Goal: Task Accomplishment & Management: Manage account settings

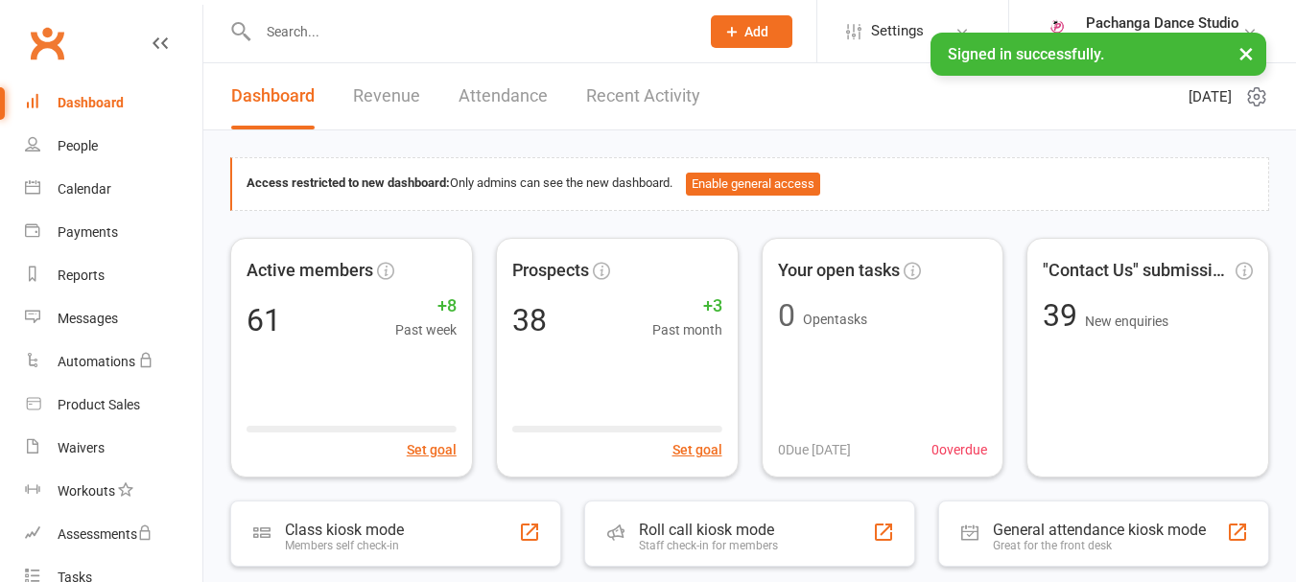
click at [293, 35] on input "text" at bounding box center [469, 31] width 434 height 27
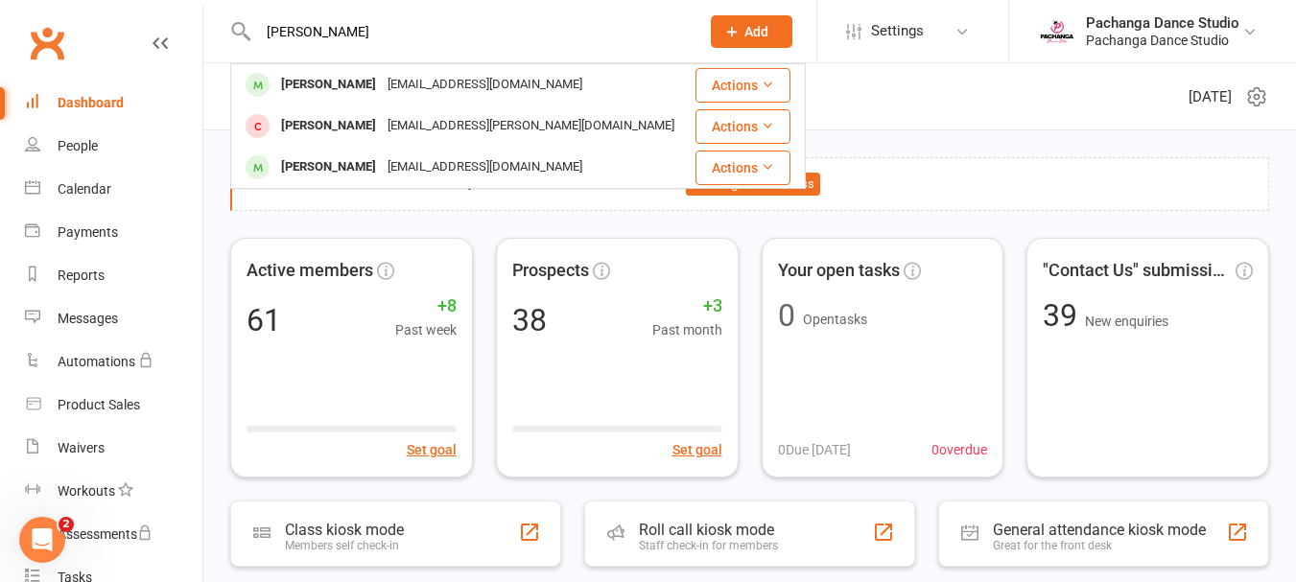
type input "[PERSON_NAME]"
click at [348, 82] on div "[PERSON_NAME]" at bounding box center [328, 85] width 107 height 28
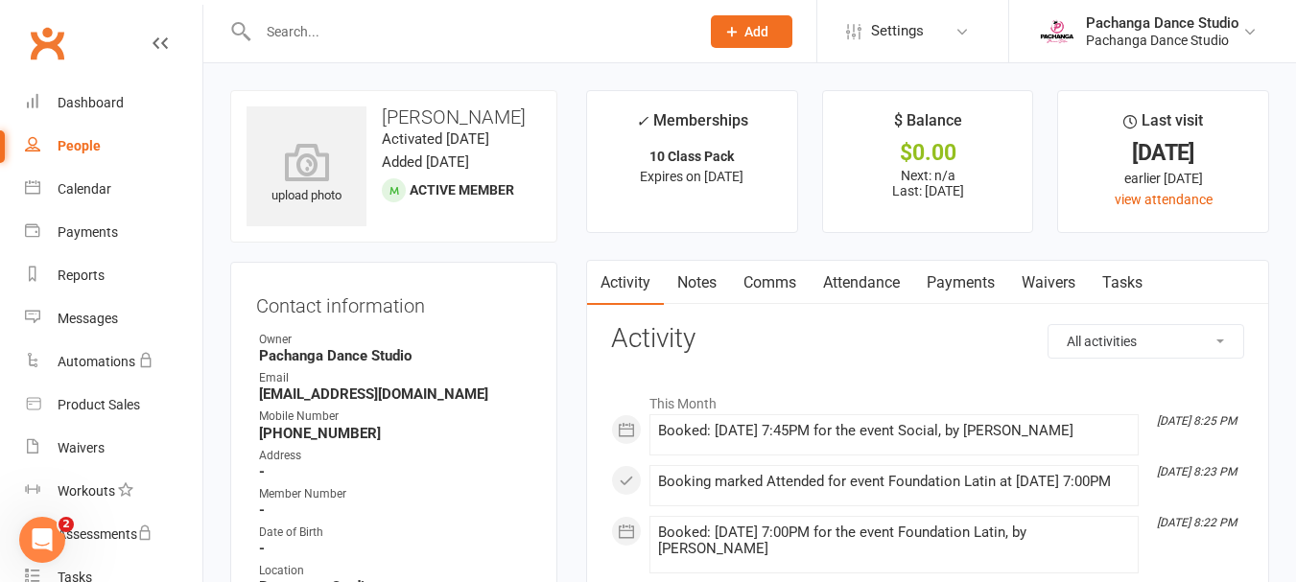
click at [962, 283] on link "Payments" at bounding box center [961, 283] width 95 height 44
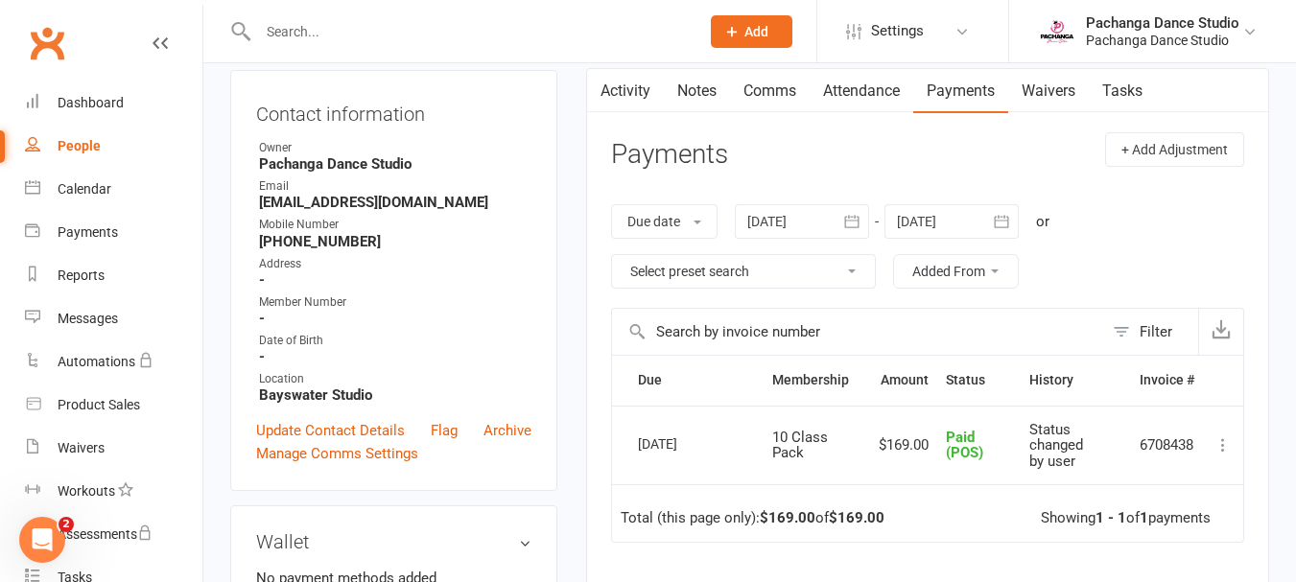
scroll to position [196, 0]
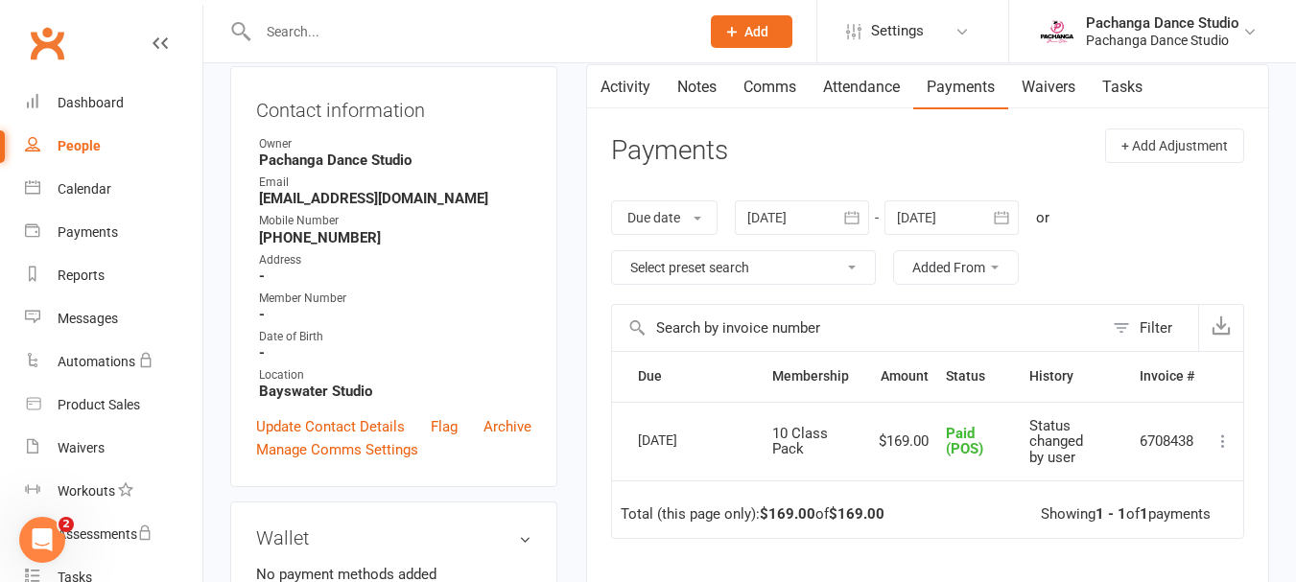
click at [748, 22] on button "Add" at bounding box center [752, 31] width 82 height 33
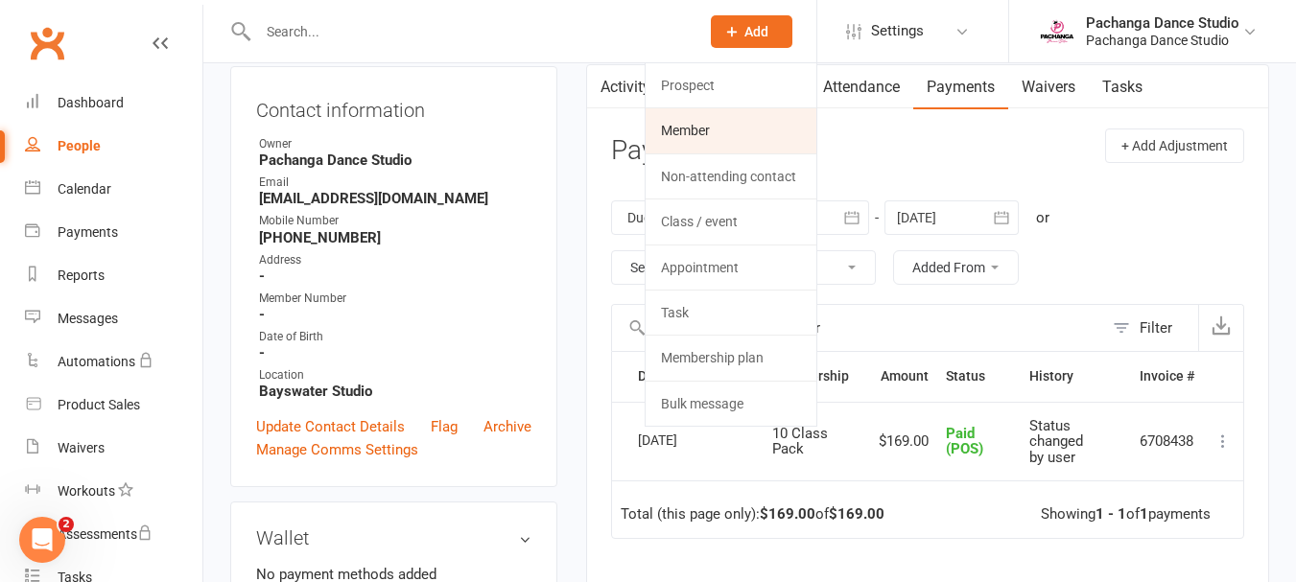
click at [687, 133] on link "Member" at bounding box center [731, 130] width 171 height 44
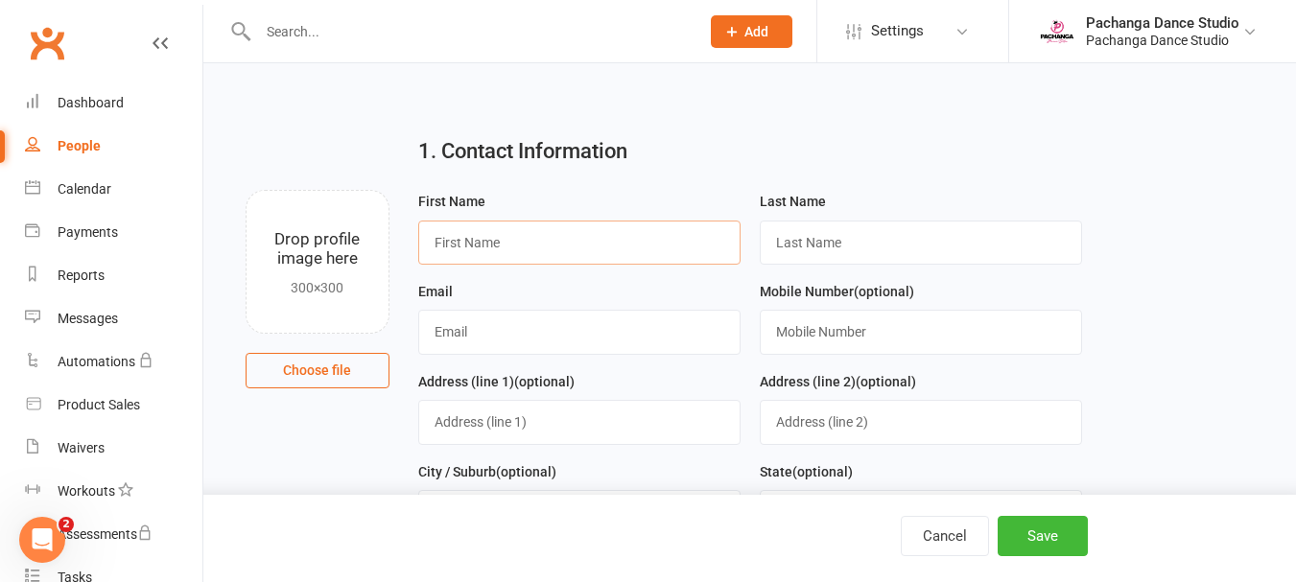
click at [471, 248] on input "text" at bounding box center [579, 243] width 322 height 44
type input "Shirley"
click at [847, 244] on input "text" at bounding box center [921, 243] width 322 height 44
type input "Lo"
click at [460, 334] on input "text" at bounding box center [579, 332] width 322 height 44
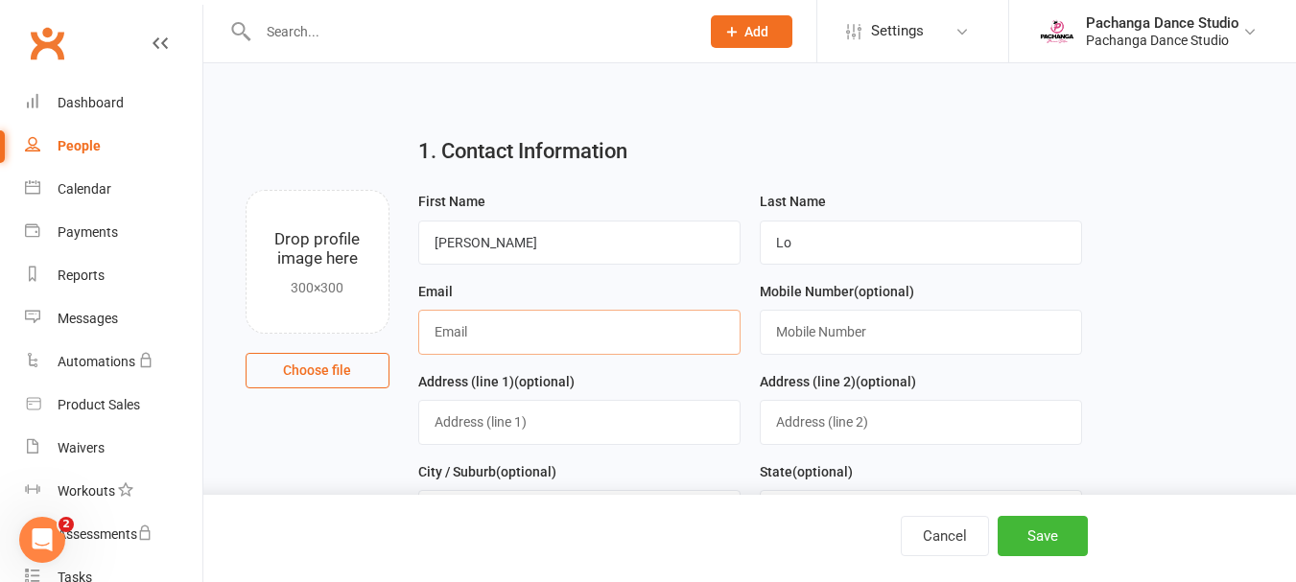
click at [459, 332] on input "text" at bounding box center [579, 332] width 322 height 44
type input "shirl.uky589@gmail.com"
click at [810, 337] on input "text" at bounding box center [921, 332] width 322 height 44
type input "0417132096"
click at [444, 423] on input "text" at bounding box center [579, 422] width 322 height 44
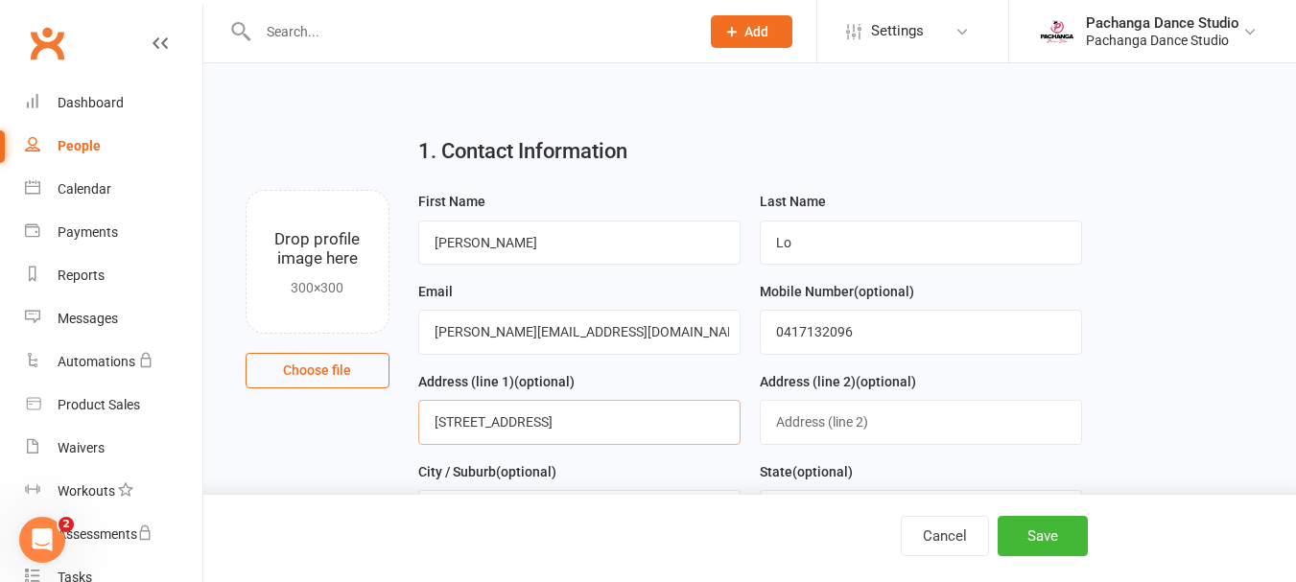
type input "Unit 2,16 Stamford Crescent"
click at [500, 479] on spang "(optional)" at bounding box center [526, 471] width 60 height 15
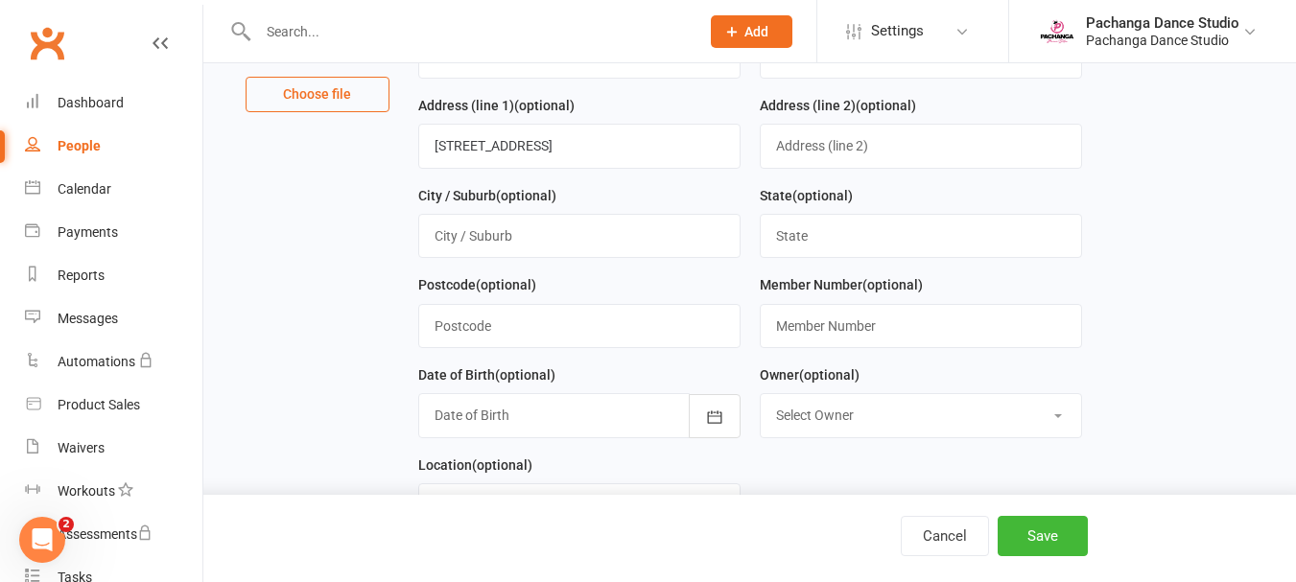
scroll to position [277, 0]
click at [449, 239] on input "text" at bounding box center [579, 235] width 322 height 44
type input "Rowville"
click at [810, 246] on input "text" at bounding box center [921, 235] width 322 height 44
type input "Vic"
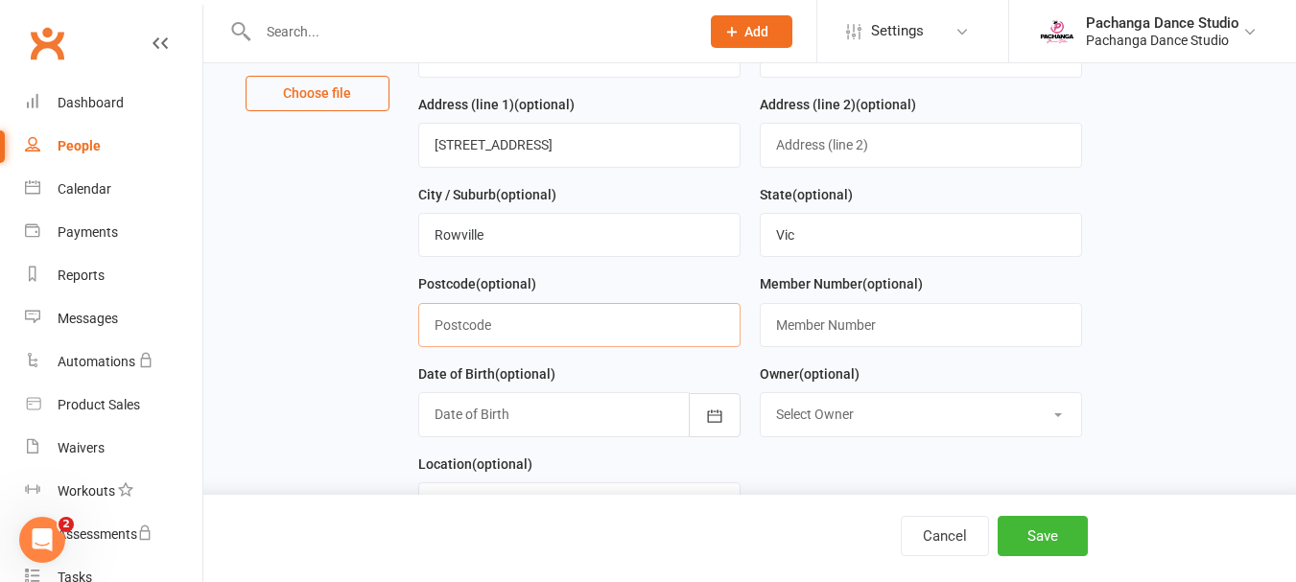
click at [471, 322] on input "text" at bounding box center [579, 325] width 322 height 44
type input "3178"
click at [1032, 363] on div "Member Number (optional)" at bounding box center [921, 318] width 342 height 90
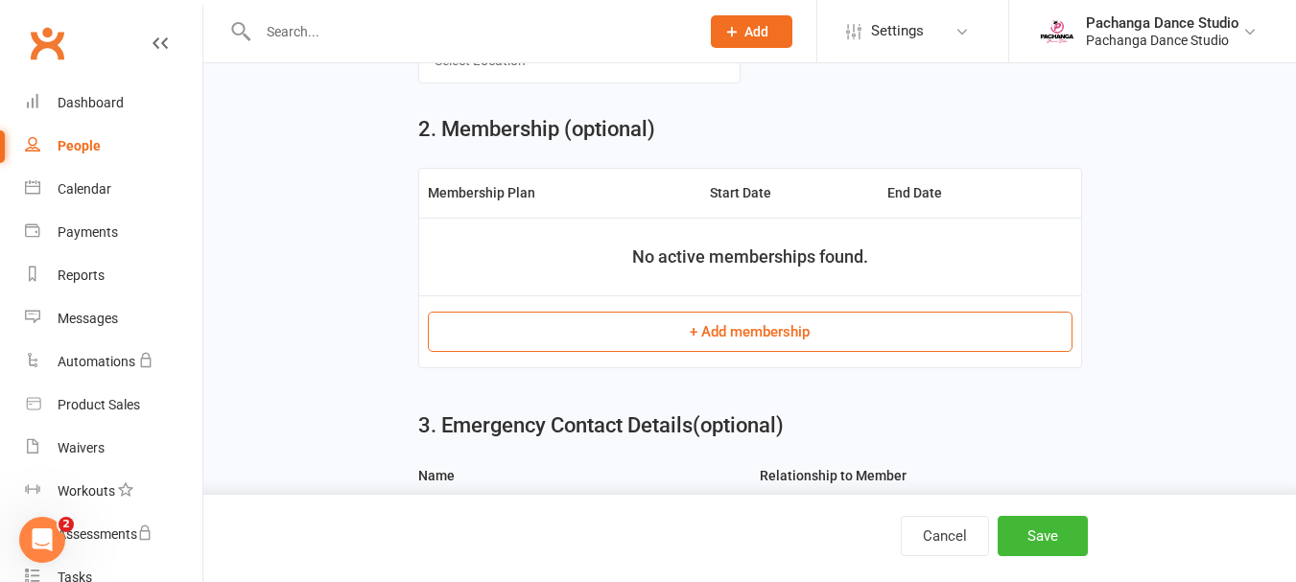
scroll to position [739, 0]
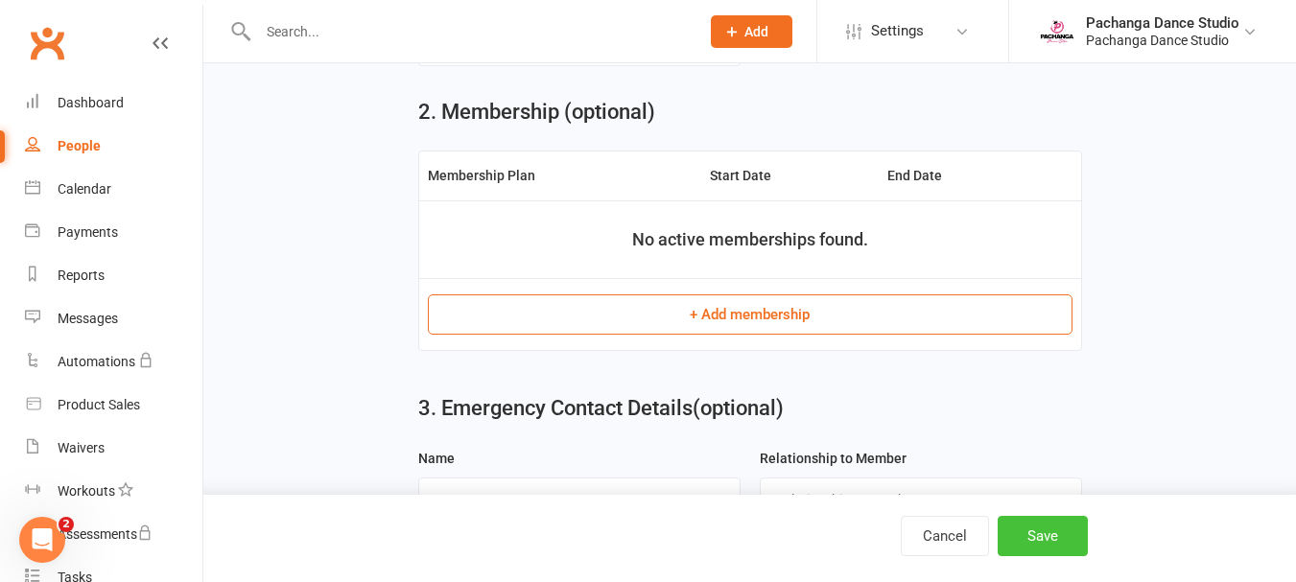
click at [1038, 542] on button "Save" at bounding box center [1043, 536] width 90 height 40
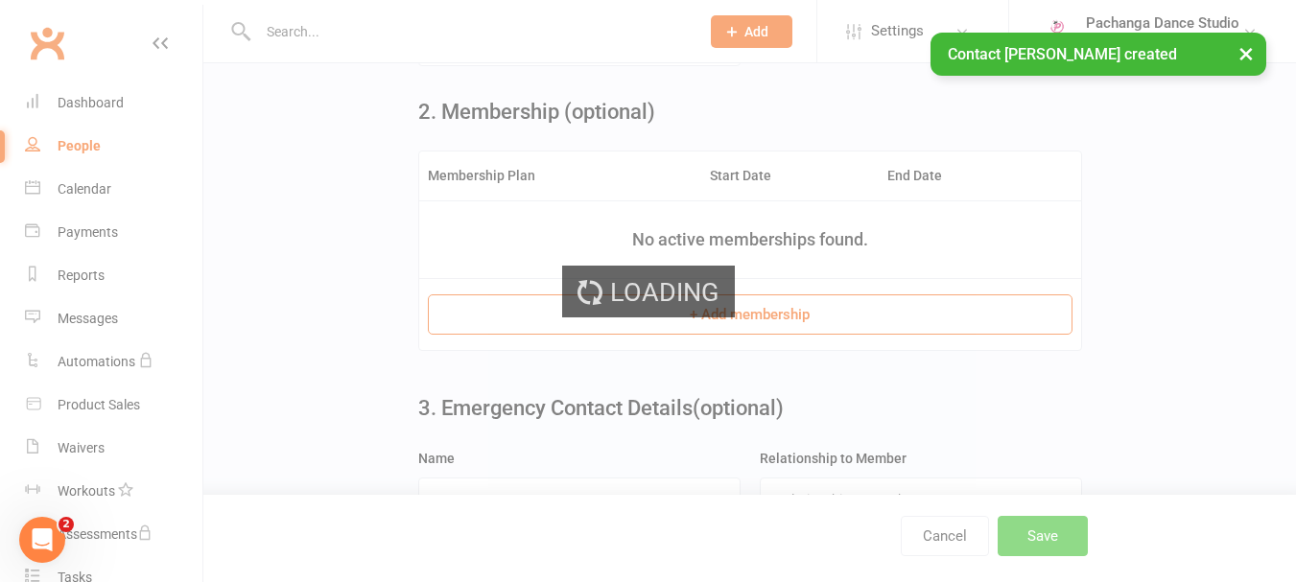
scroll to position [0, 0]
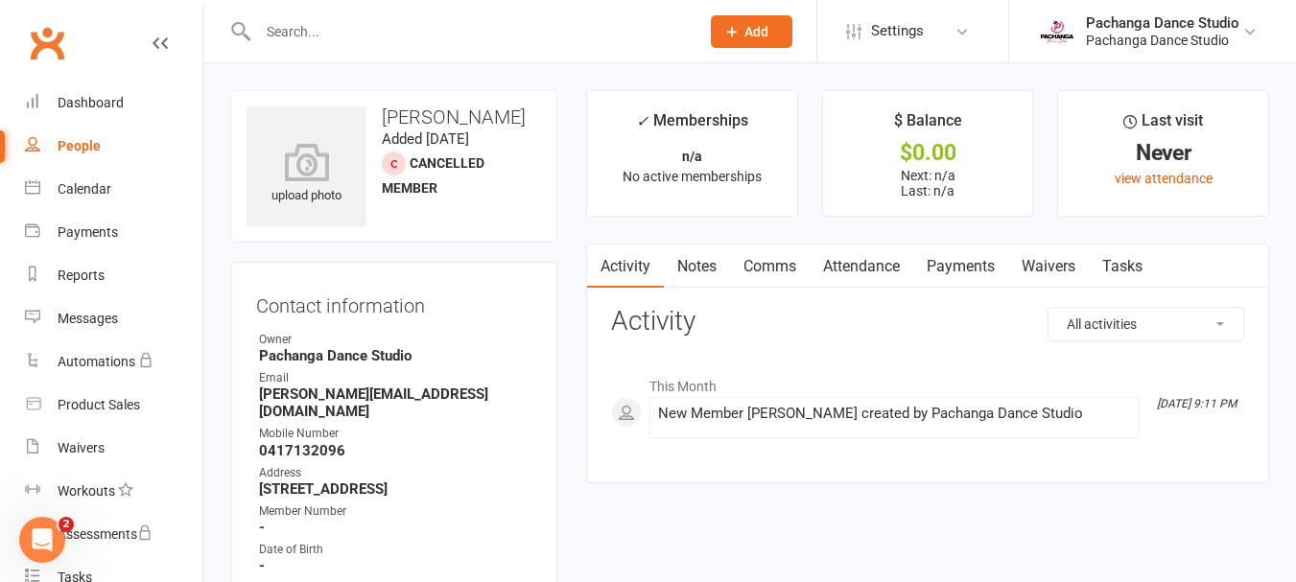
click at [307, 30] on input "text" at bounding box center [469, 31] width 434 height 27
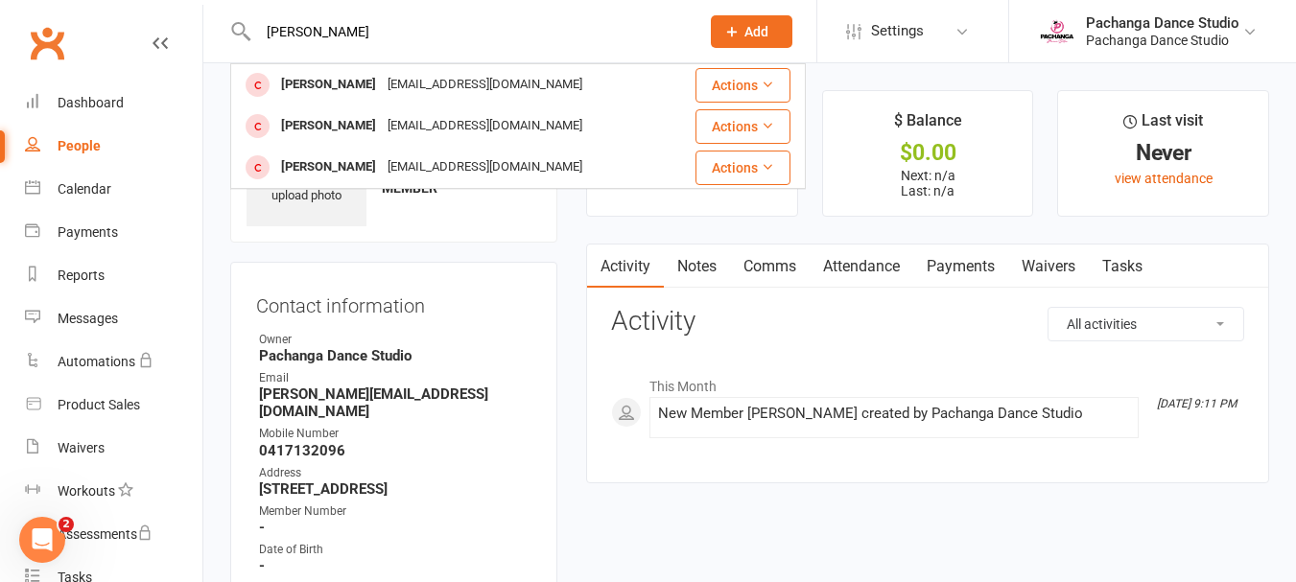
type input "kevin"
click at [744, 131] on button "Actions" at bounding box center [743, 126] width 95 height 35
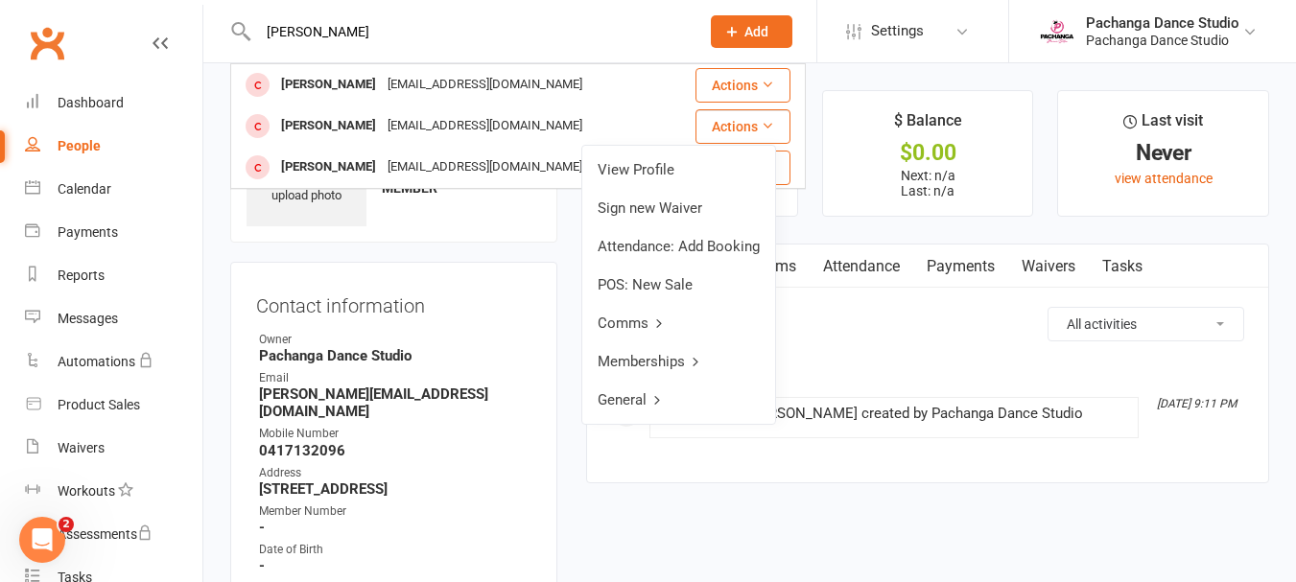
click at [652, 358] on link "Memberships" at bounding box center [678, 362] width 193 height 38
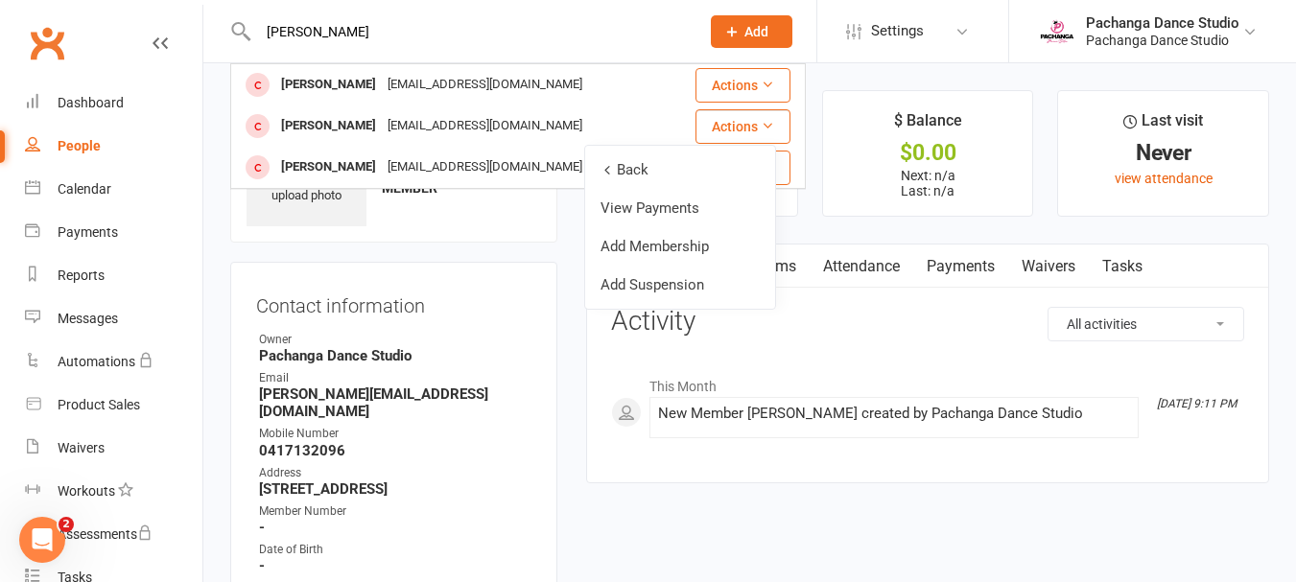
click at [662, 246] on link "Add Membership" at bounding box center [680, 246] width 190 height 38
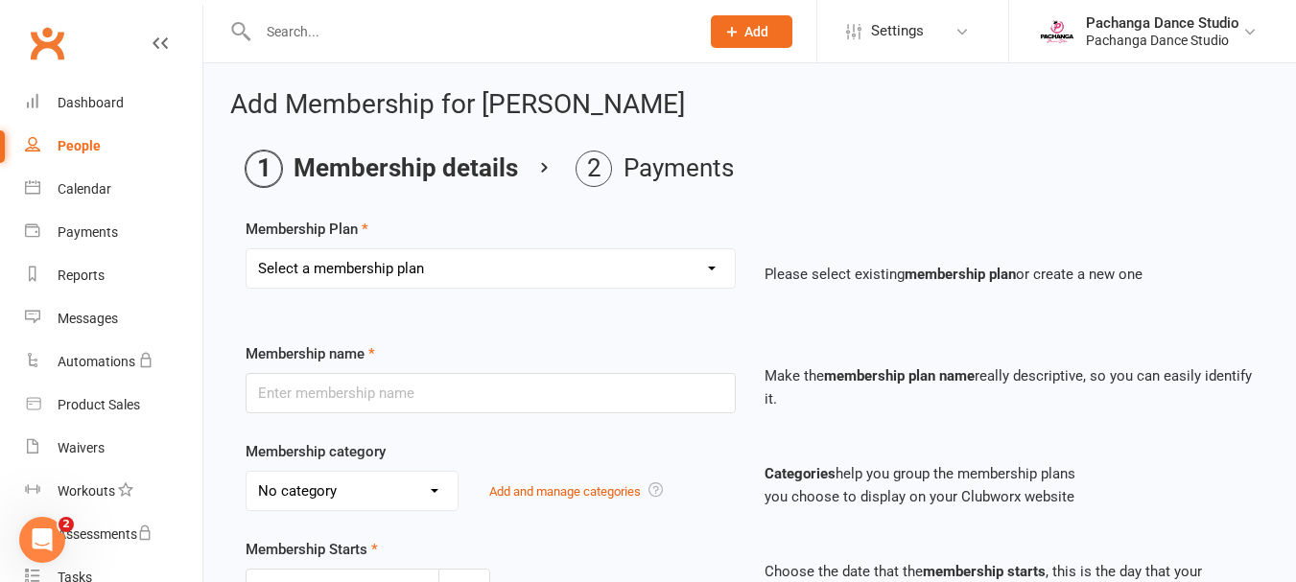
click at [591, 266] on select "Select a membership plan Create new Membership Plan Single Class Pass 5 Class P…" at bounding box center [491, 268] width 488 height 38
select select "31"
click at [247, 249] on select "Select a membership plan Create new Membership Plan Single Class Pass 5 Class P…" at bounding box center [491, 268] width 488 height 38
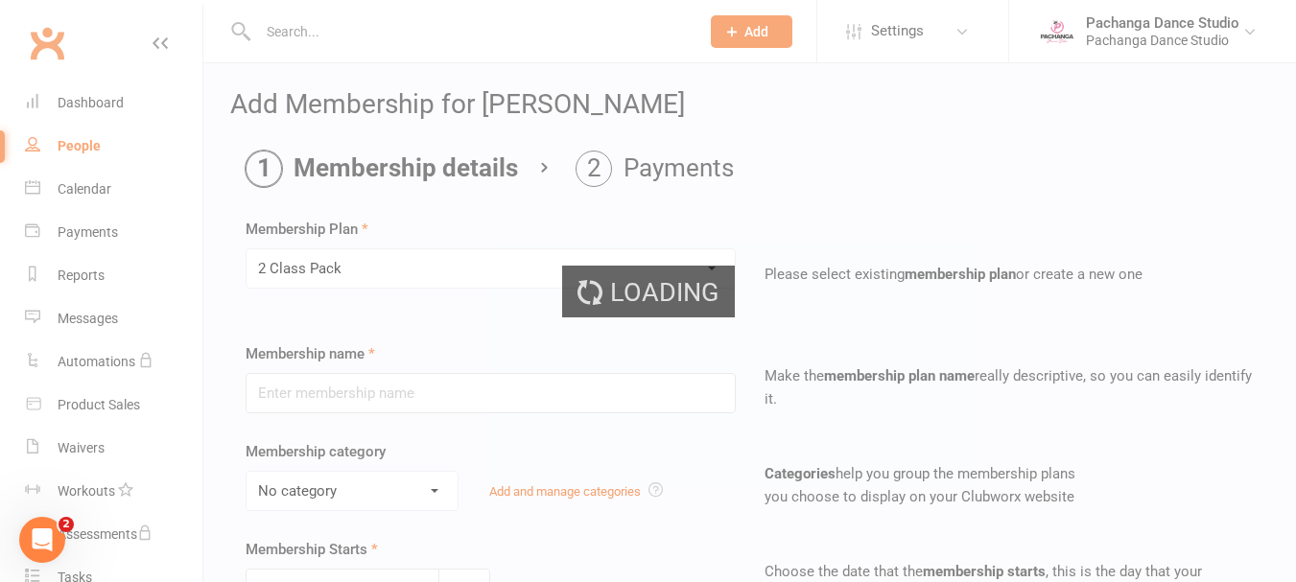
type input "2 Class Pack"
select select "0"
type input "1"
select select "1"
type input "2"
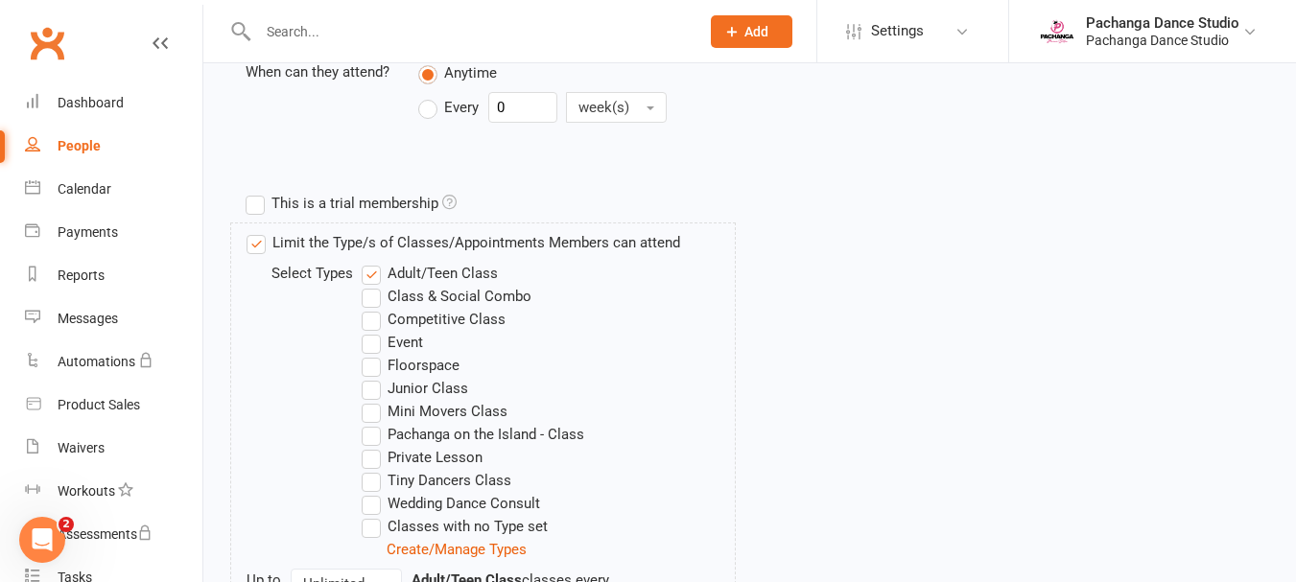
scroll to position [1015, 0]
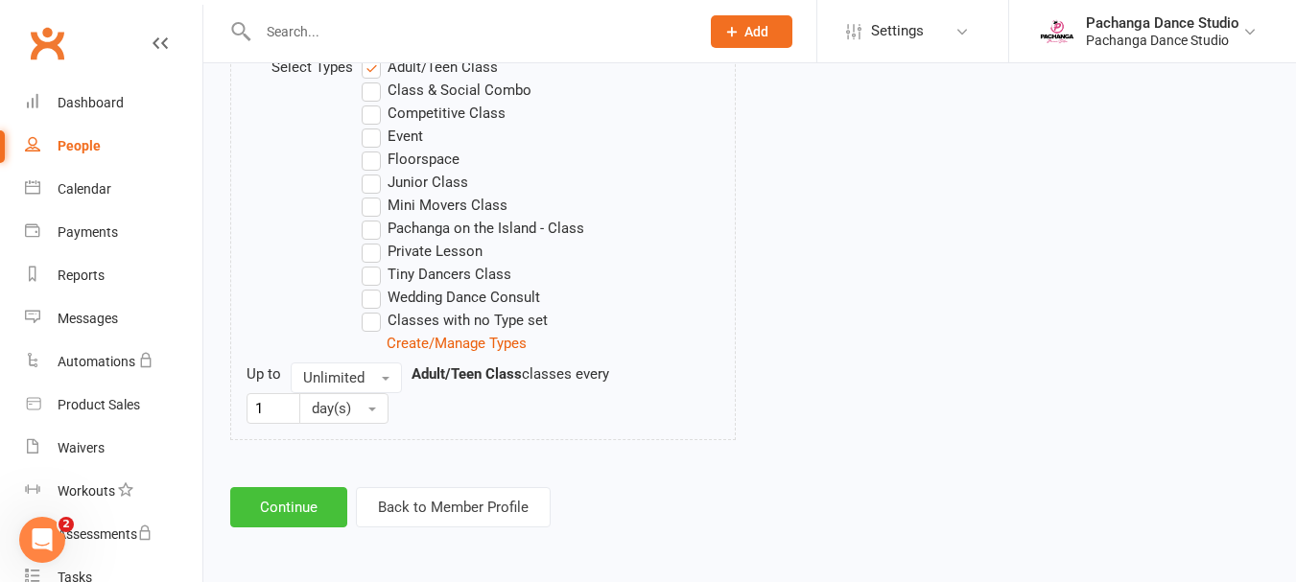
click at [291, 501] on button "Continue" at bounding box center [288, 507] width 117 height 40
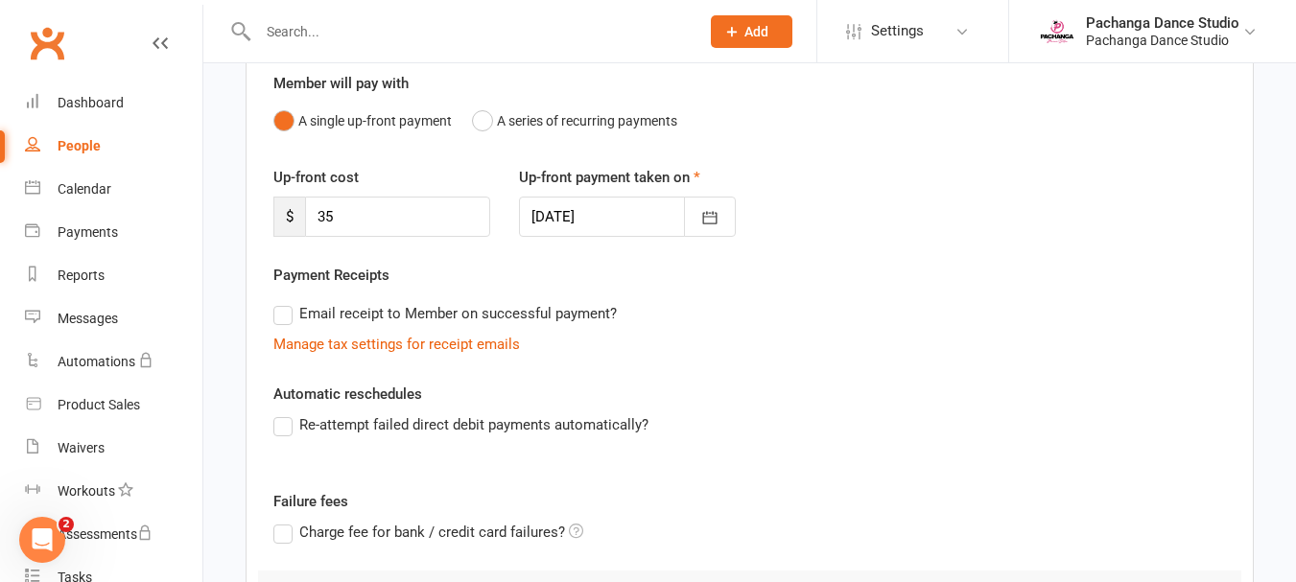
scroll to position [463, 0]
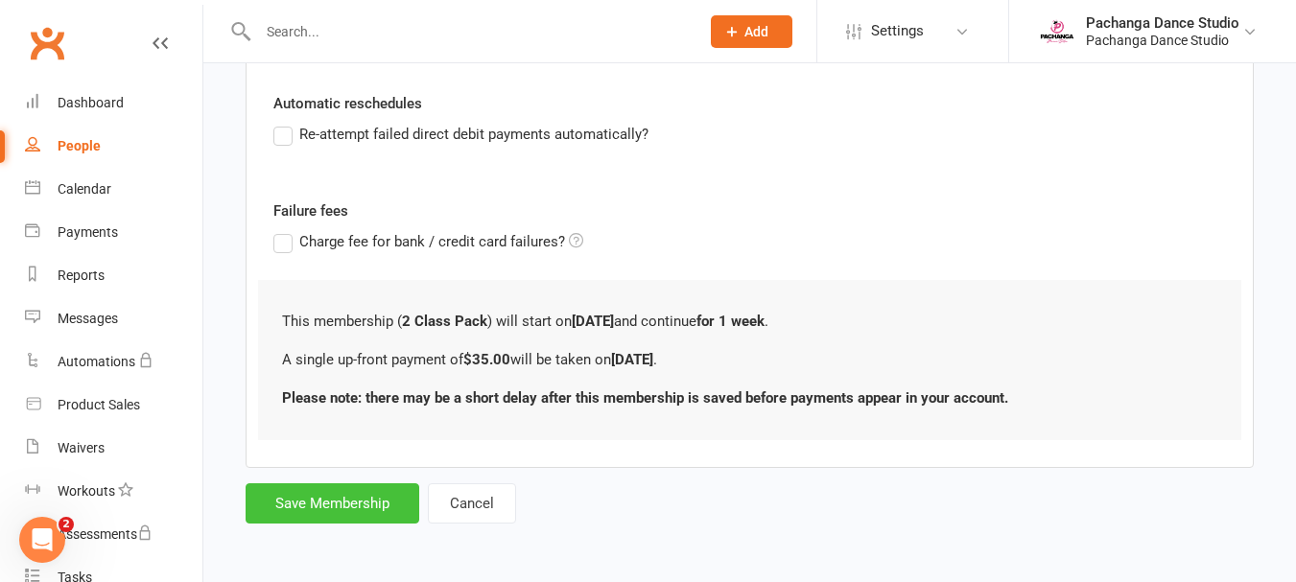
click at [300, 499] on button "Save Membership" at bounding box center [333, 504] width 174 height 40
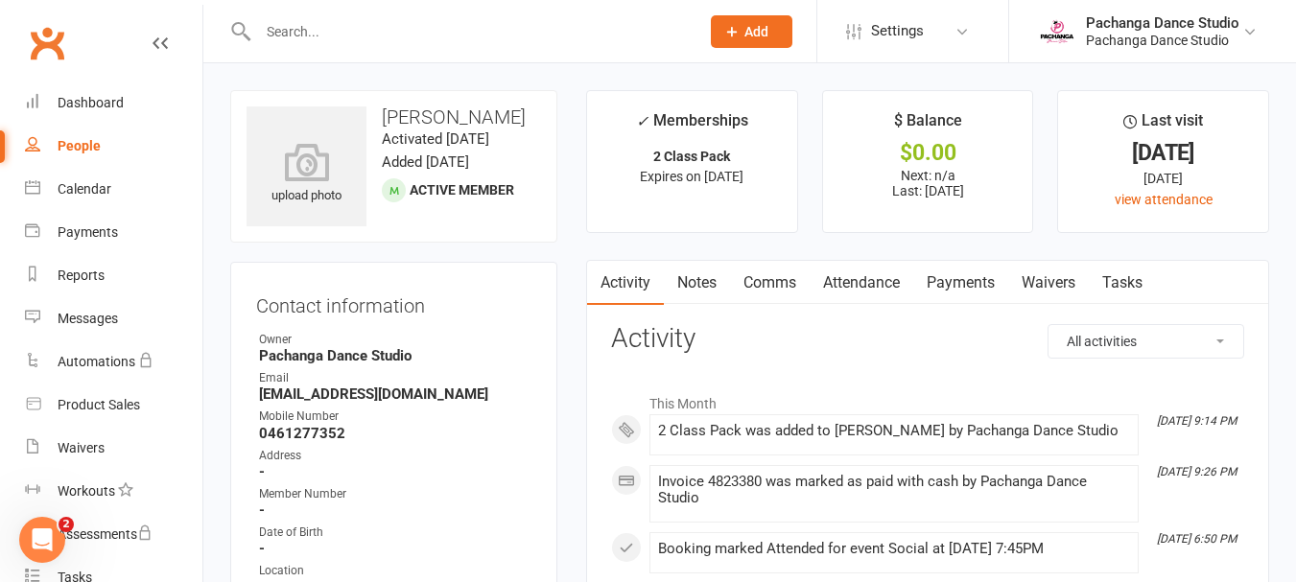
click at [285, 34] on input "text" at bounding box center [469, 31] width 434 height 27
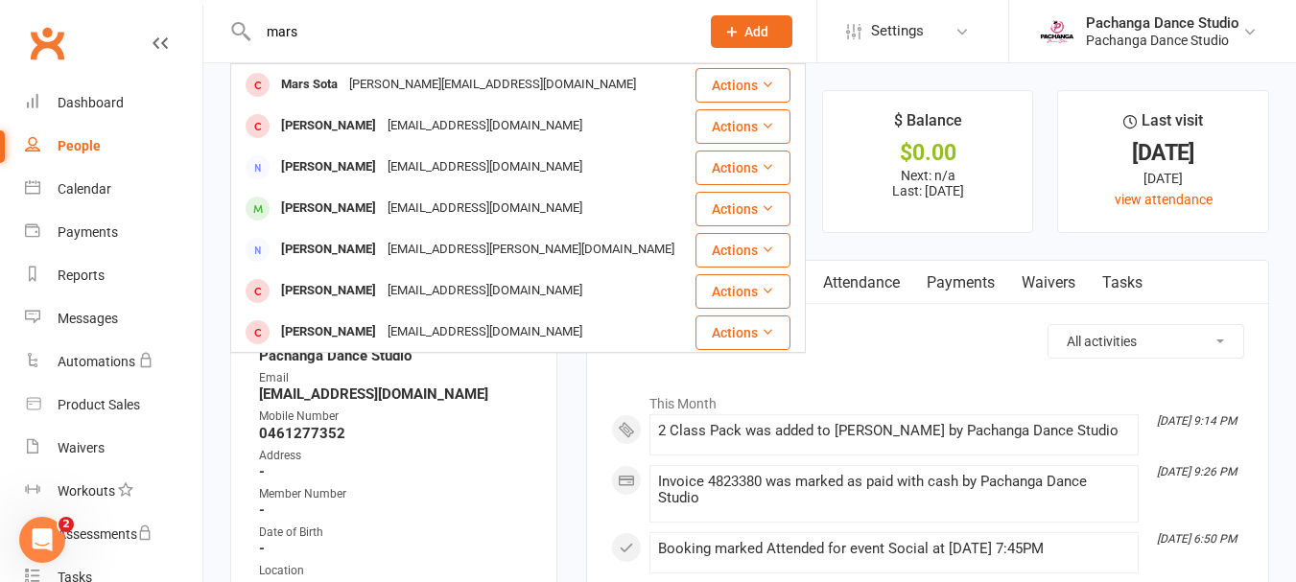
type input "mars"
click at [729, 79] on button "Actions" at bounding box center [743, 85] width 95 height 35
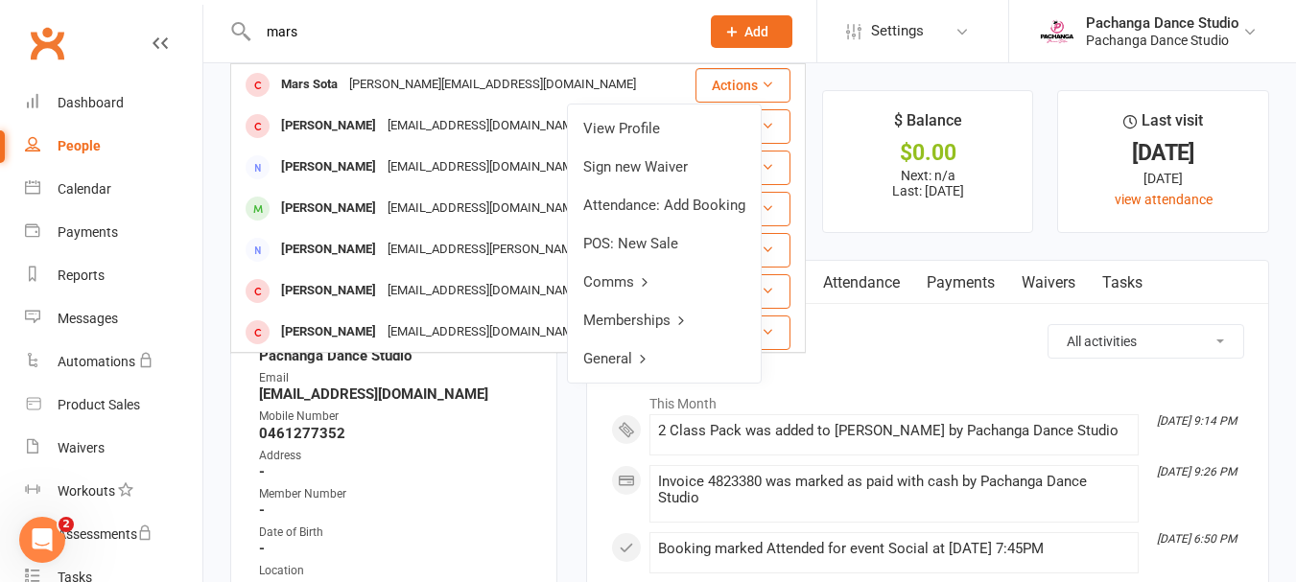
click at [634, 321] on link "Memberships" at bounding box center [664, 320] width 193 height 38
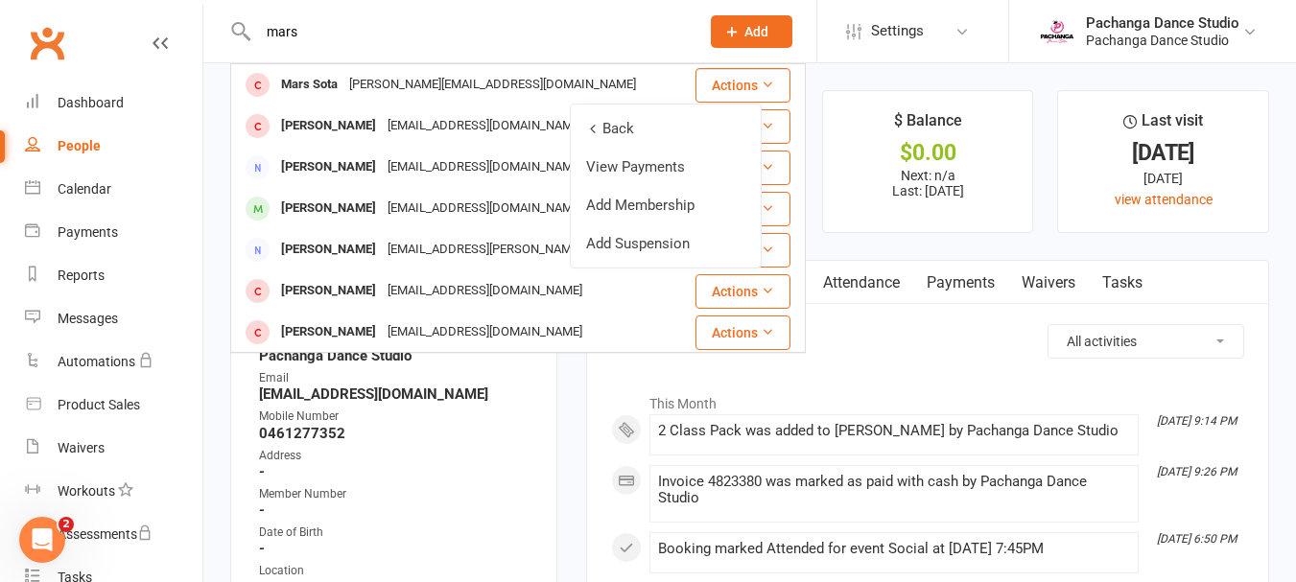
click at [679, 207] on link "Add Membership" at bounding box center [666, 205] width 190 height 38
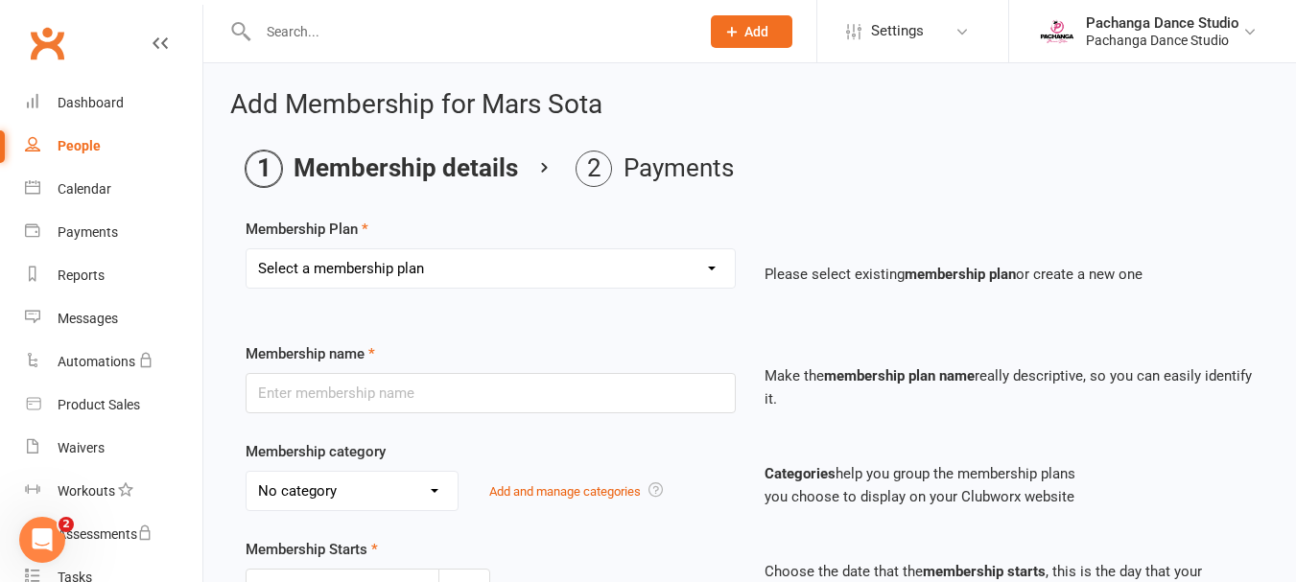
click at [482, 275] on select "Select a membership plan Create new Membership Plan Single Class Pass 5 Class P…" at bounding box center [491, 268] width 488 height 38
select select "31"
click at [247, 249] on select "Select a membership plan Create new Membership Plan Single Class Pass 5 Class P…" at bounding box center [491, 268] width 488 height 38
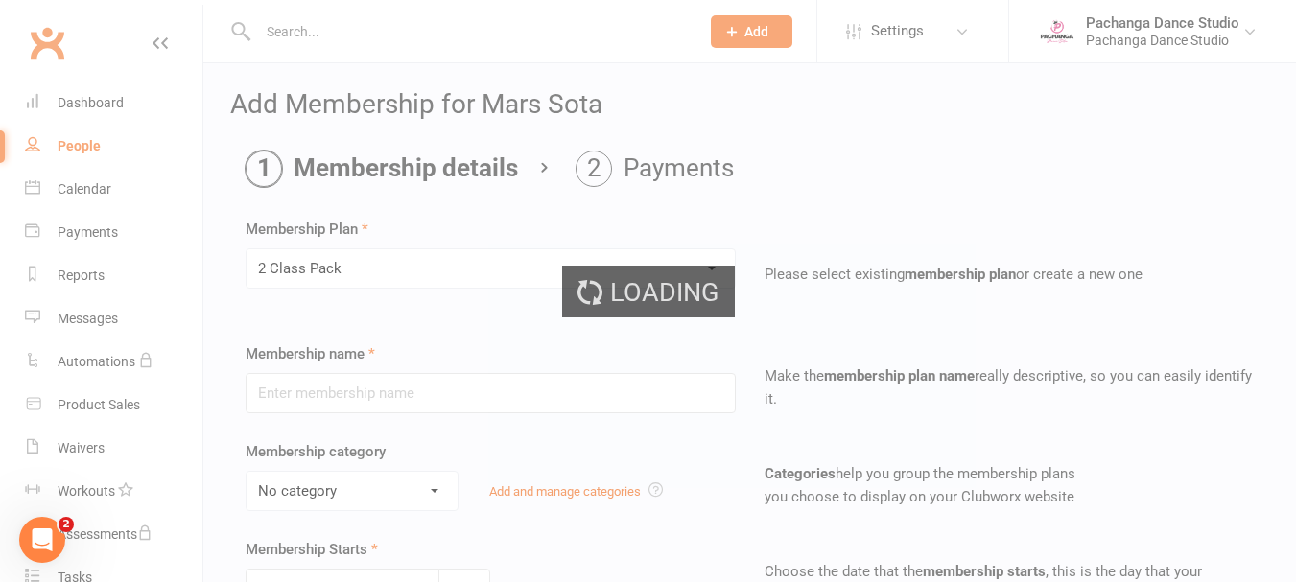
type input "2 Class Pack"
select select "0"
type input "1"
select select "1"
type input "2"
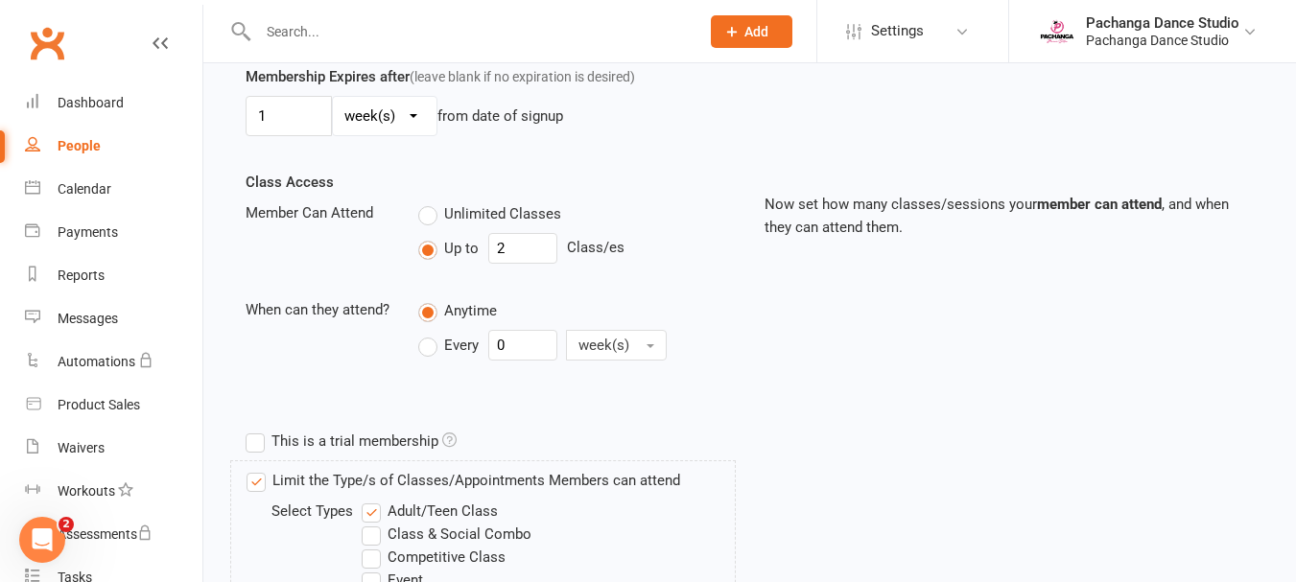
scroll to position [1015, 0]
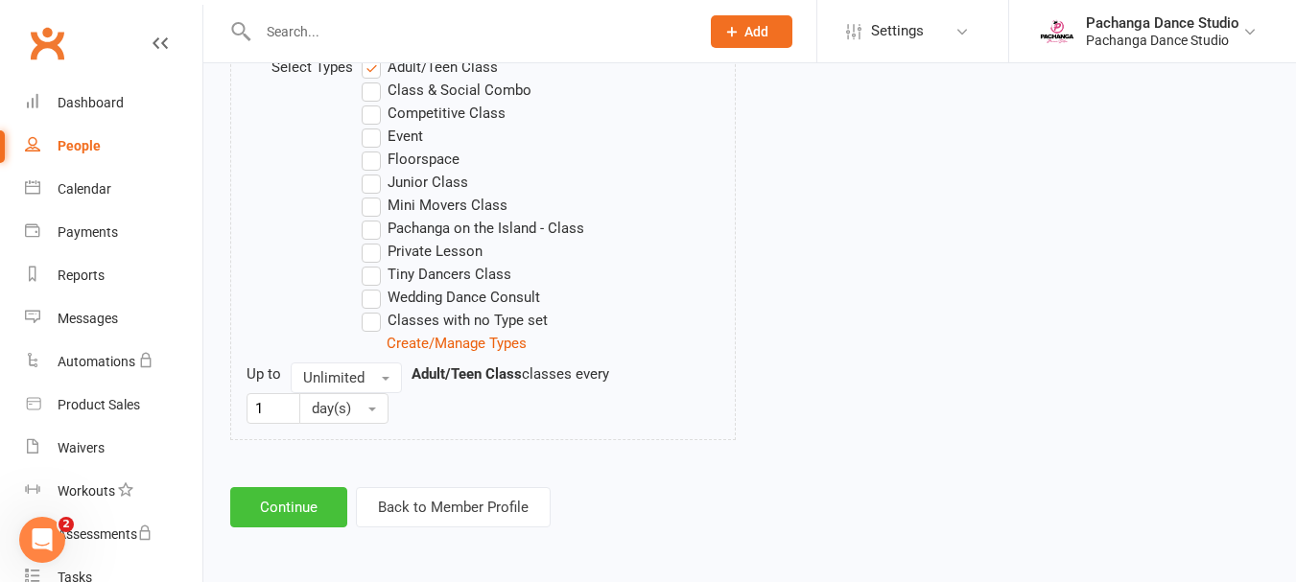
click at [309, 512] on button "Continue" at bounding box center [288, 507] width 117 height 40
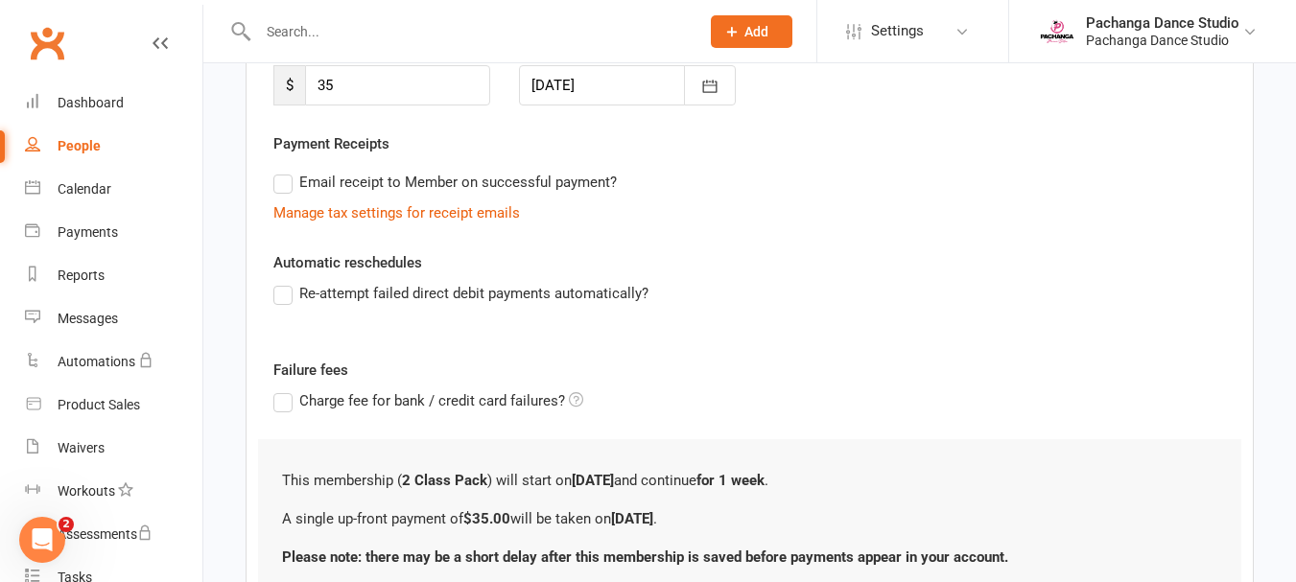
scroll to position [463, 0]
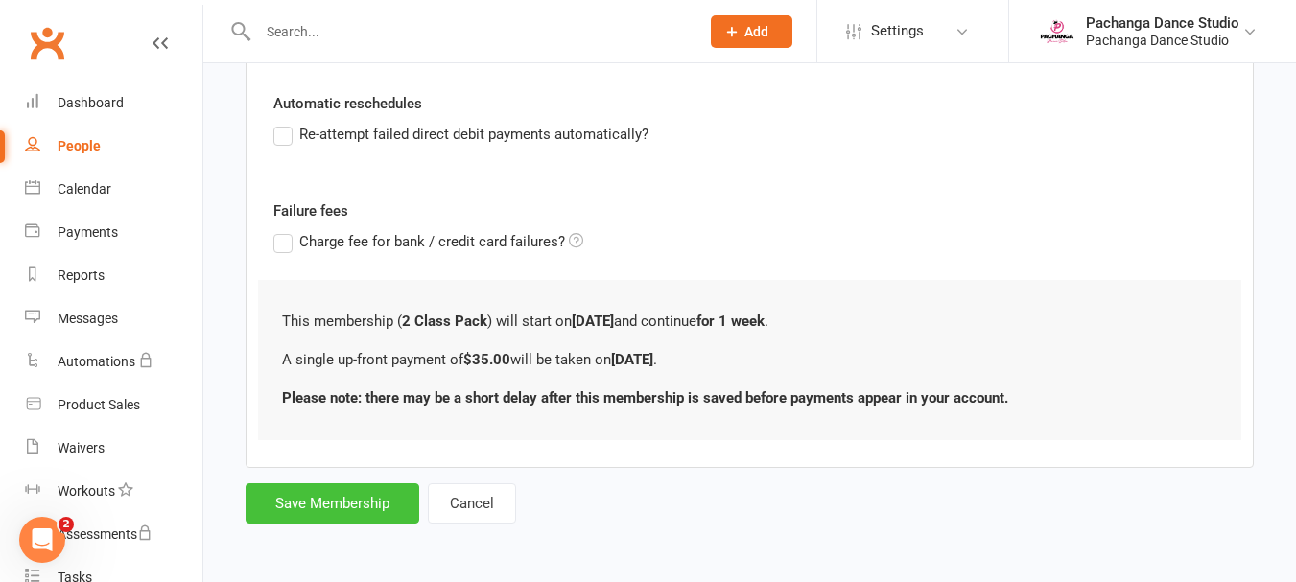
click at [379, 494] on button "Save Membership" at bounding box center [333, 504] width 174 height 40
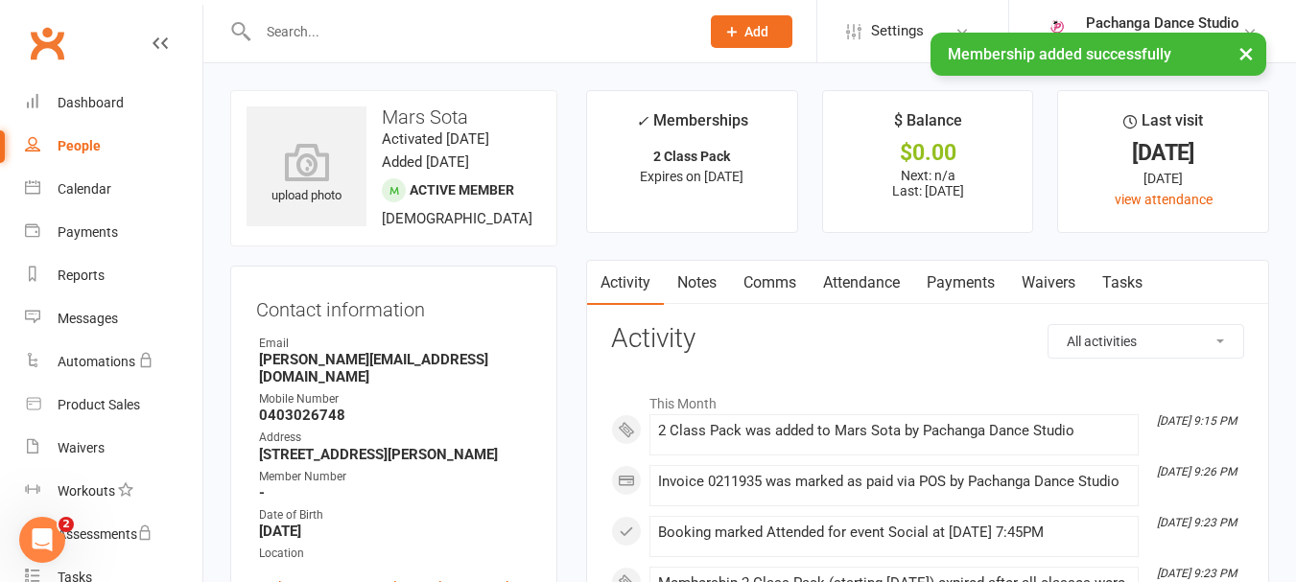
click at [380, 19] on input "text" at bounding box center [469, 31] width 434 height 27
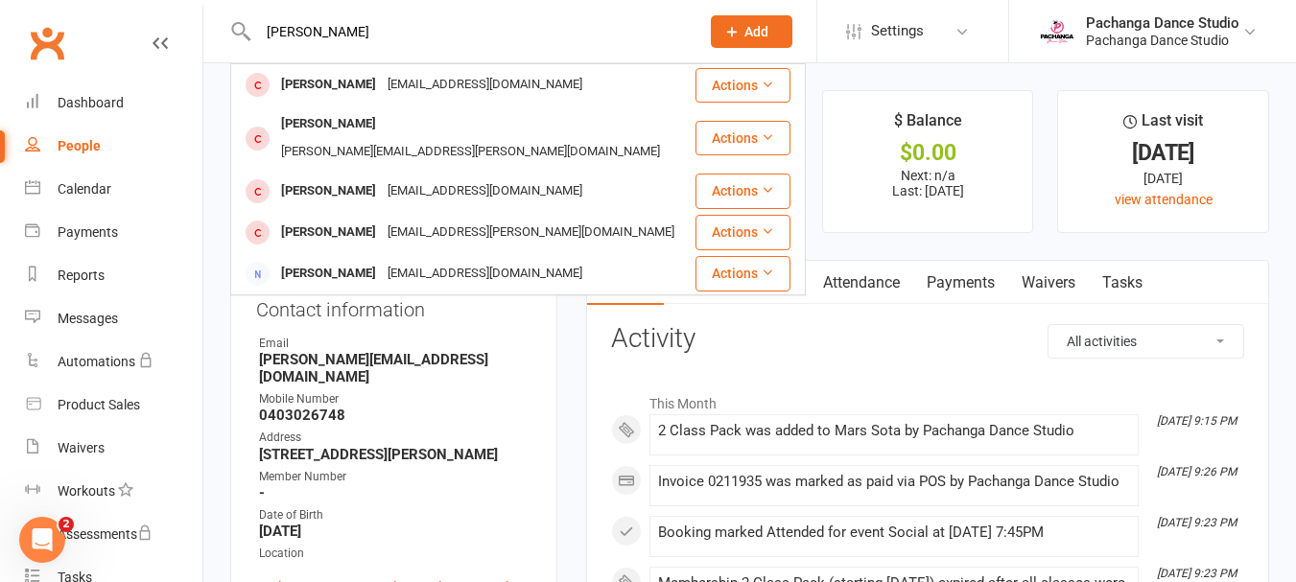
type input "elizabeth"
click at [737, 83] on button "Actions" at bounding box center [743, 85] width 95 height 35
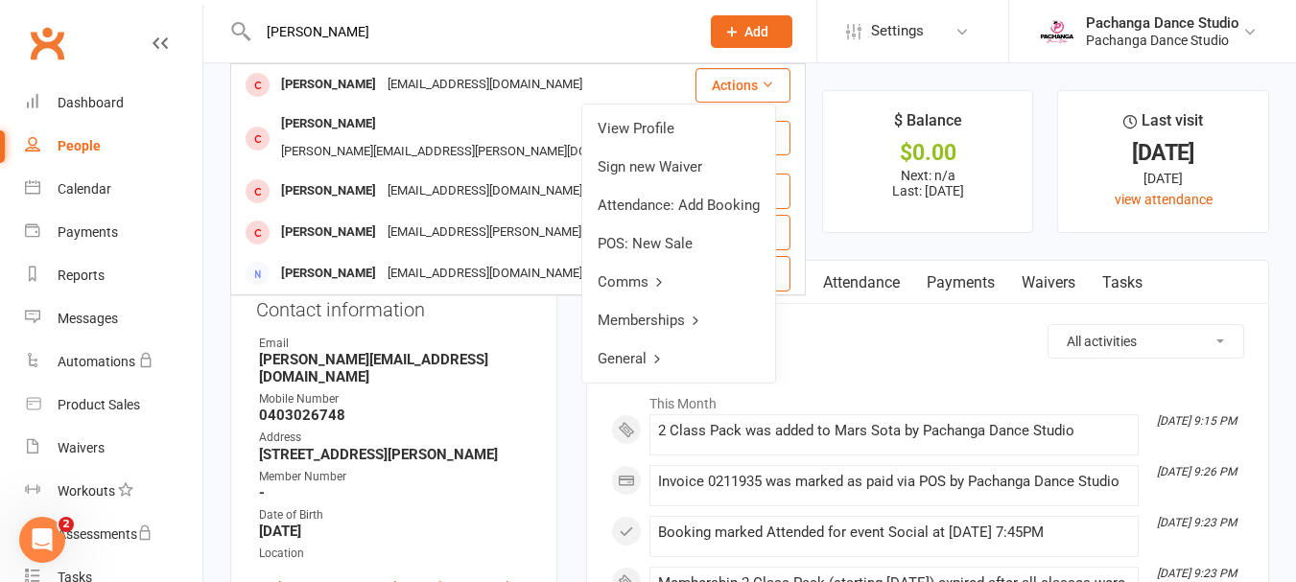
click at [659, 321] on link "Memberships" at bounding box center [678, 320] width 193 height 38
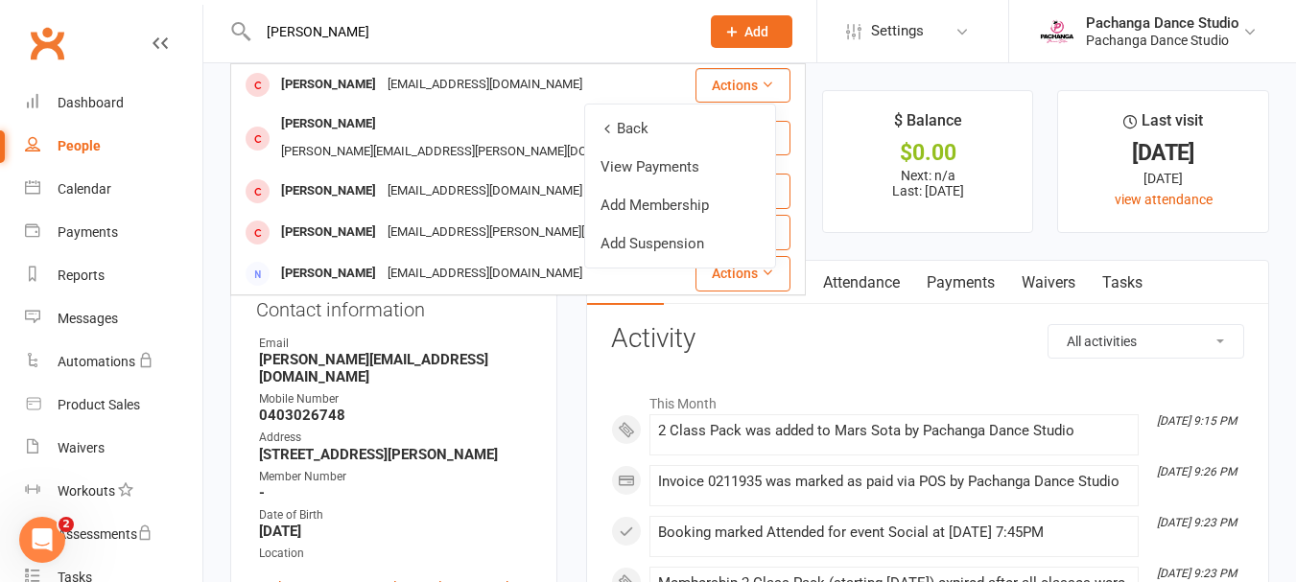
click at [655, 204] on link "Add Membership" at bounding box center [680, 205] width 190 height 38
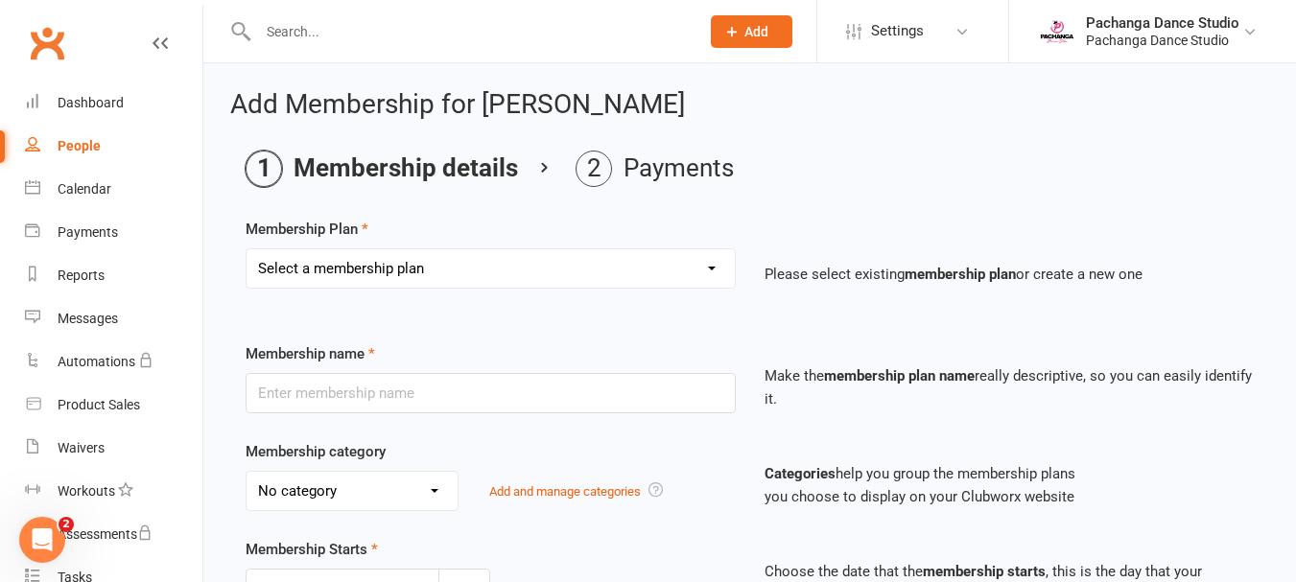
click at [524, 271] on select "Select a membership plan Create new Membership Plan Single Class Pass 5 Class P…" at bounding box center [491, 268] width 488 height 38
select select "31"
click at [247, 249] on select "Select a membership plan Create new Membership Plan Single Class Pass 5 Class P…" at bounding box center [491, 268] width 488 height 38
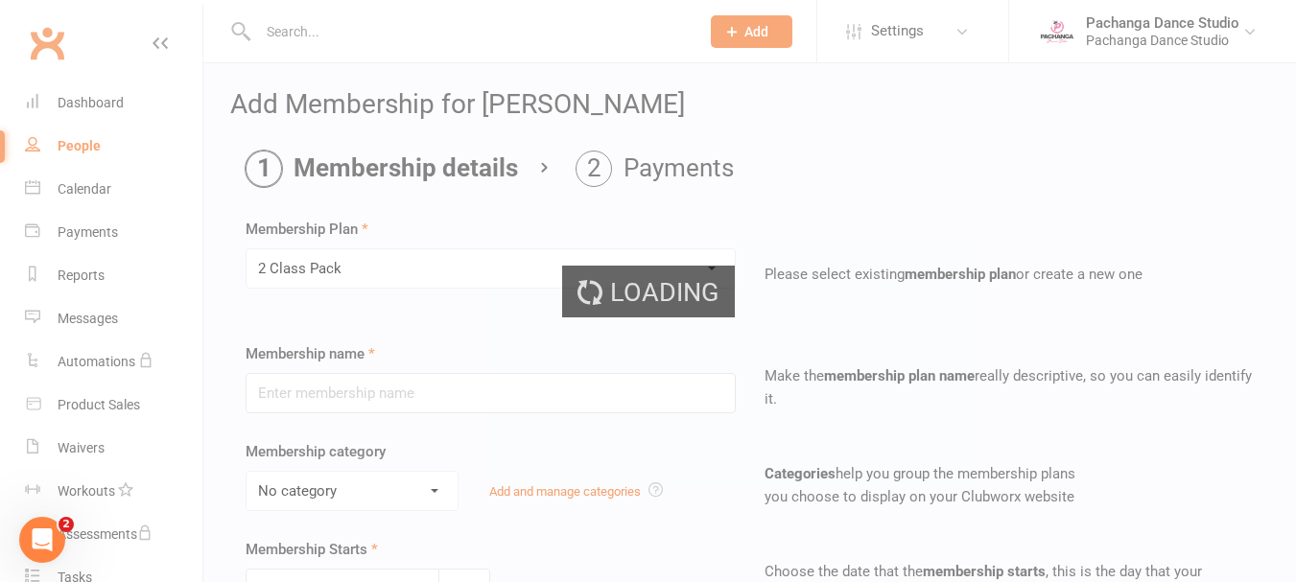
type input "2 Class Pack"
select select "0"
type input "1"
select select "1"
type input "2"
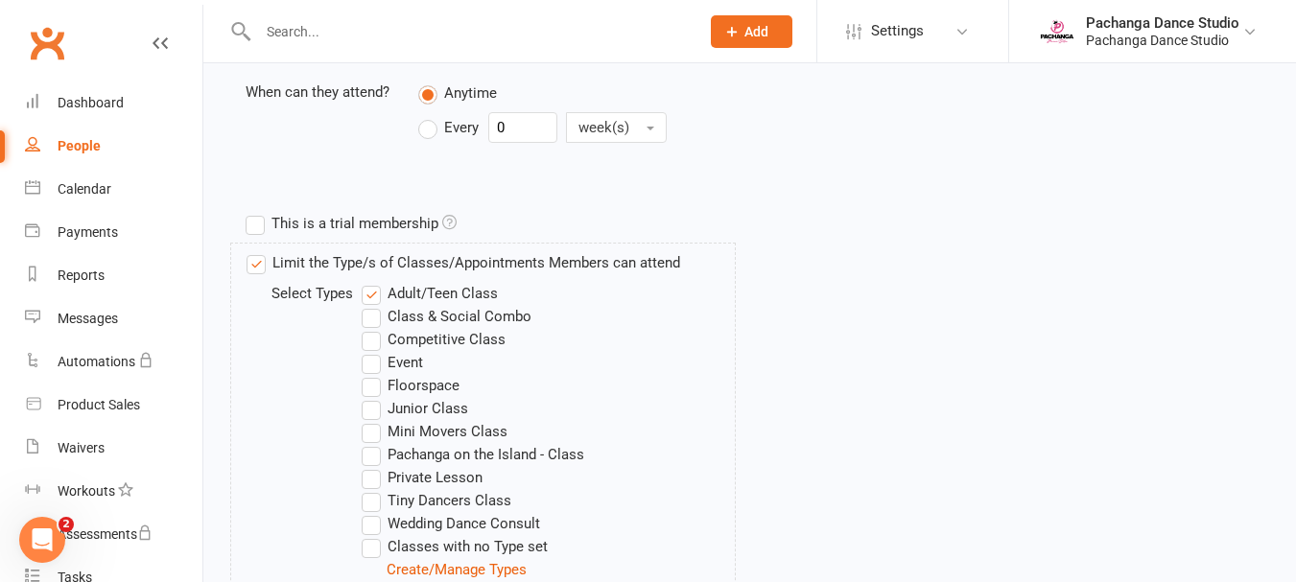
scroll to position [1015, 0]
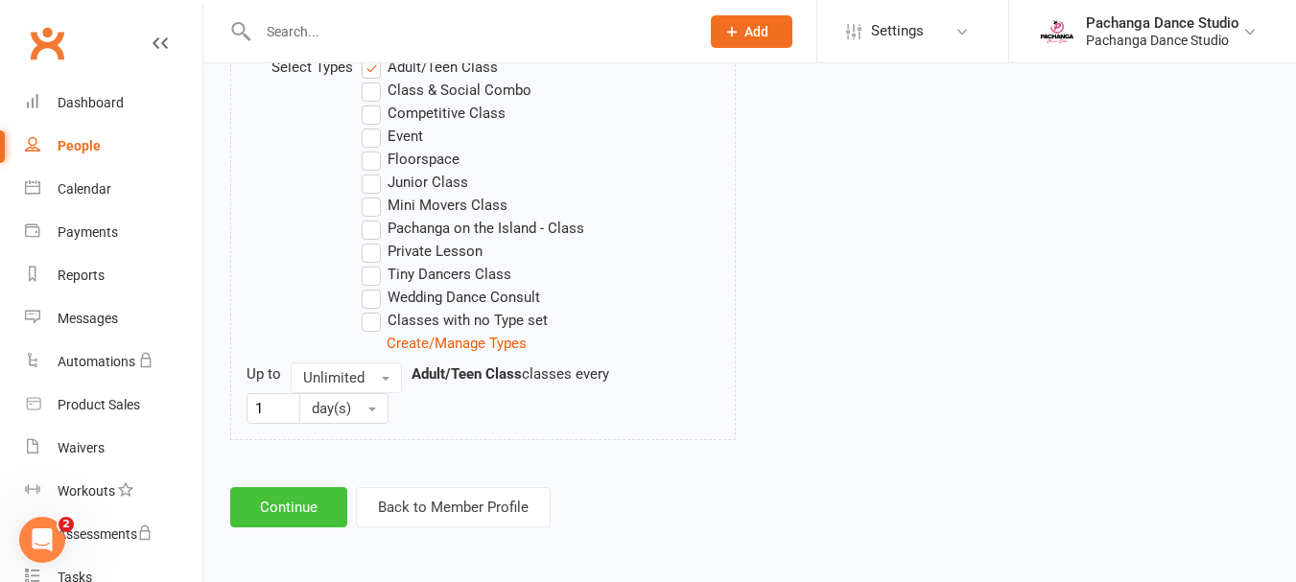
click at [297, 511] on button "Continue" at bounding box center [288, 507] width 117 height 40
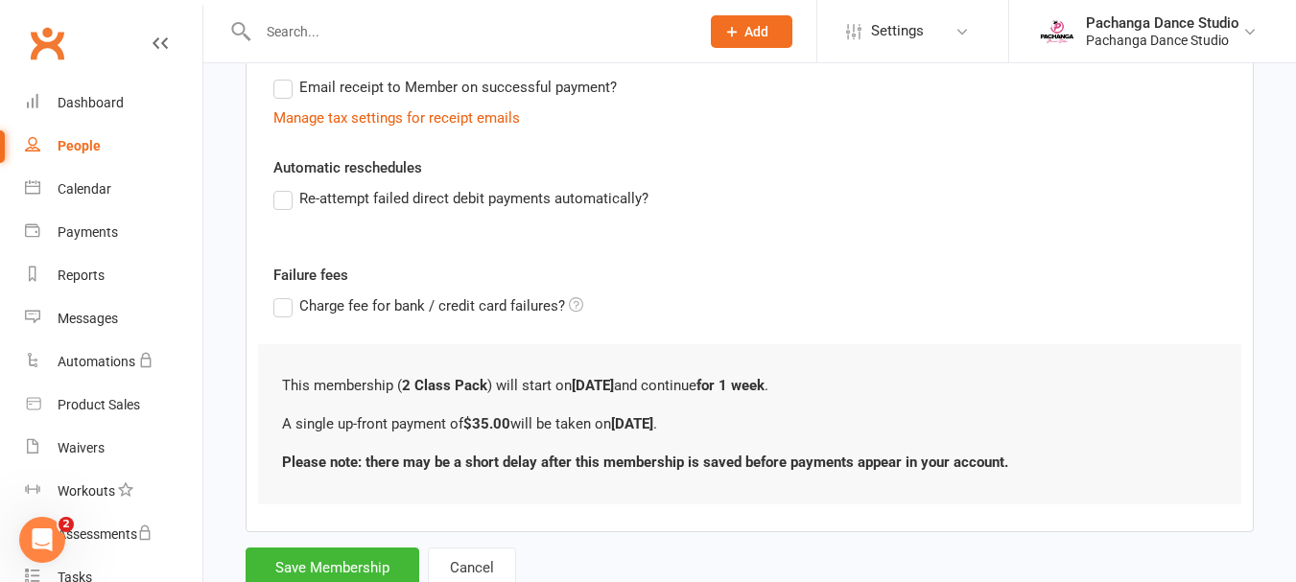
scroll to position [463, 0]
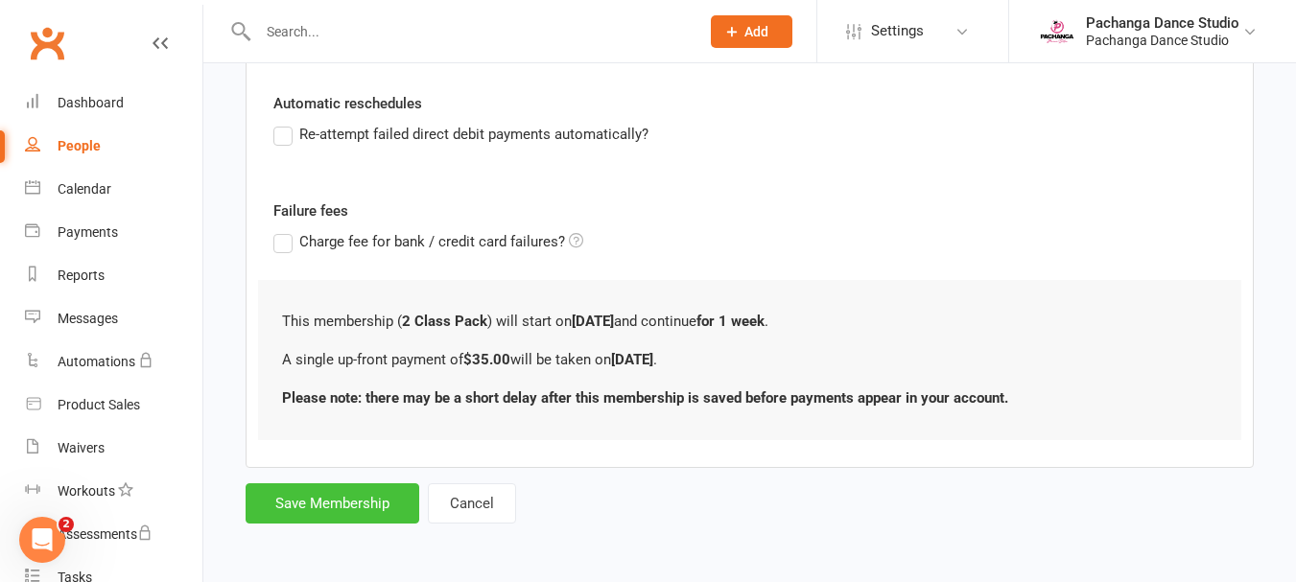
click at [322, 500] on button "Save Membership" at bounding box center [333, 504] width 174 height 40
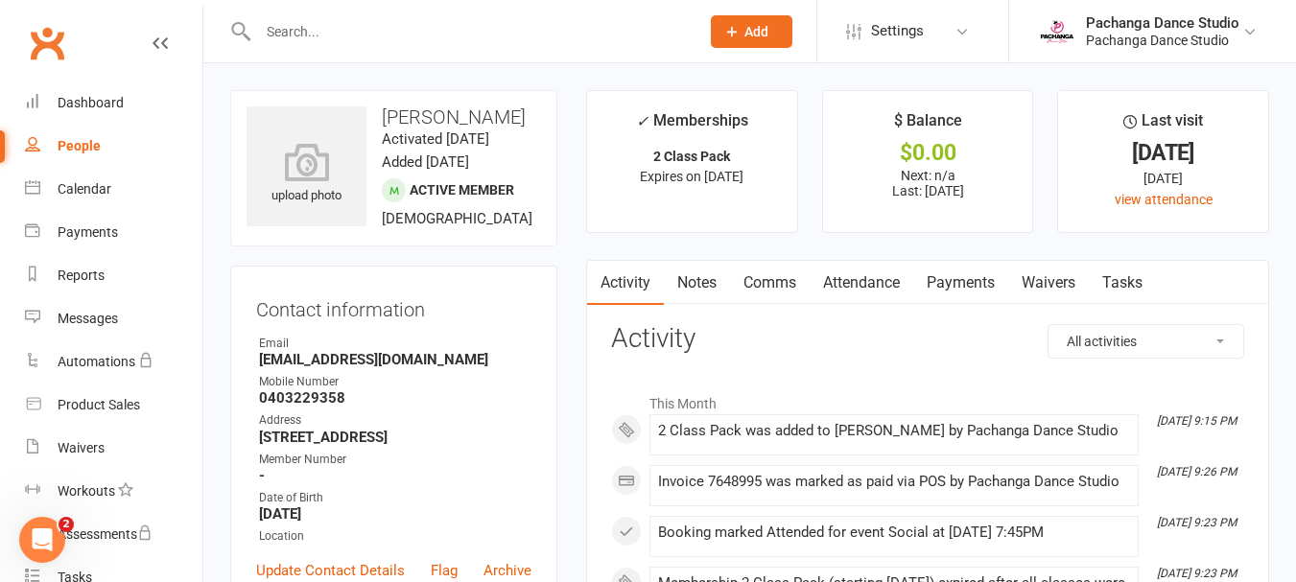
click at [309, 28] on input "text" at bounding box center [469, 31] width 434 height 27
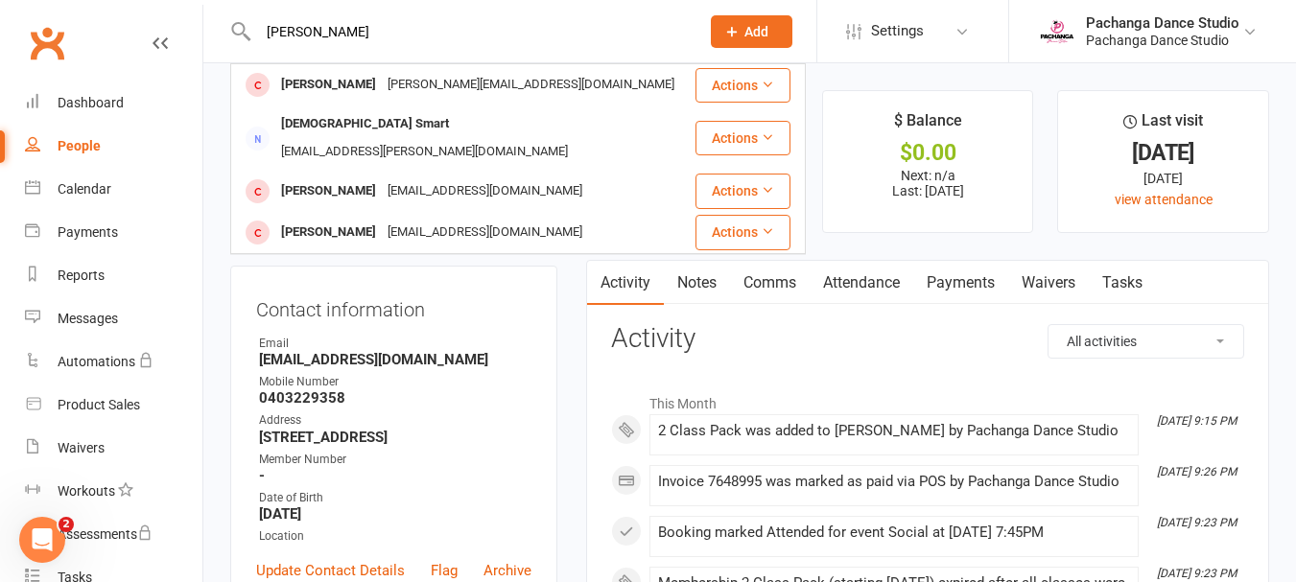
type input "shirley"
click at [728, 82] on button "Actions" at bounding box center [743, 85] width 95 height 35
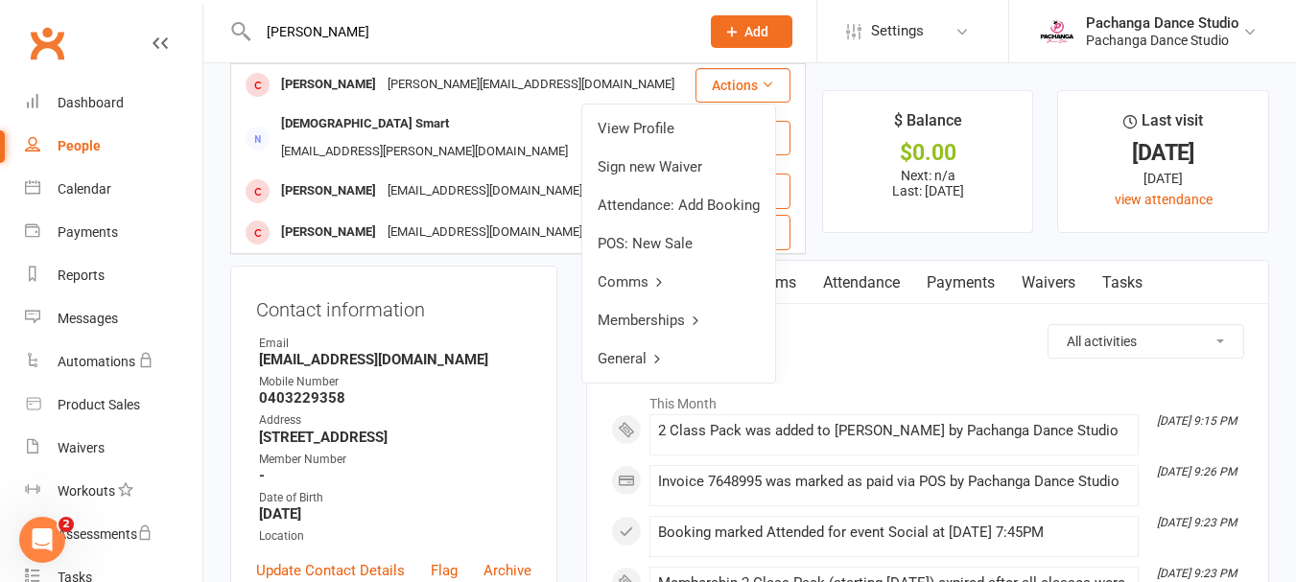
click at [675, 320] on link "Memberships" at bounding box center [678, 320] width 193 height 38
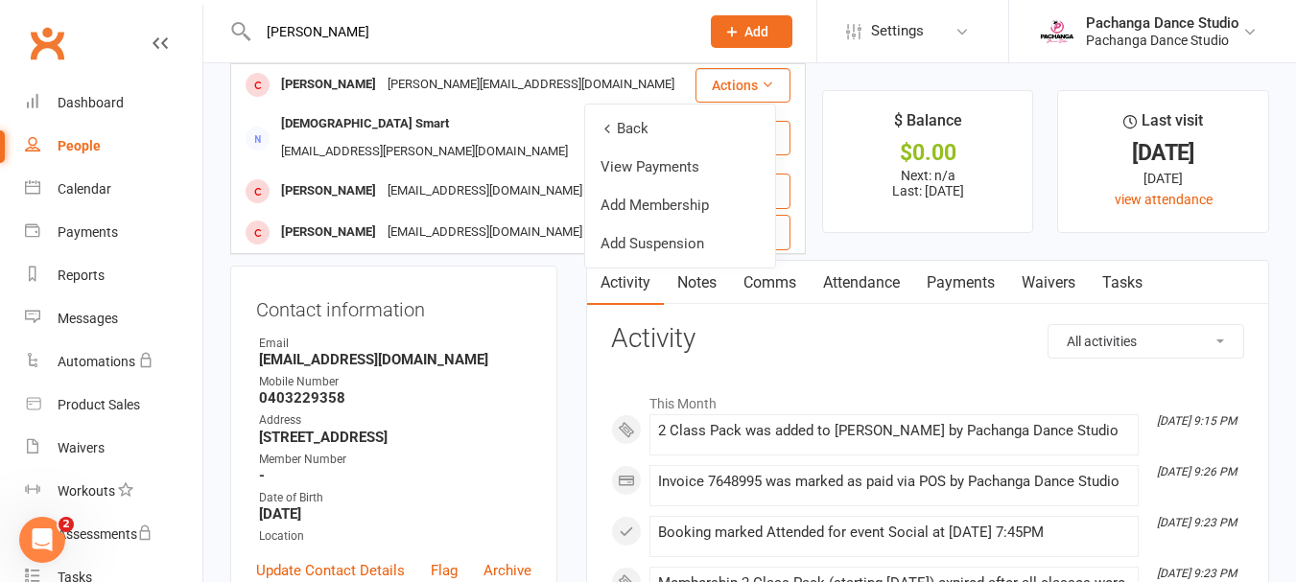
click at [664, 206] on link "Add Membership" at bounding box center [680, 205] width 190 height 38
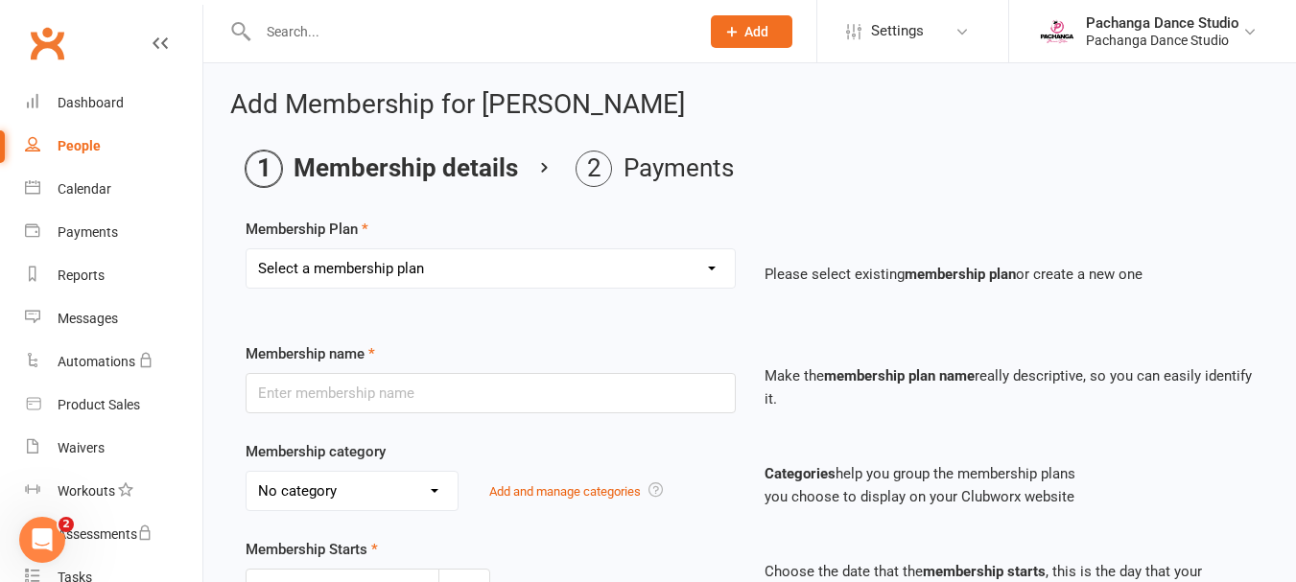
click at [563, 268] on select "Select a membership plan Create new Membership Plan Single Class Pass 5 Class P…" at bounding box center [491, 268] width 488 height 38
select select "31"
click at [247, 249] on select "Select a membership plan Create new Membership Plan Single Class Pass 5 Class P…" at bounding box center [491, 268] width 488 height 38
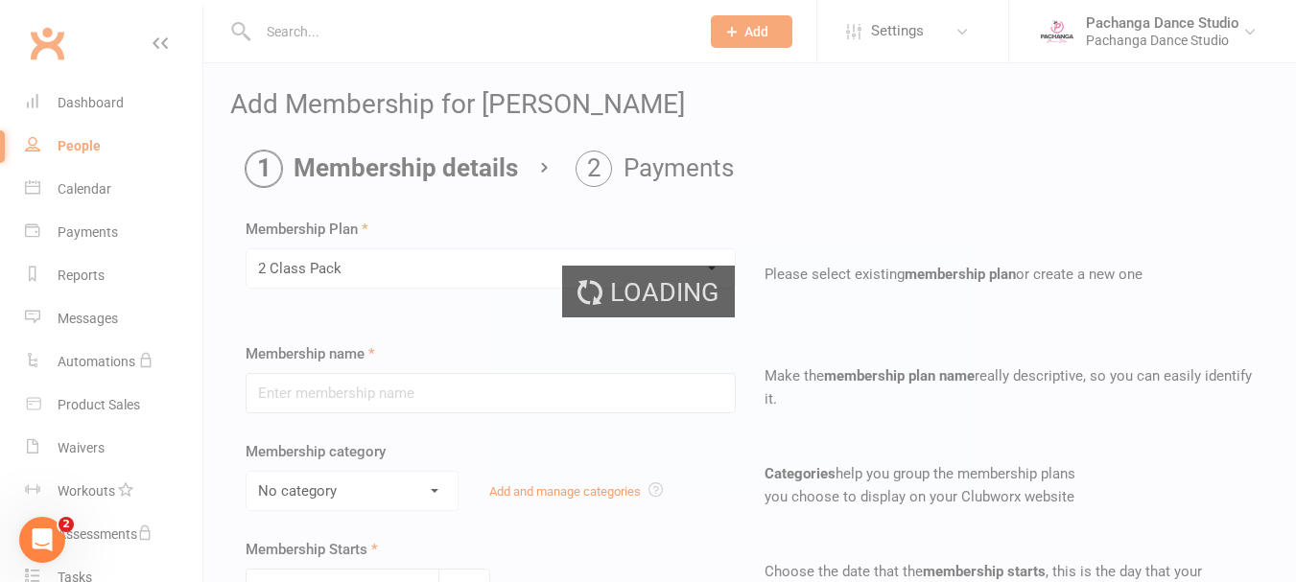
type input "2 Class Pack"
select select "0"
type input "1"
select select "1"
type input "2"
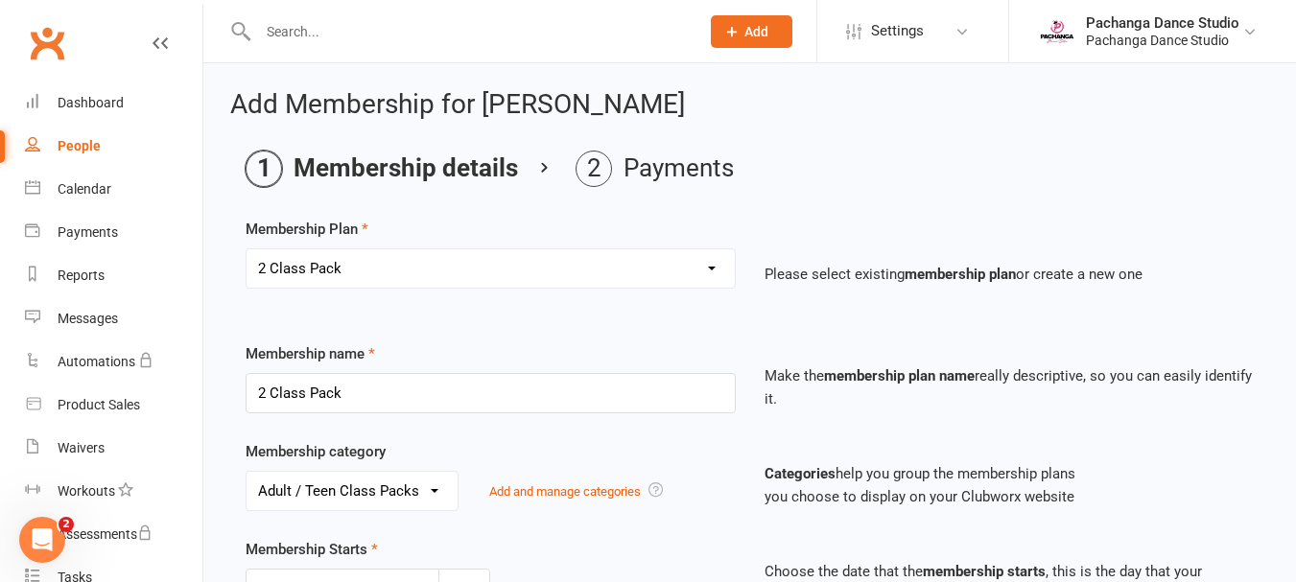
scroll to position [1015, 0]
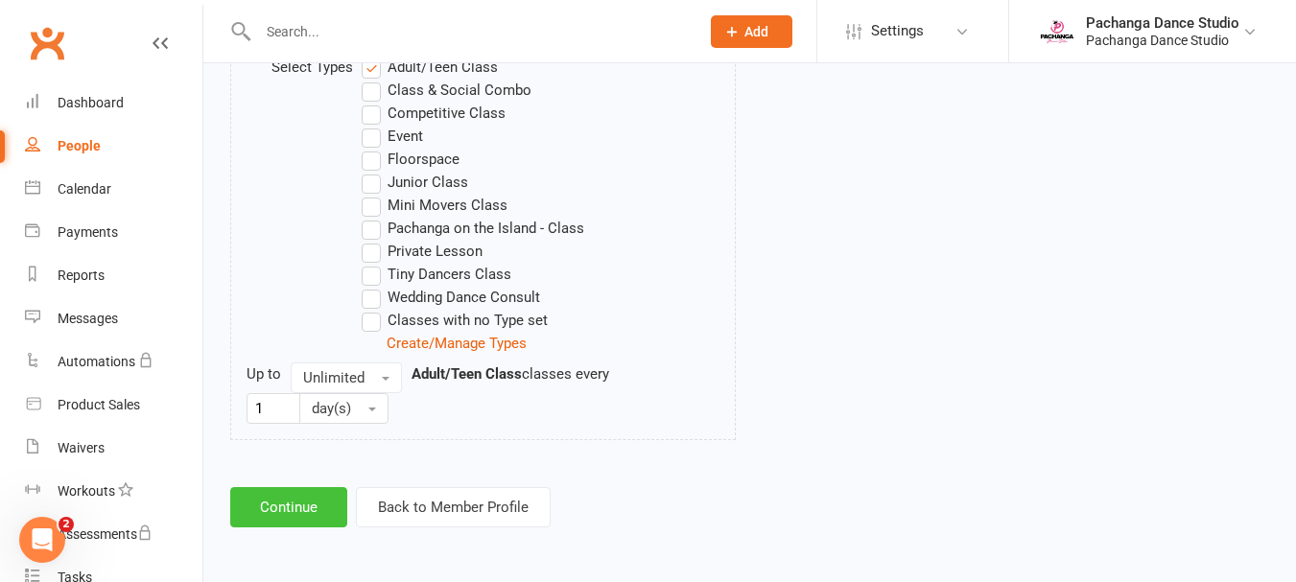
click at [314, 499] on button "Continue" at bounding box center [288, 507] width 117 height 40
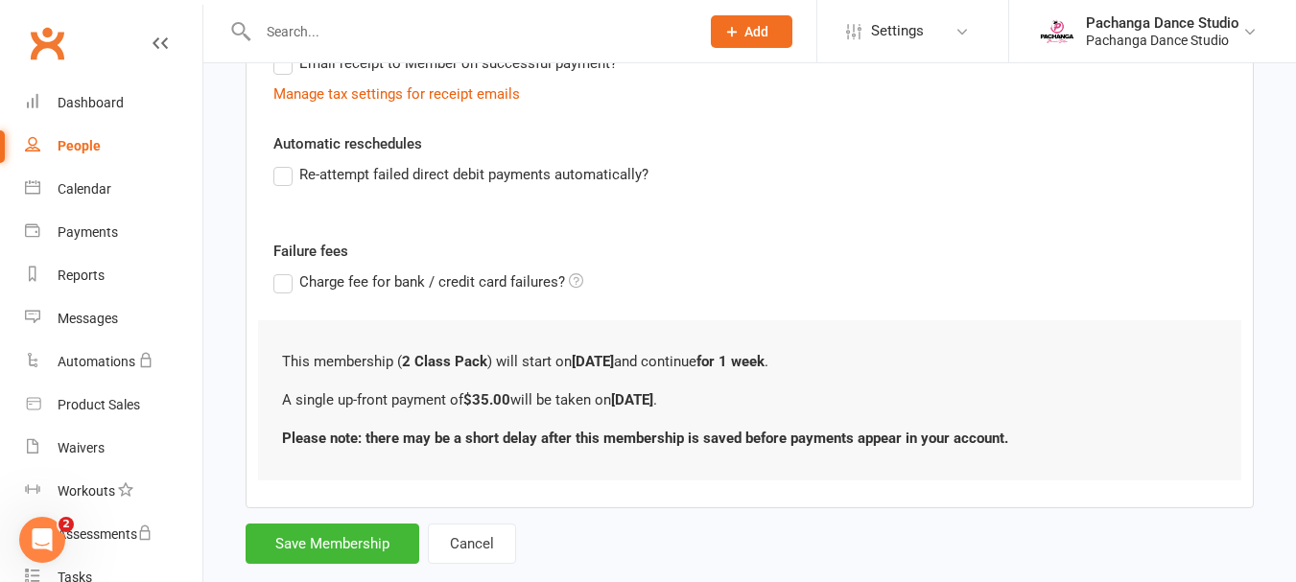
scroll to position [463, 0]
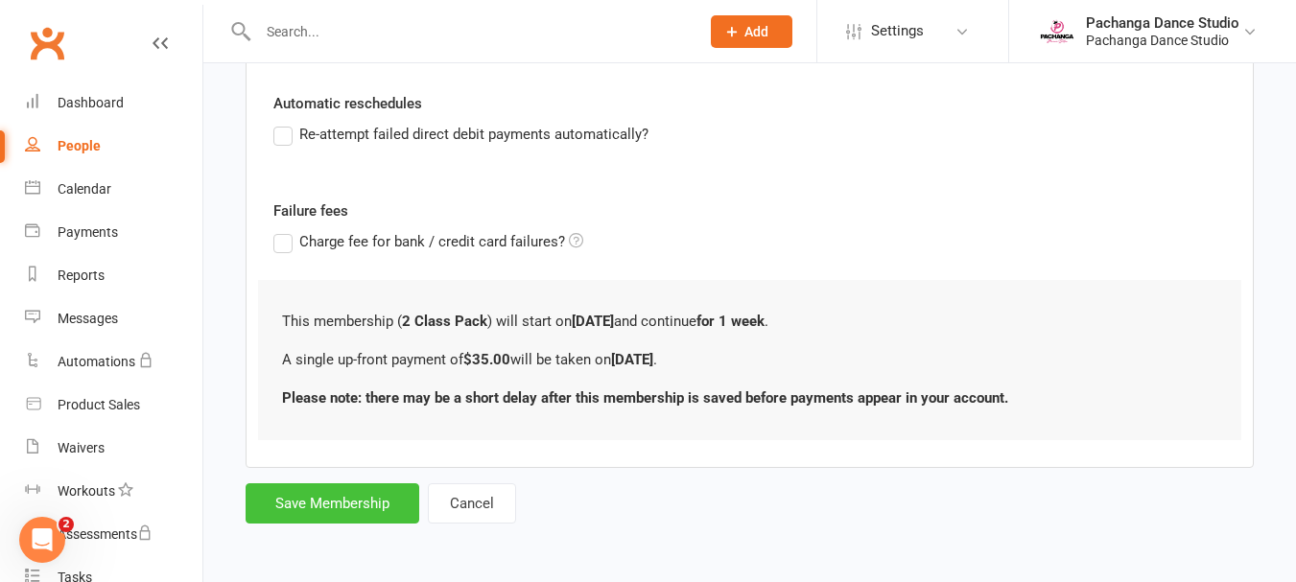
click at [370, 510] on button "Save Membership" at bounding box center [333, 504] width 174 height 40
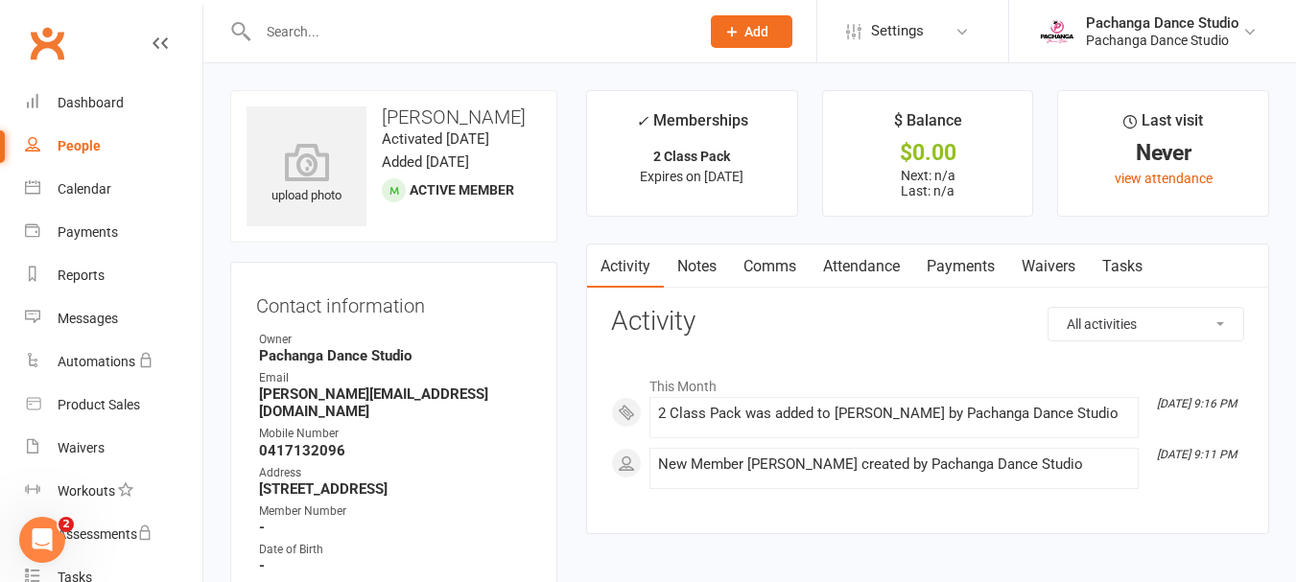
click at [293, 31] on input "text" at bounding box center [469, 31] width 434 height 27
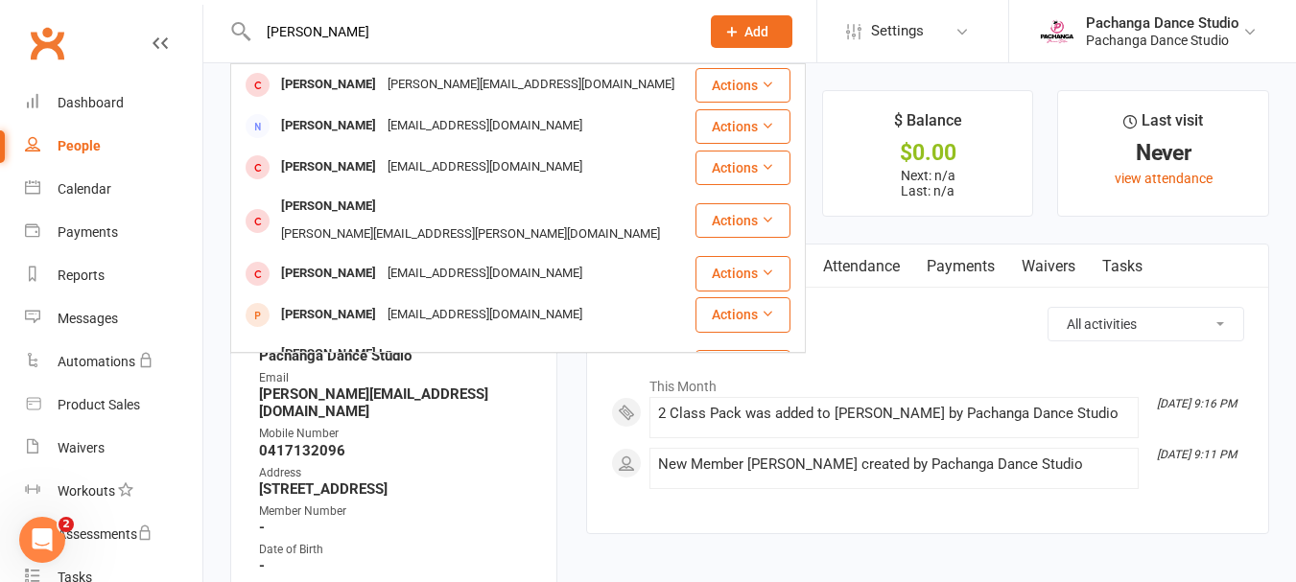
type input "paul"
click at [732, 85] on button "Actions" at bounding box center [743, 85] width 95 height 35
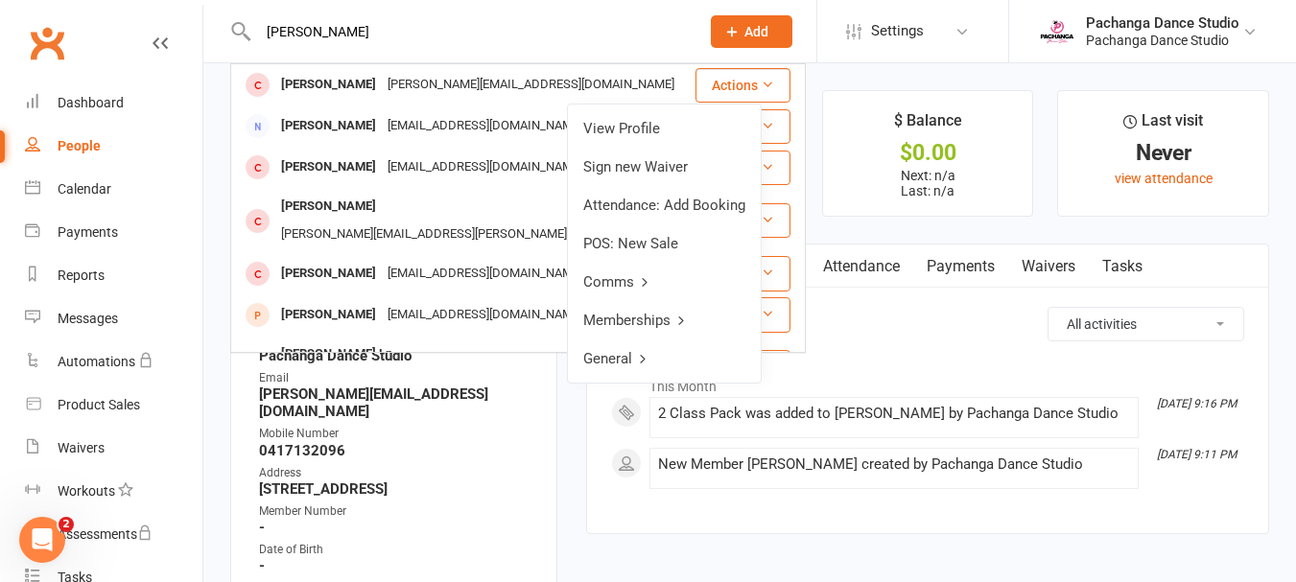
click at [618, 320] on link "Memberships" at bounding box center [664, 320] width 193 height 38
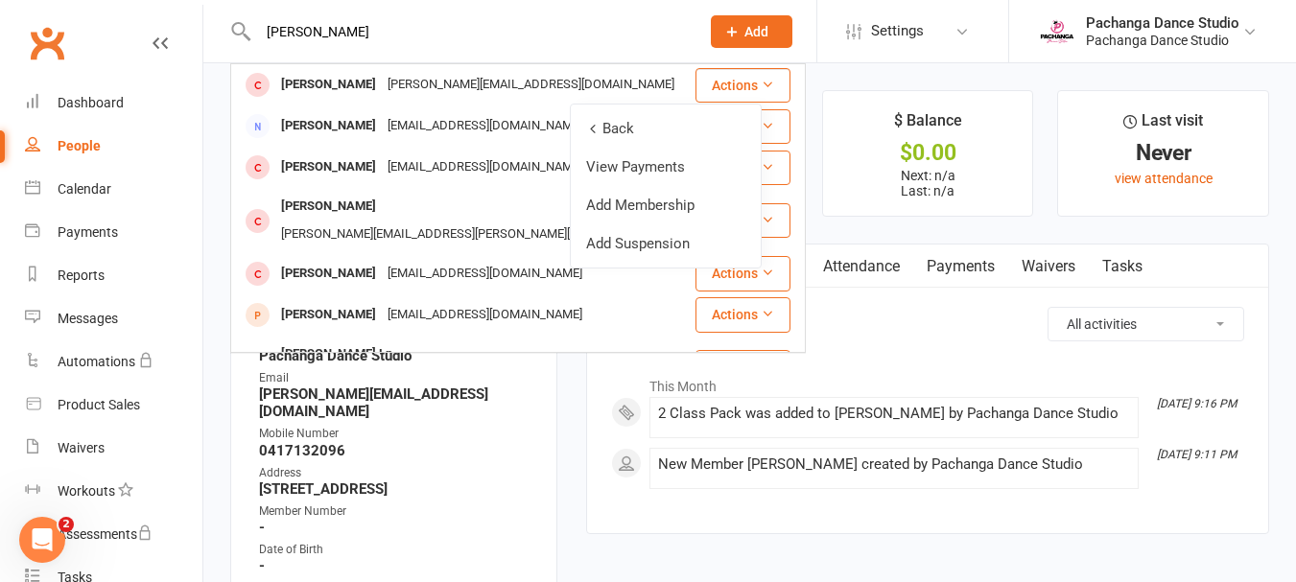
click at [632, 215] on link "Add Membership" at bounding box center [666, 205] width 190 height 38
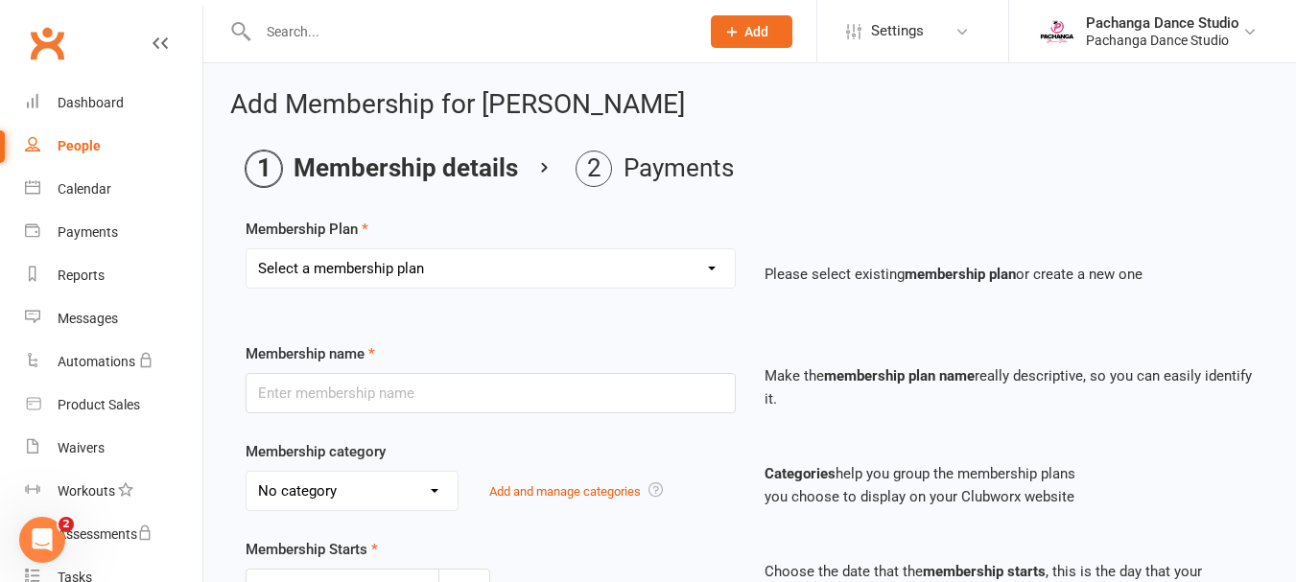
click at [85, 143] on div "People" at bounding box center [79, 145] width 43 height 15
click at [356, 260] on select "Select a membership plan Create new Membership Plan Single Class Pass 5 Class P…" at bounding box center [491, 268] width 488 height 38
select select "31"
click at [247, 249] on select "Select a membership plan Create new Membership Plan Single Class Pass 5 Class P…" at bounding box center [491, 268] width 488 height 38
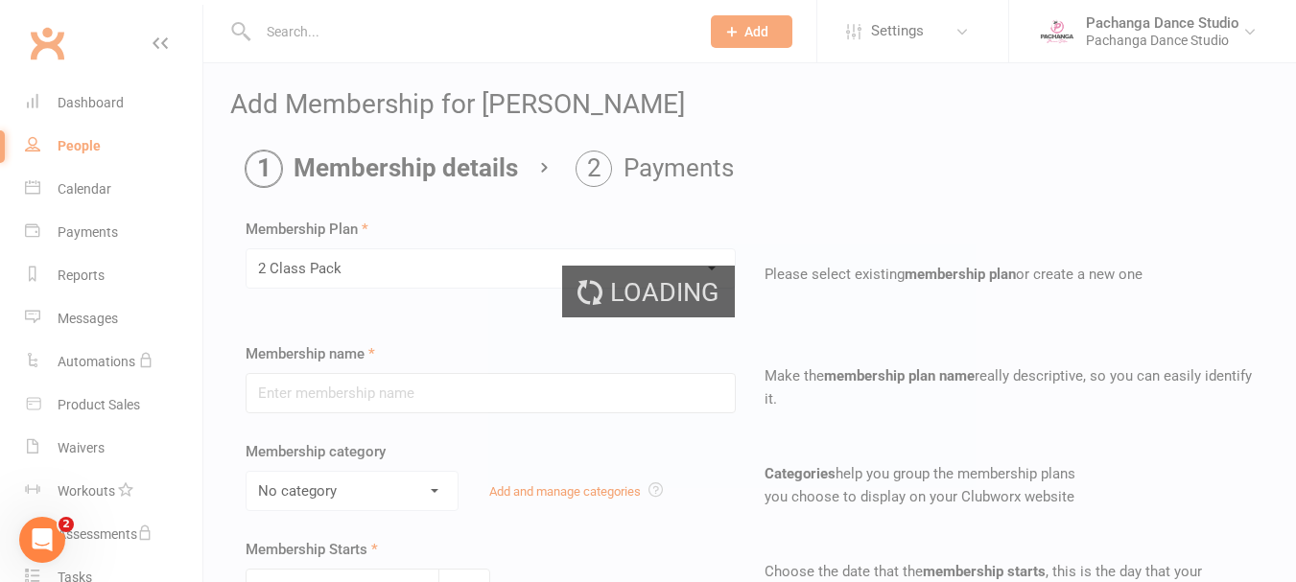
type input "2 Class Pack"
select select "0"
type input "1"
select select "1"
type input "2"
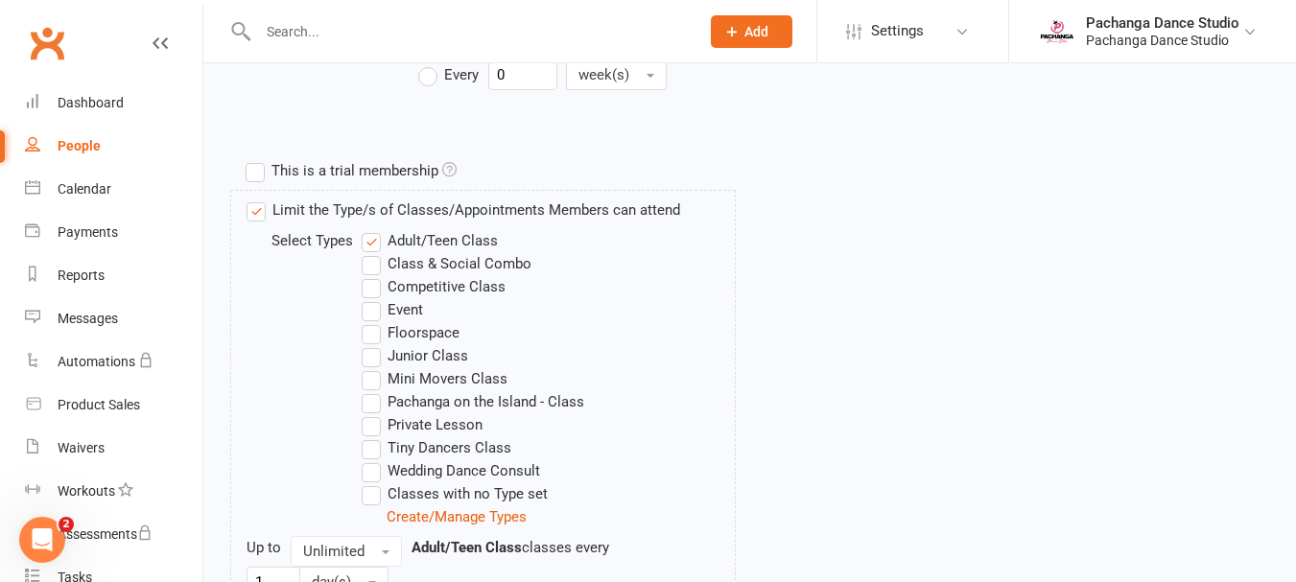
scroll to position [1015, 0]
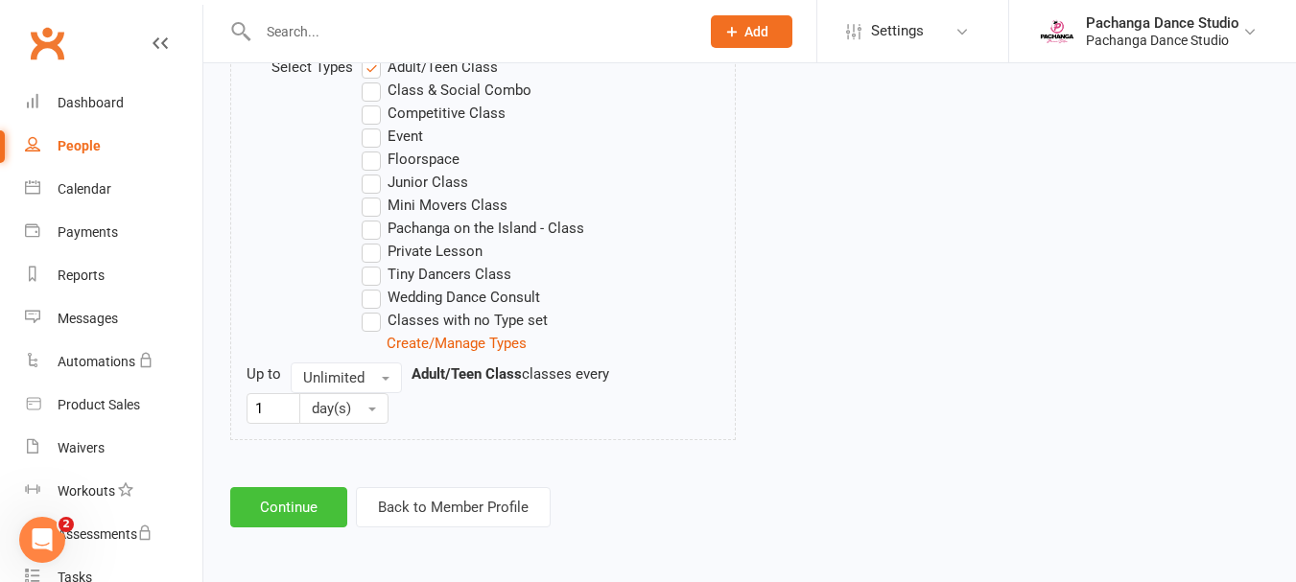
click at [297, 523] on button "Continue" at bounding box center [288, 507] width 117 height 40
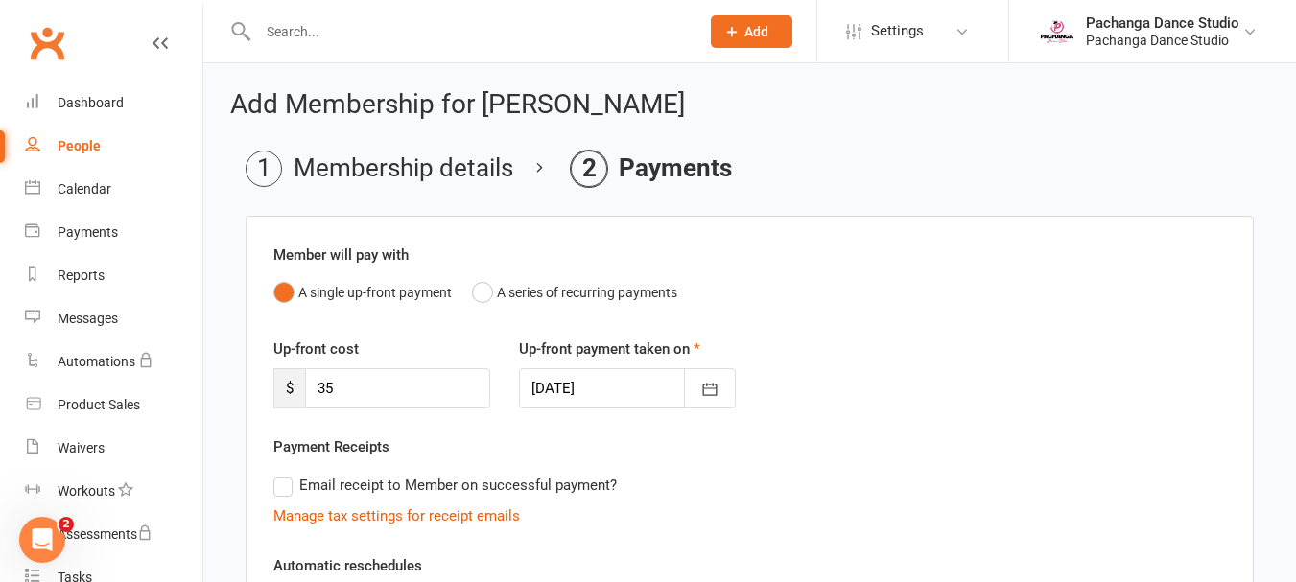
scroll to position [463, 0]
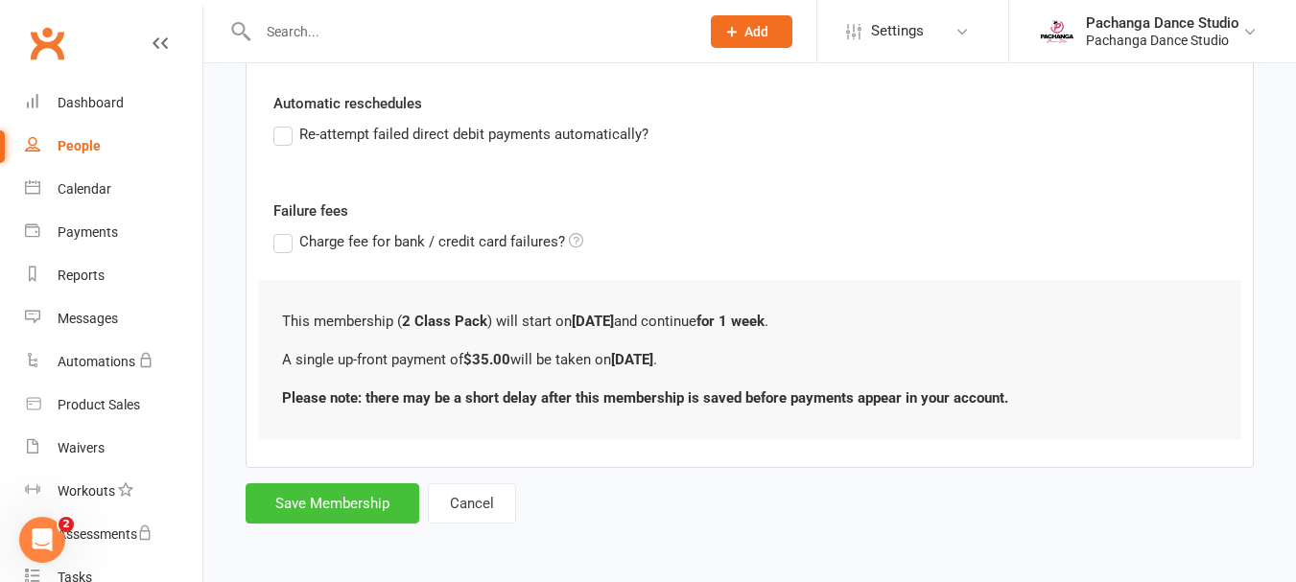
click at [333, 503] on button "Save Membership" at bounding box center [333, 504] width 174 height 40
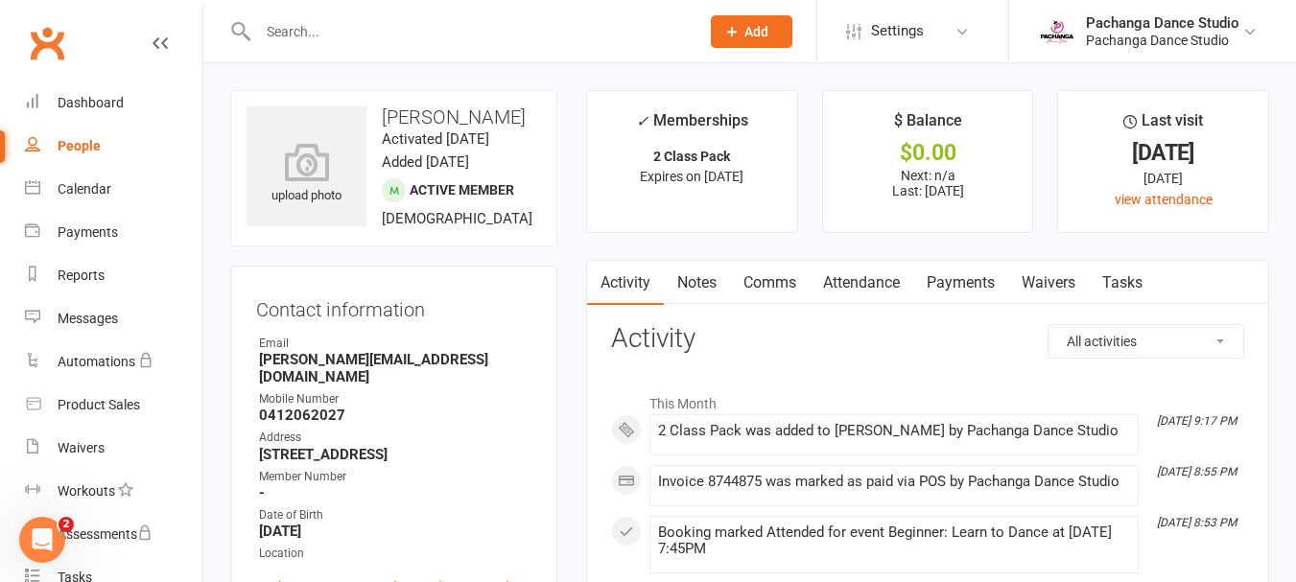
click at [289, 25] on input "text" at bounding box center [469, 31] width 434 height 27
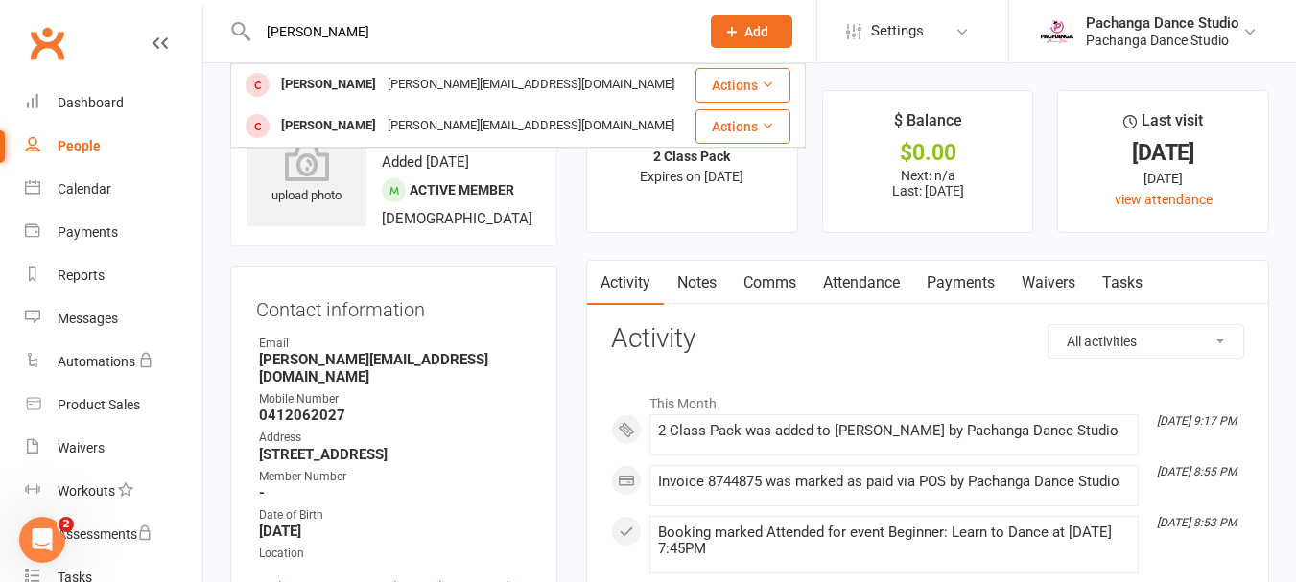
type input "rita"
click at [734, 83] on button "Actions" at bounding box center [743, 85] width 95 height 35
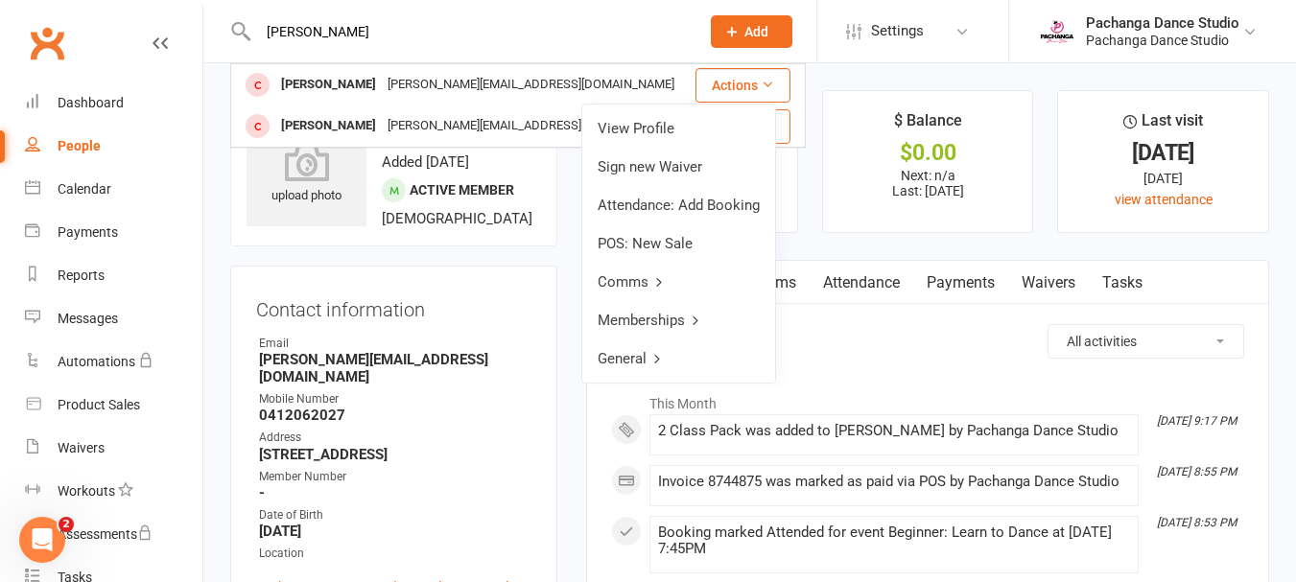
click at [631, 321] on link "Memberships" at bounding box center [678, 320] width 193 height 38
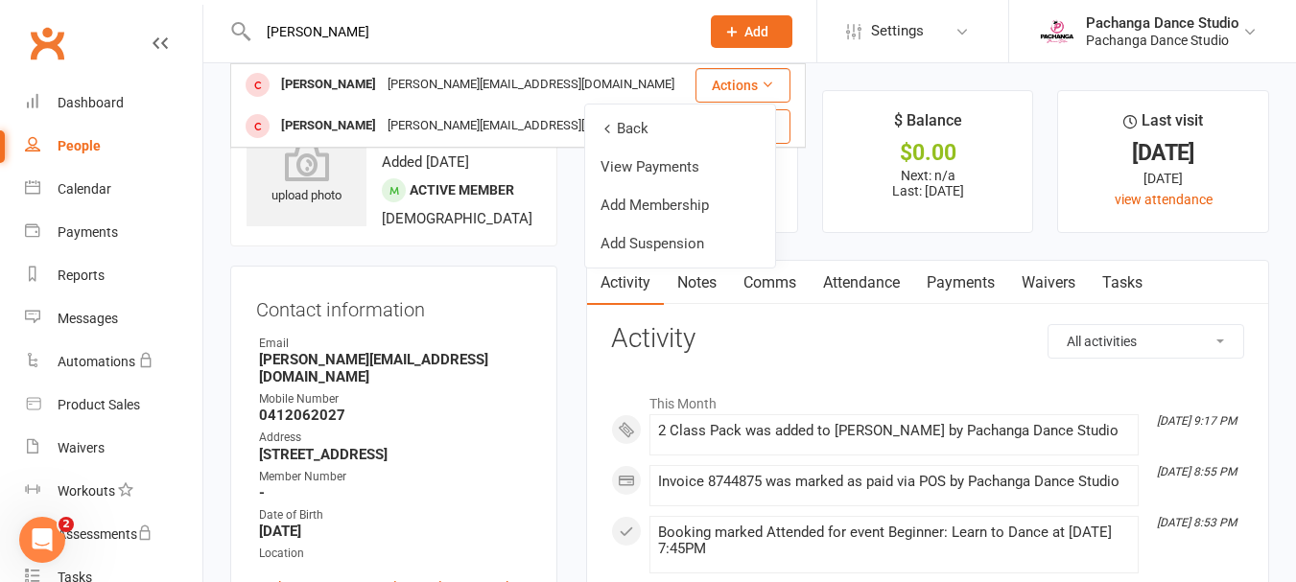
click at [628, 204] on link "Add Membership" at bounding box center [680, 205] width 190 height 38
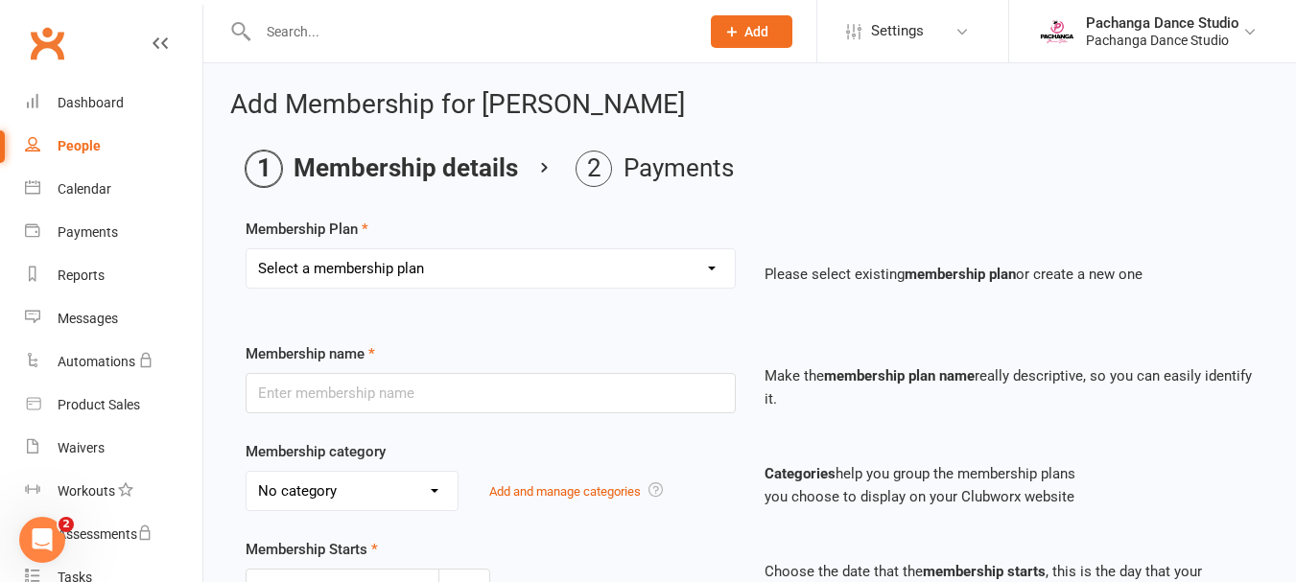
click at [566, 267] on select "Select a membership plan Create new Membership Plan Single Class Pass 5 Class P…" at bounding box center [491, 268] width 488 height 38
select select "31"
click at [247, 249] on select "Select a membership plan Create new Membership Plan Single Class Pass 5 Class P…" at bounding box center [491, 268] width 488 height 38
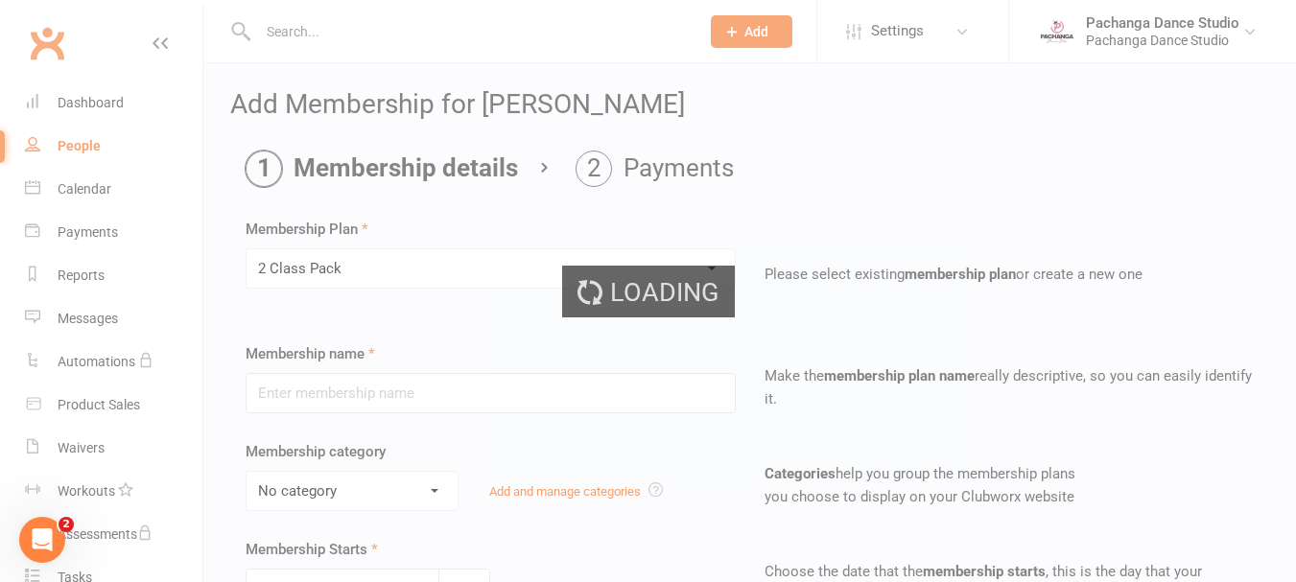
type input "2 Class Pack"
select select "0"
type input "1"
select select "1"
type input "2"
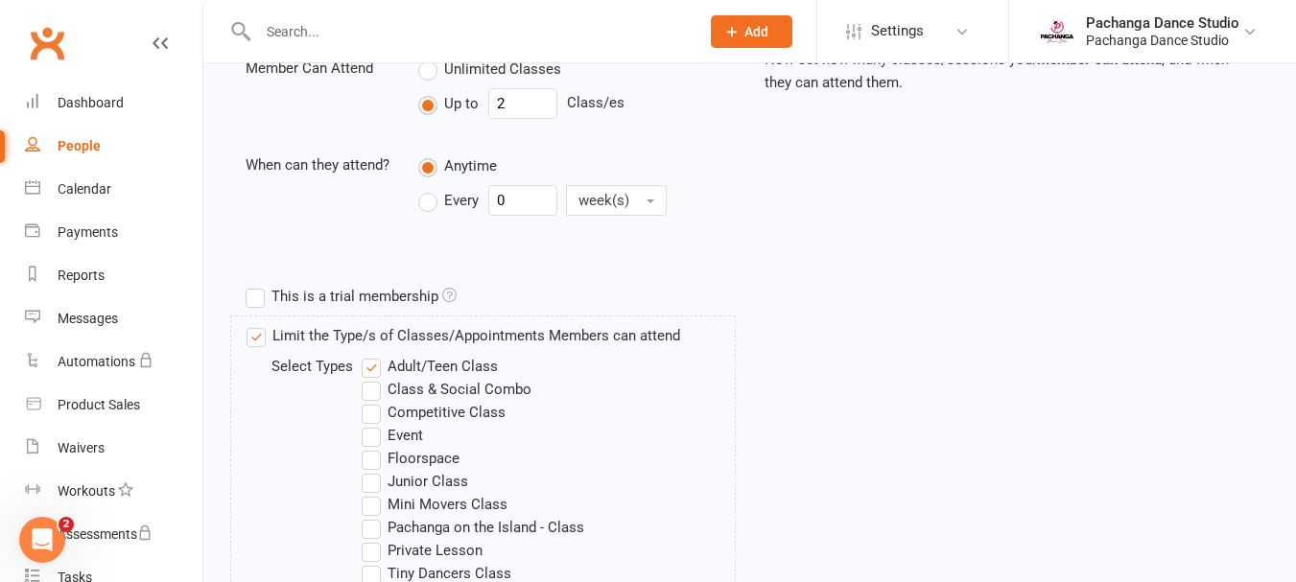
scroll to position [1015, 0]
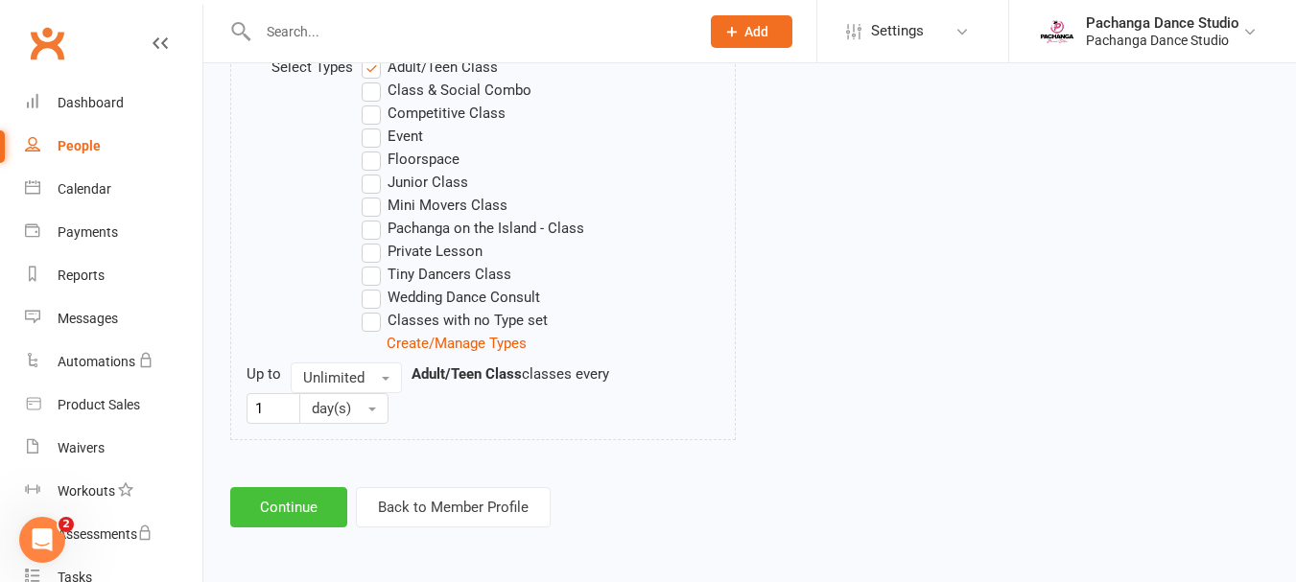
click at [240, 505] on button "Continue" at bounding box center [288, 507] width 117 height 40
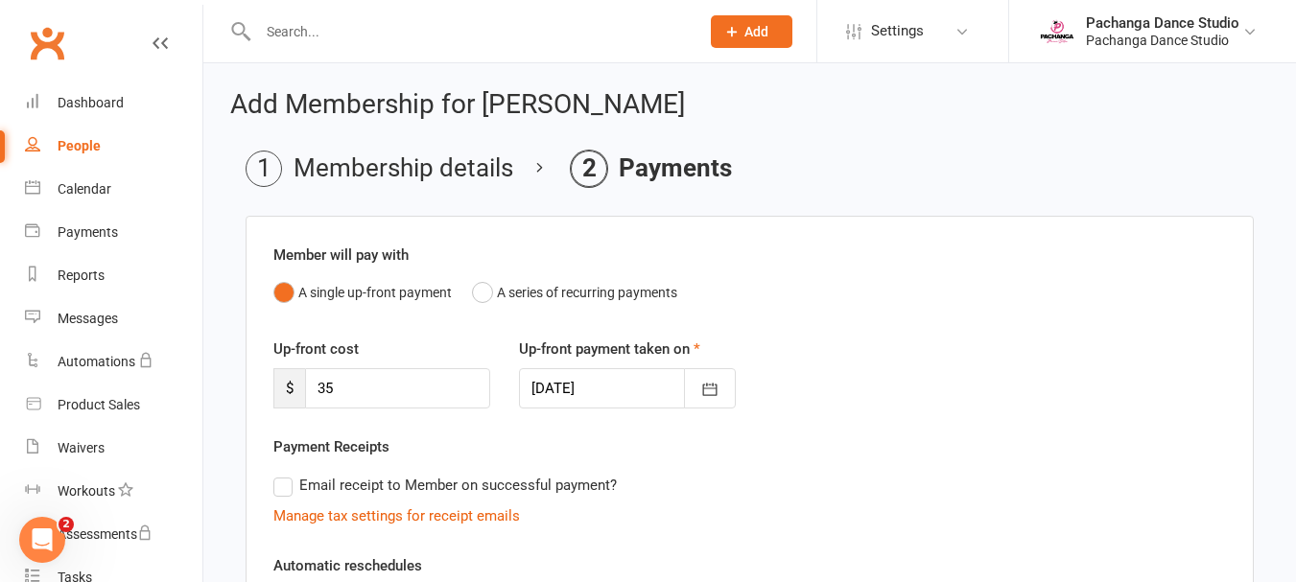
scroll to position [463, 0]
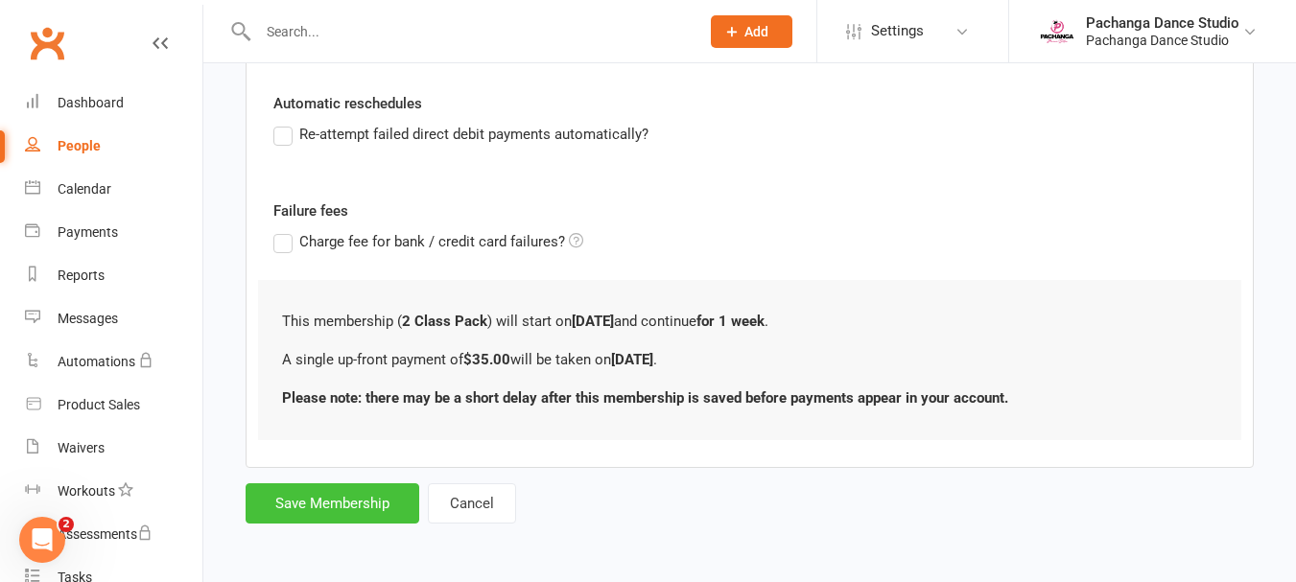
click at [341, 503] on button "Save Membership" at bounding box center [333, 504] width 174 height 40
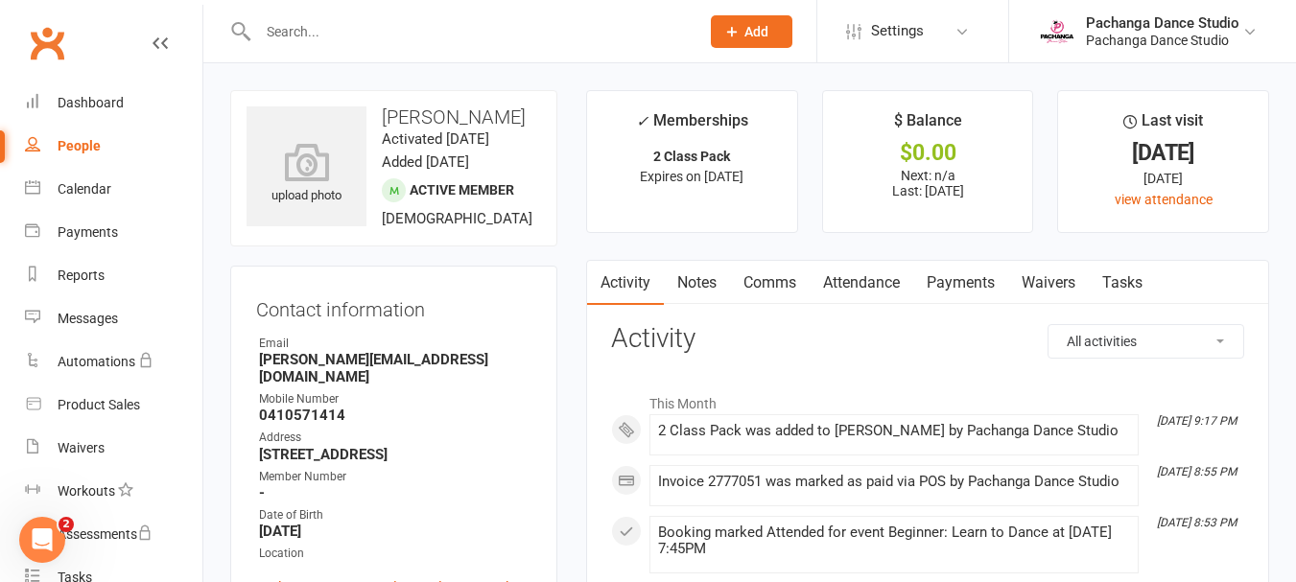
scroll to position [297, 0]
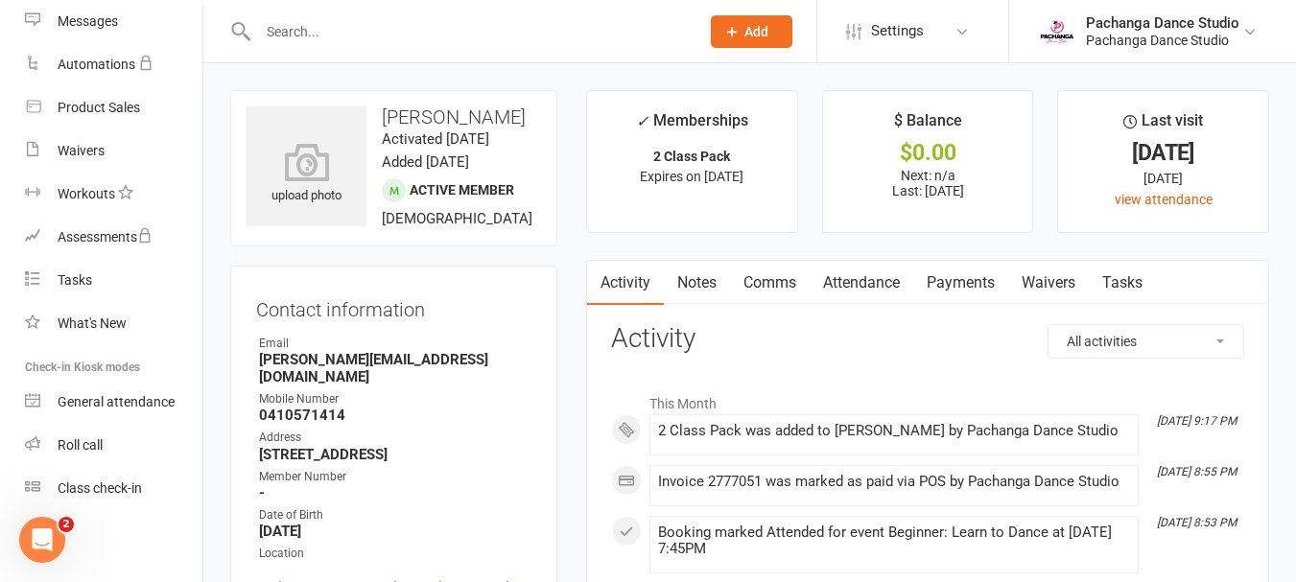
click at [120, 499] on link "Class check-in" at bounding box center [114, 488] width 178 height 43
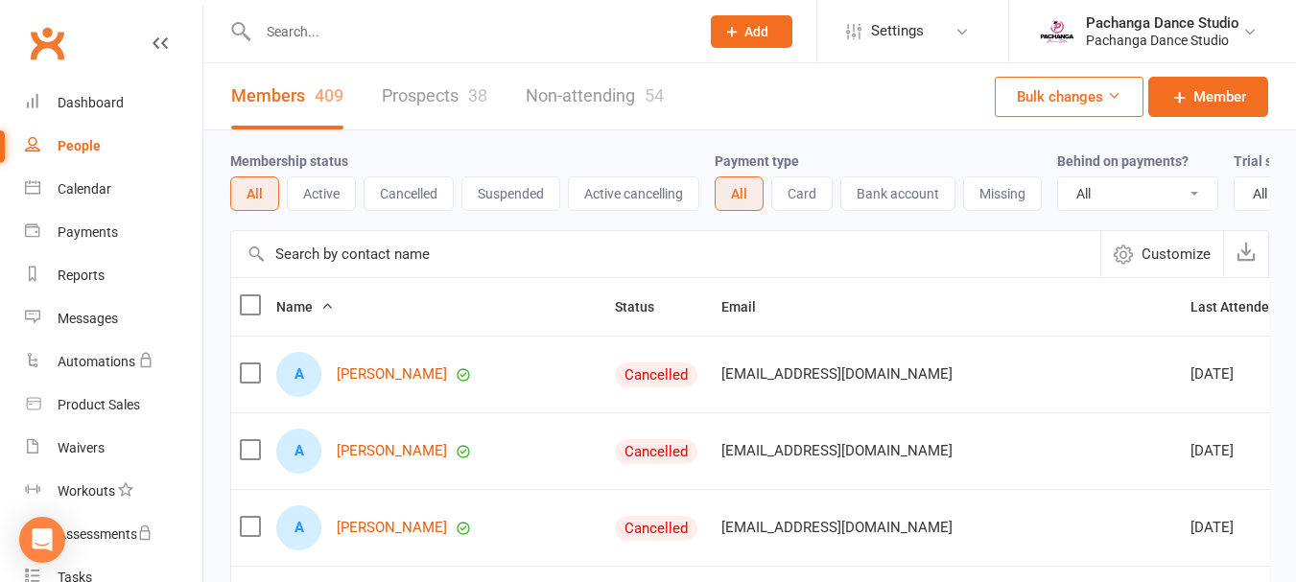
select select "100"
click at [101, 186] on div "Calendar" at bounding box center [85, 188] width 54 height 15
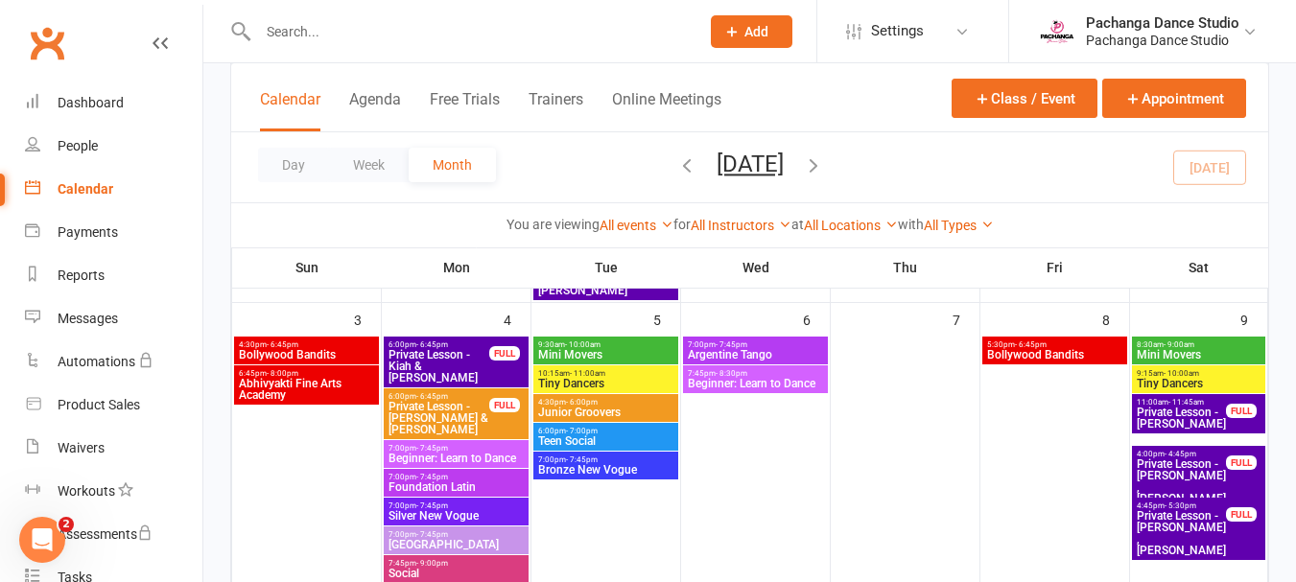
scroll to position [319, 0]
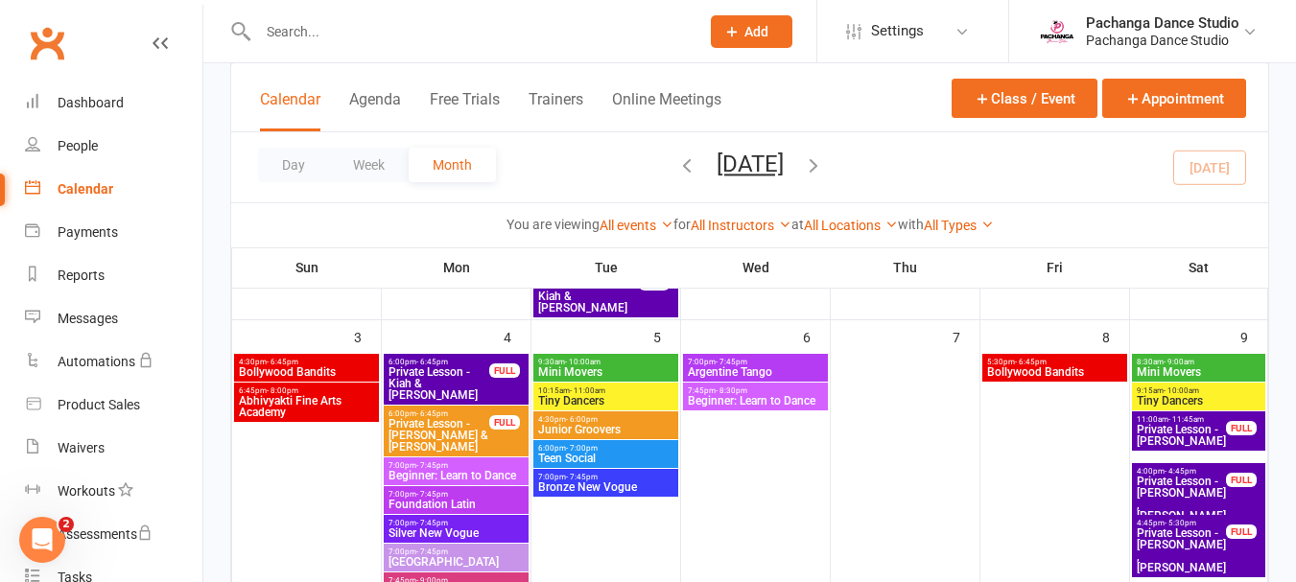
click at [750, 395] on span "Beginner: Learn to Dance" at bounding box center [755, 401] width 137 height 12
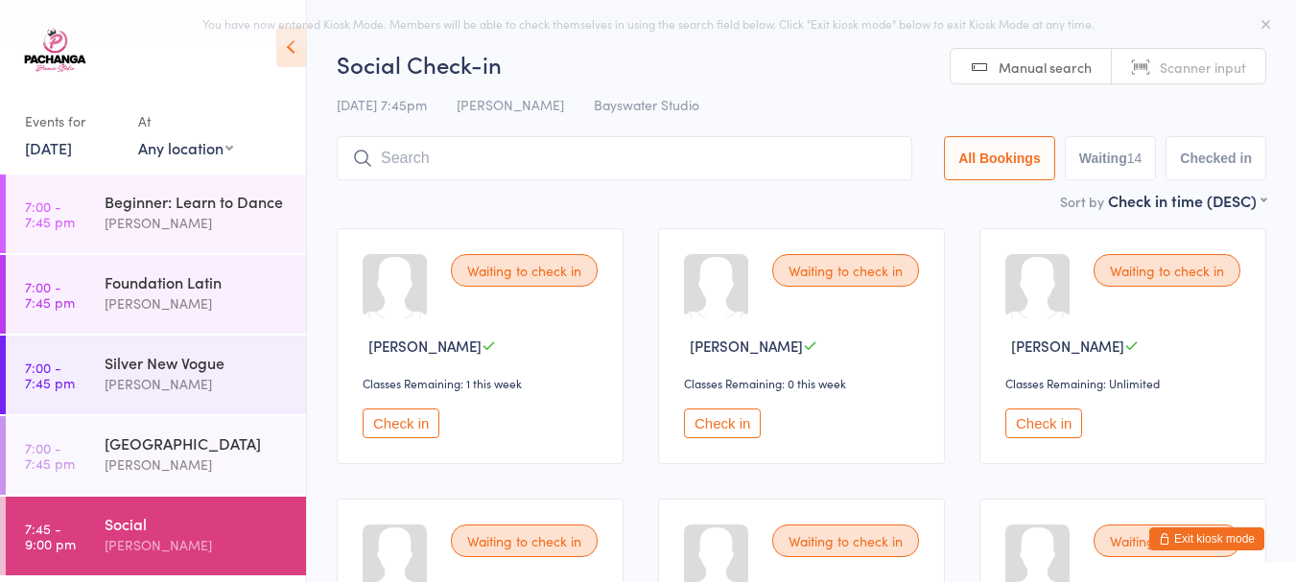
click at [235, 226] on div "[PERSON_NAME]" at bounding box center [197, 223] width 185 height 22
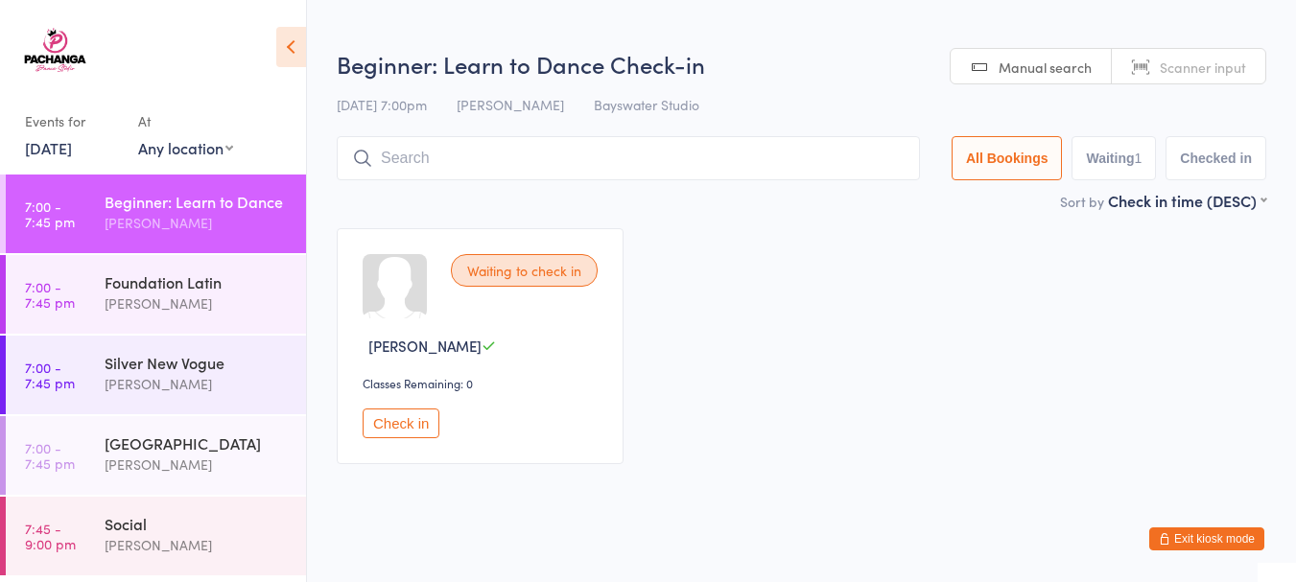
click at [393, 429] on button "Check in" at bounding box center [401, 424] width 77 height 30
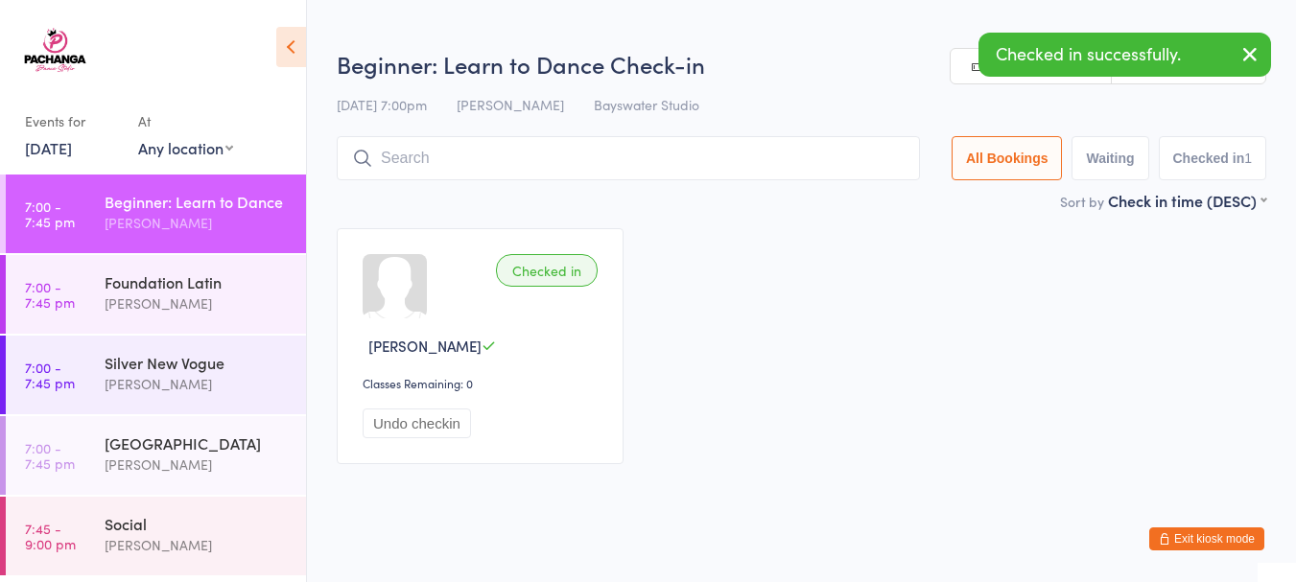
click at [476, 154] on input "search" at bounding box center [628, 158] width 583 height 44
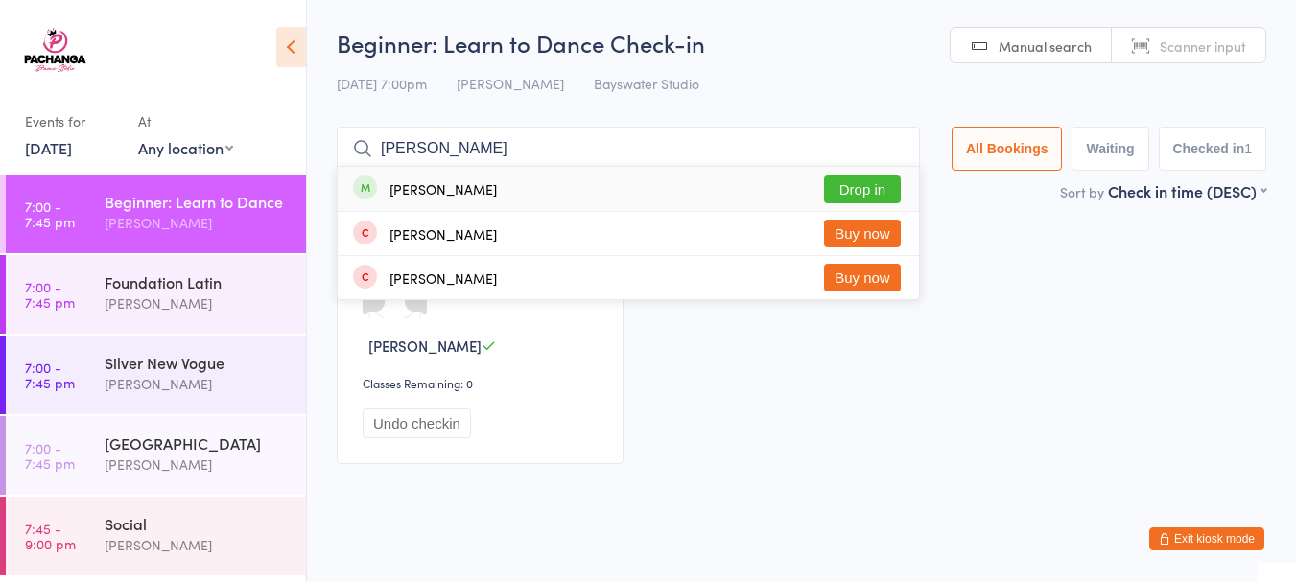
type input "[PERSON_NAME]"
click at [854, 192] on button "Drop in" at bounding box center [862, 190] width 77 height 28
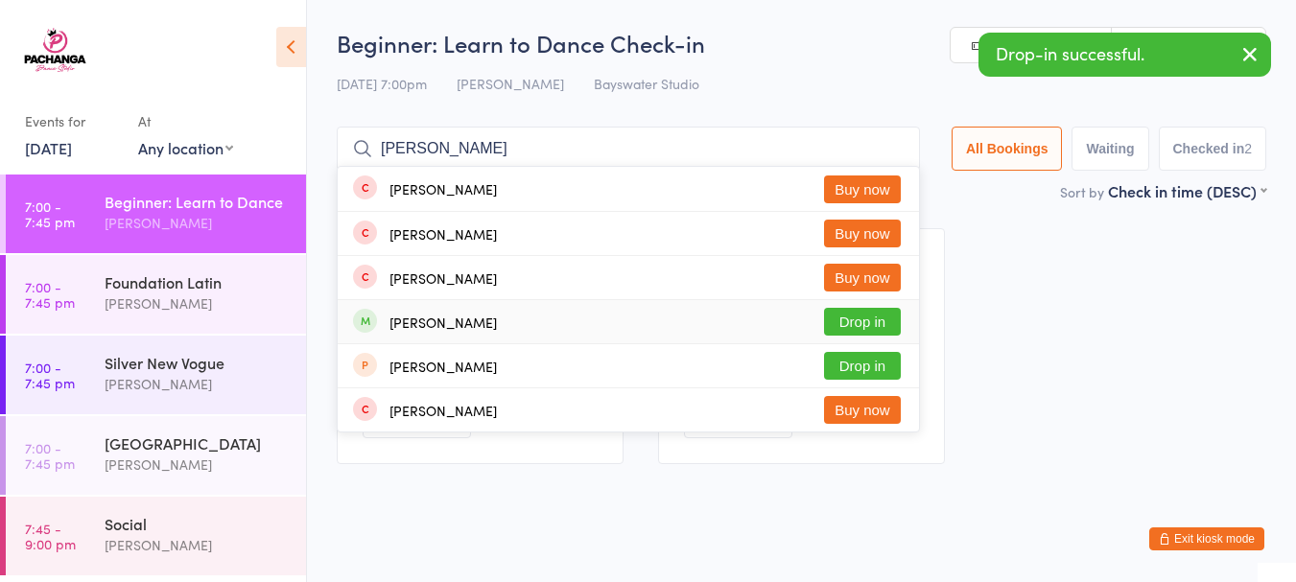
type input "[PERSON_NAME]"
click at [870, 322] on button "Drop in" at bounding box center [862, 322] width 77 height 28
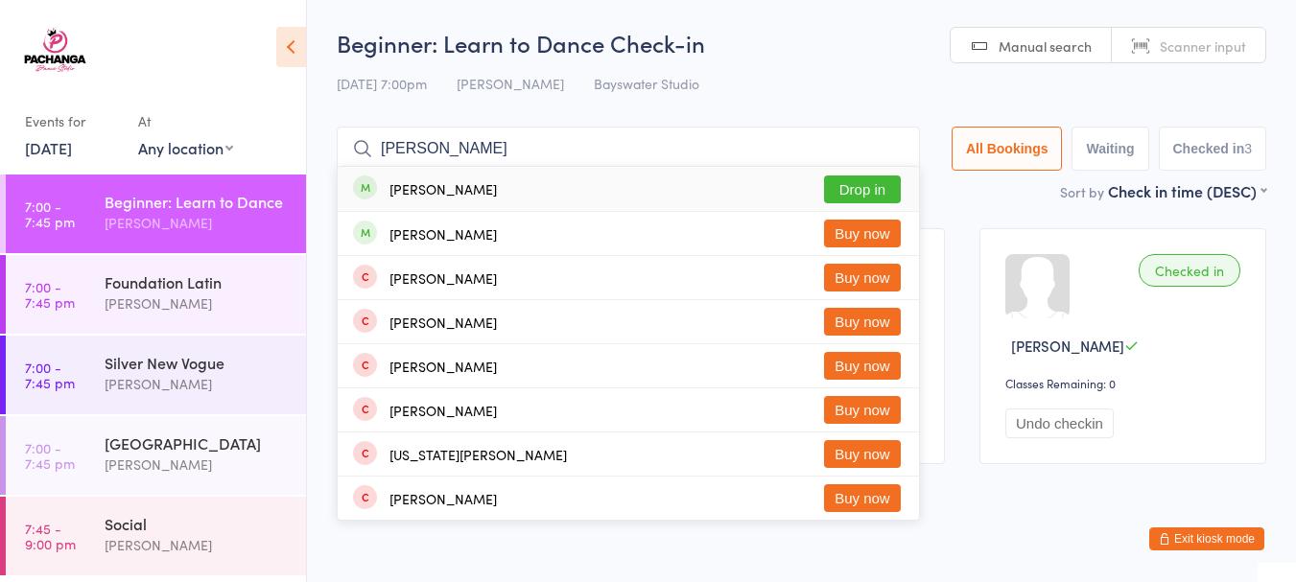
type input "john"
click at [867, 182] on button "Drop in" at bounding box center [862, 190] width 77 height 28
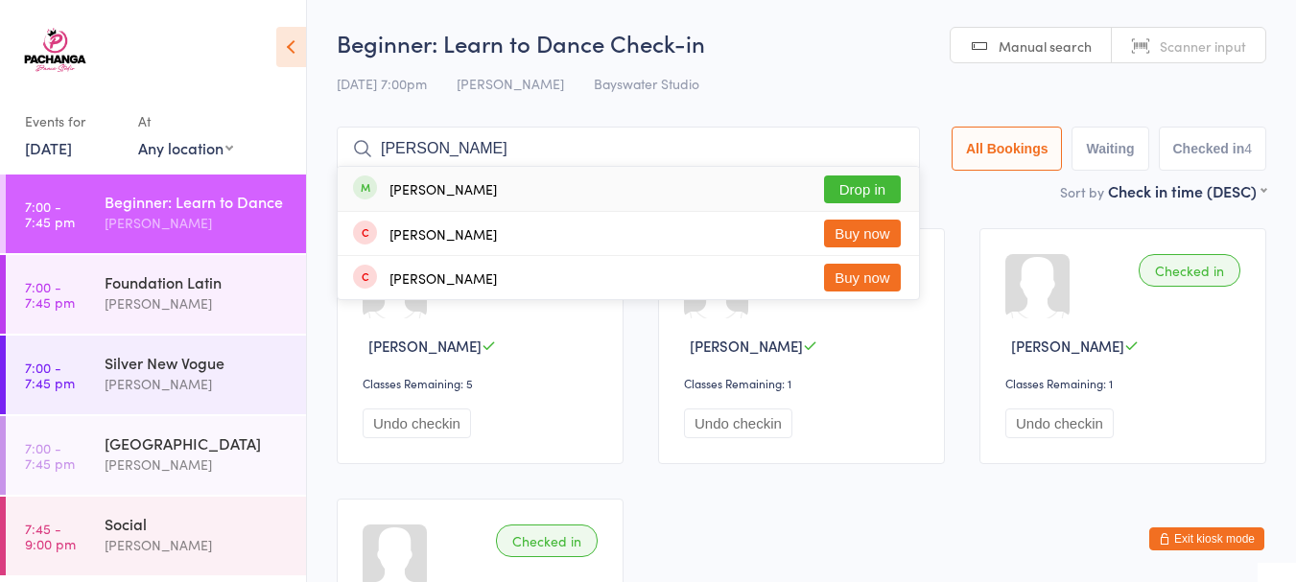
type input "[PERSON_NAME]"
click at [867, 196] on button "Drop in" at bounding box center [862, 190] width 77 height 28
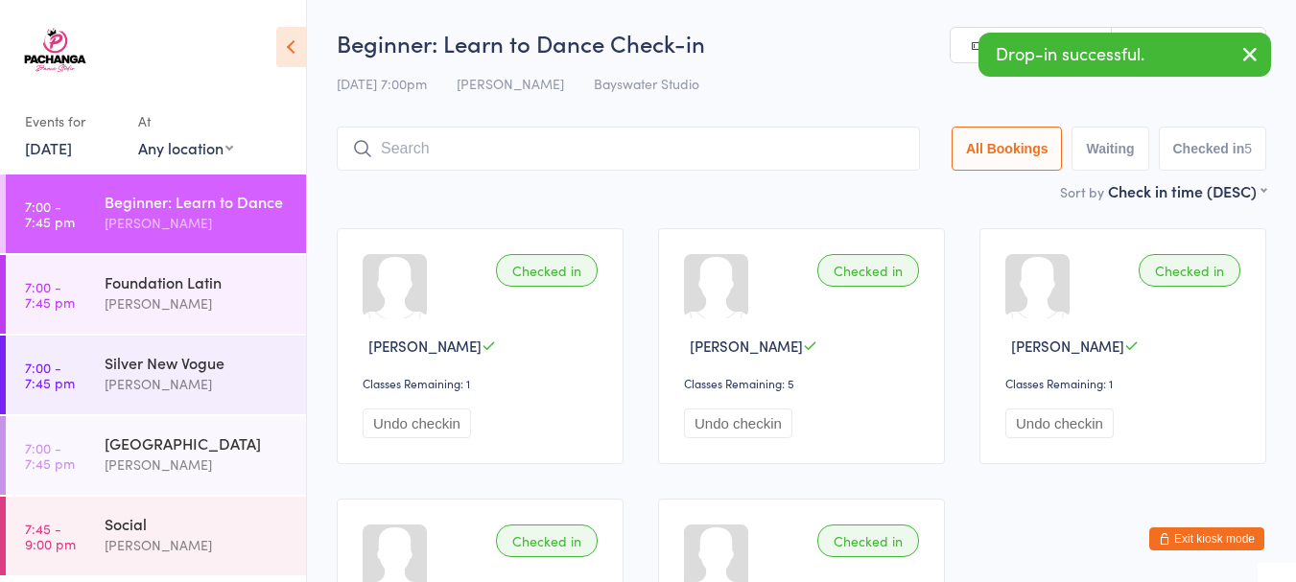
click at [644, 153] on input "search" at bounding box center [628, 149] width 583 height 44
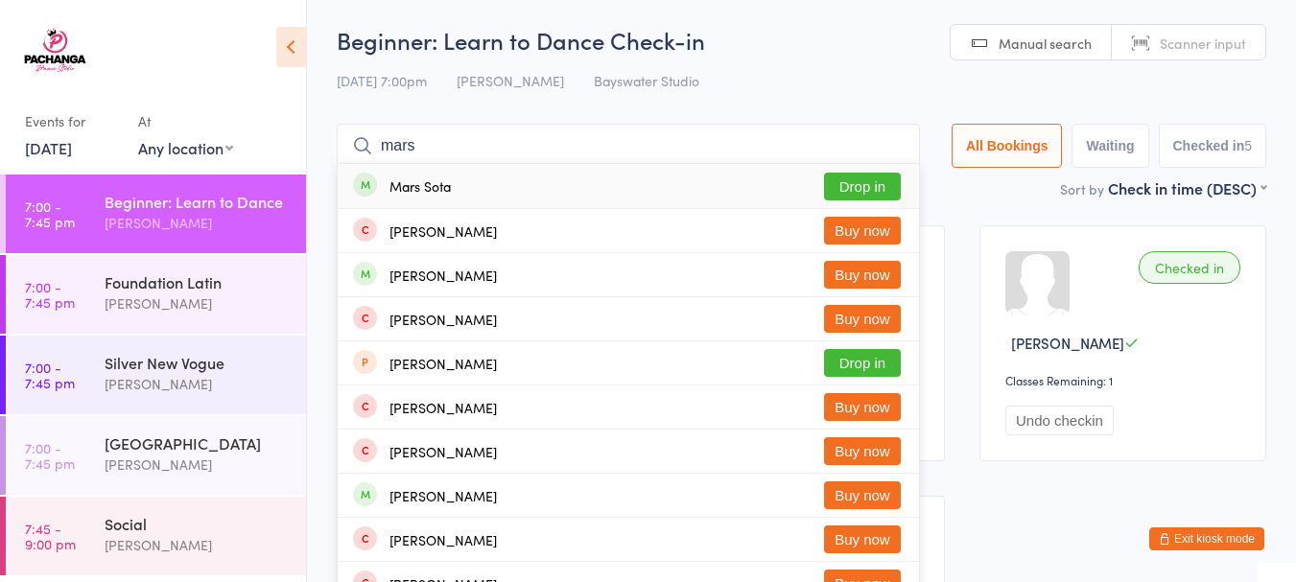
type input "mars"
click at [859, 185] on button "Drop in" at bounding box center [862, 187] width 77 height 28
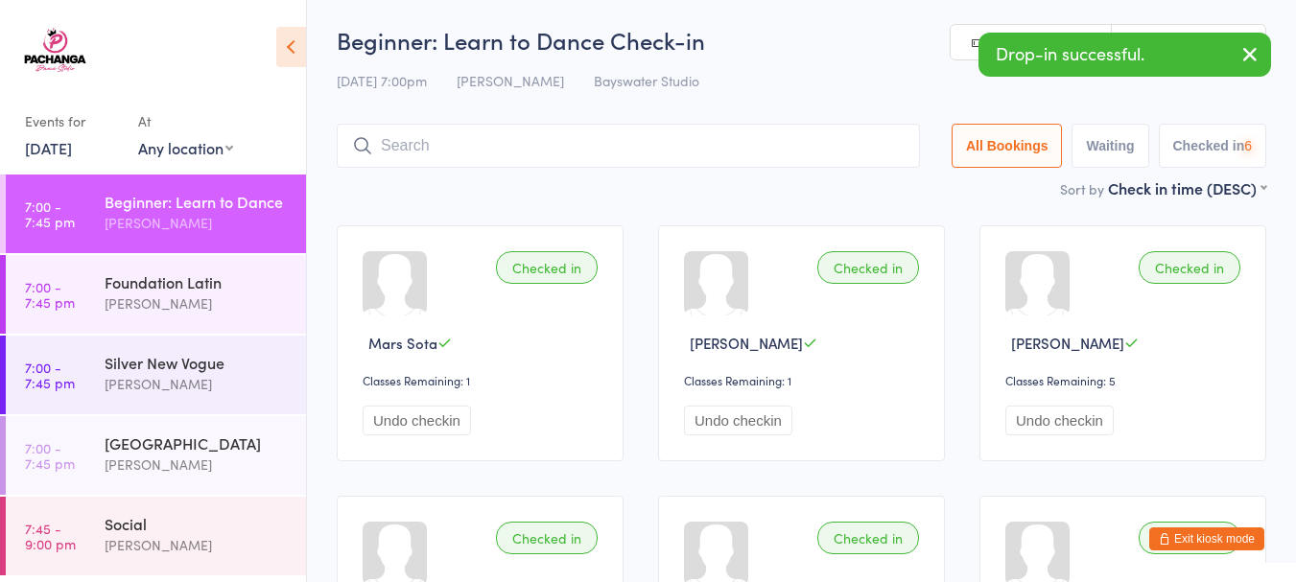
click at [787, 137] on input "search" at bounding box center [628, 146] width 583 height 44
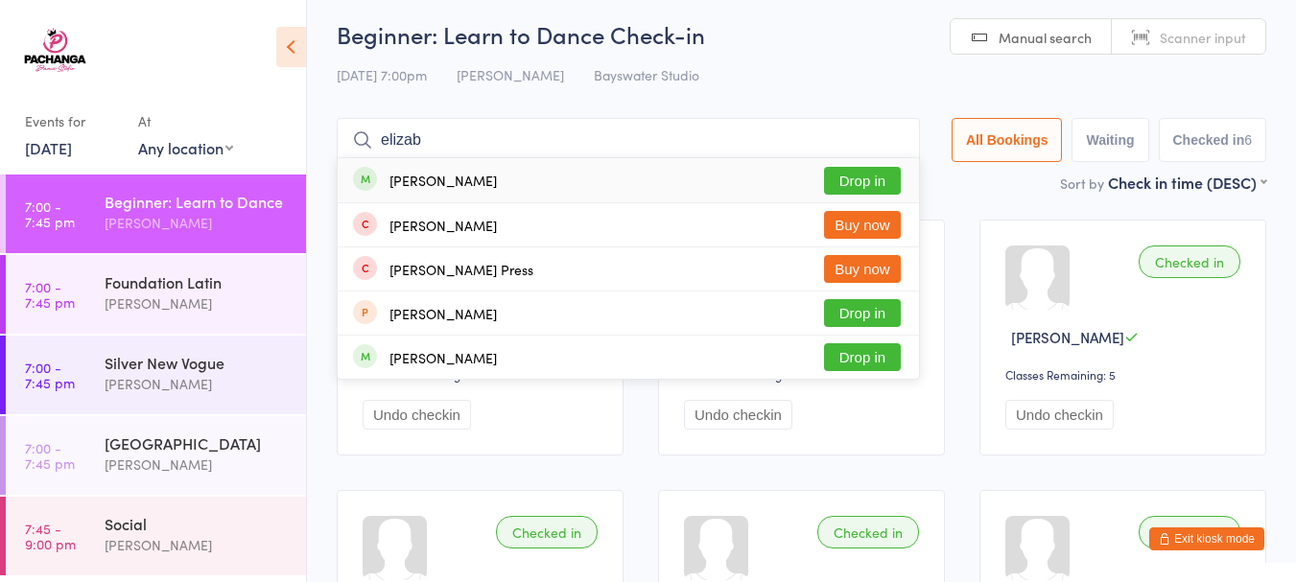
type input "elizab"
click at [850, 184] on button "Drop in" at bounding box center [862, 181] width 77 height 28
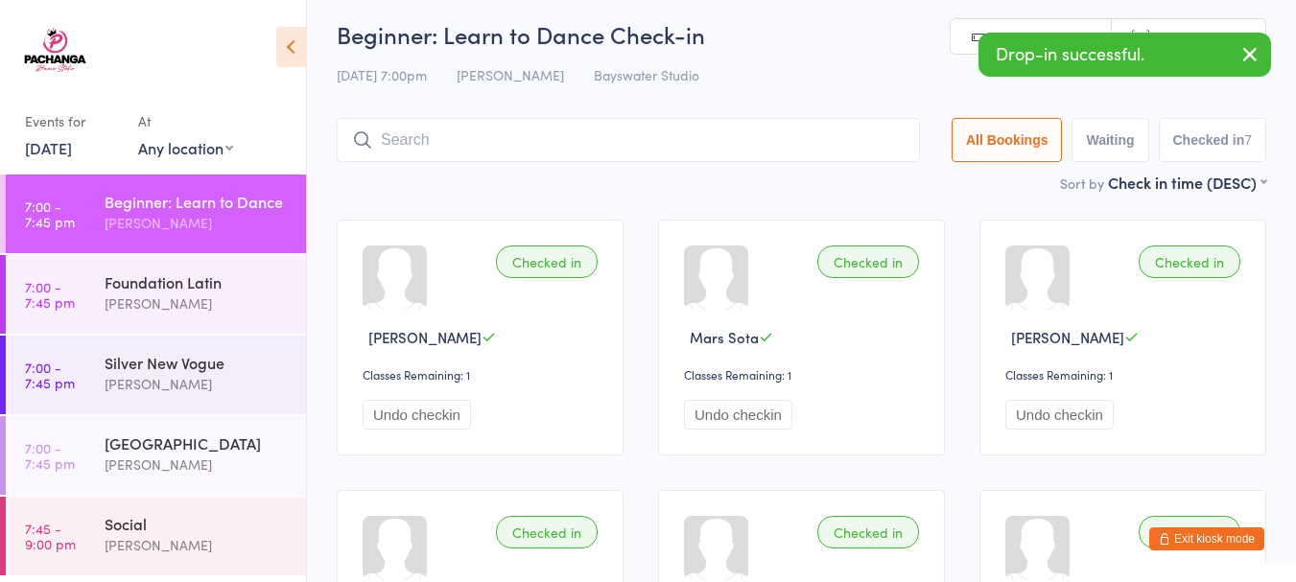
click at [627, 147] on input "search" at bounding box center [628, 140] width 583 height 44
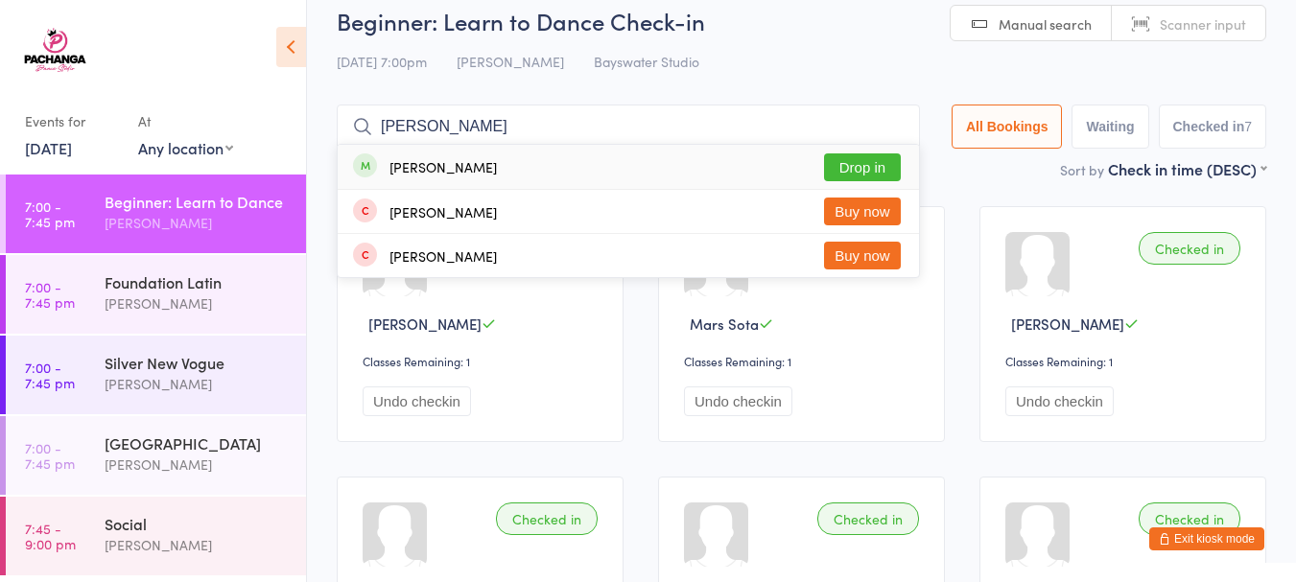
type input "shirley"
click at [856, 159] on button "Drop in" at bounding box center [862, 168] width 77 height 28
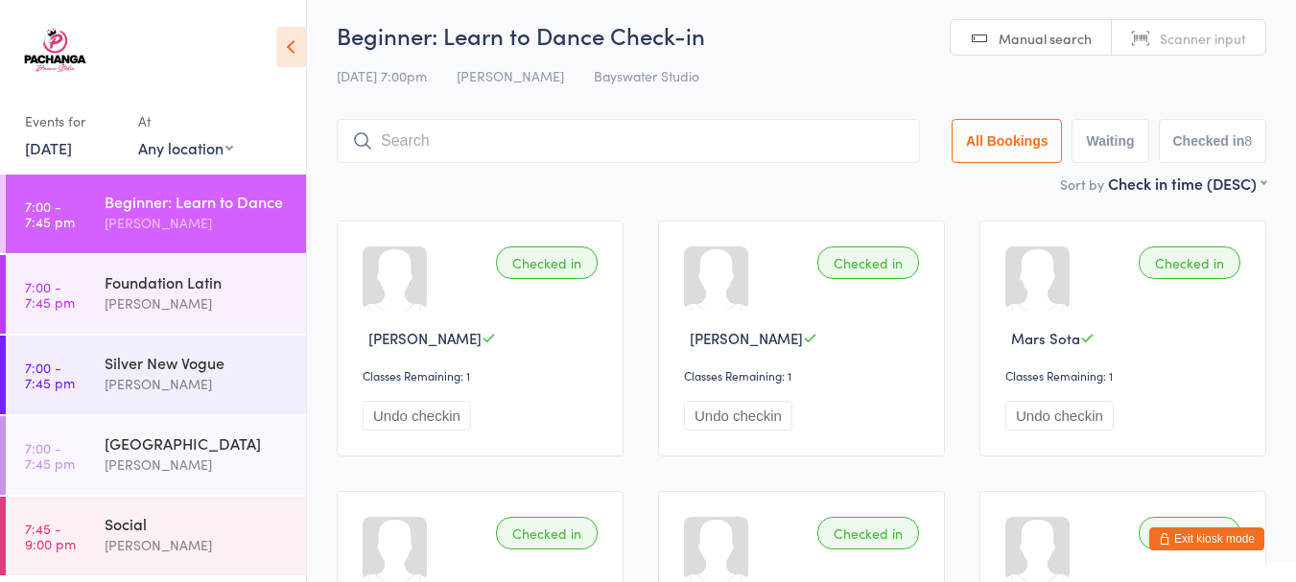
scroll to position [0, 0]
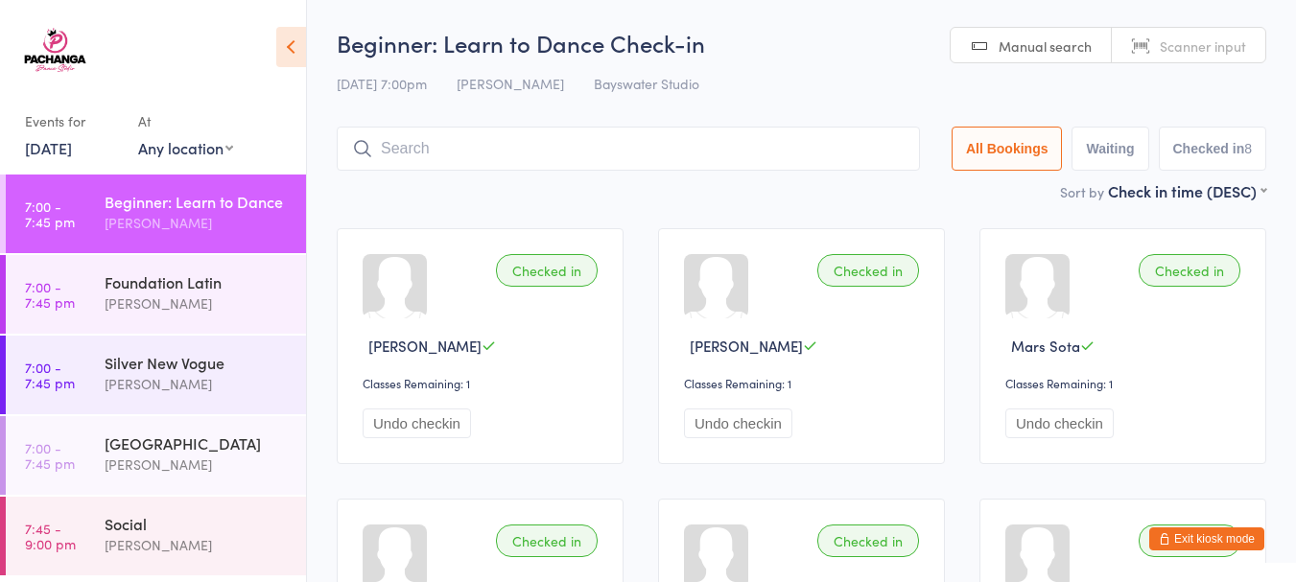
click at [150, 293] on div "Jacqui Smith" at bounding box center [197, 304] width 185 height 22
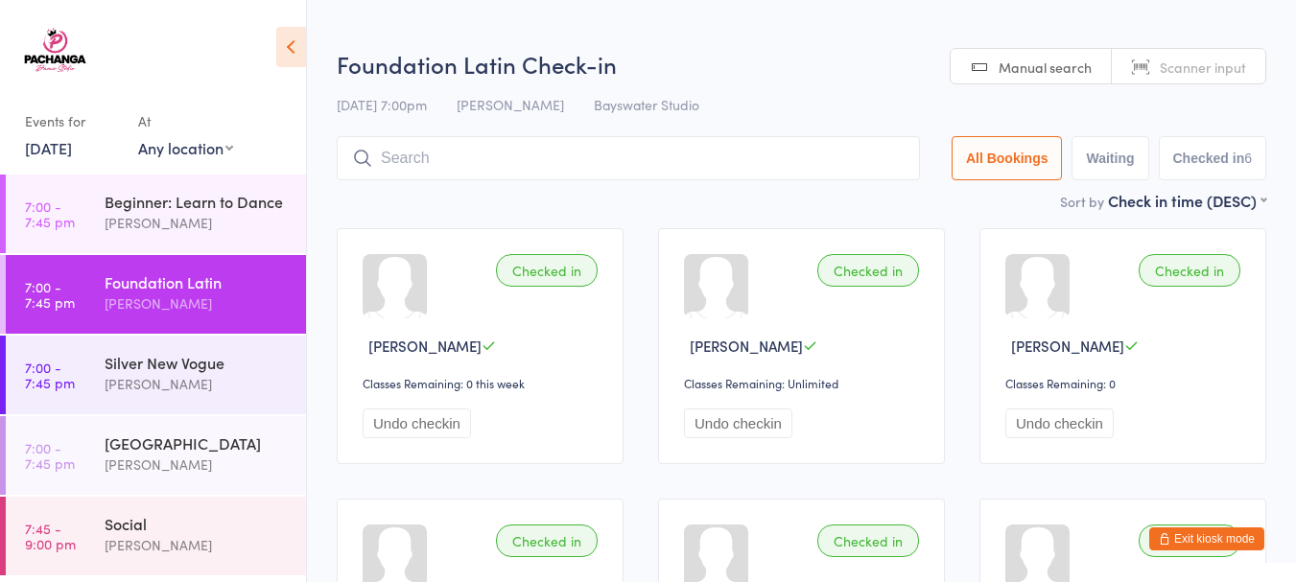
click at [148, 361] on div "Silver New Vogue" at bounding box center [197, 362] width 185 height 21
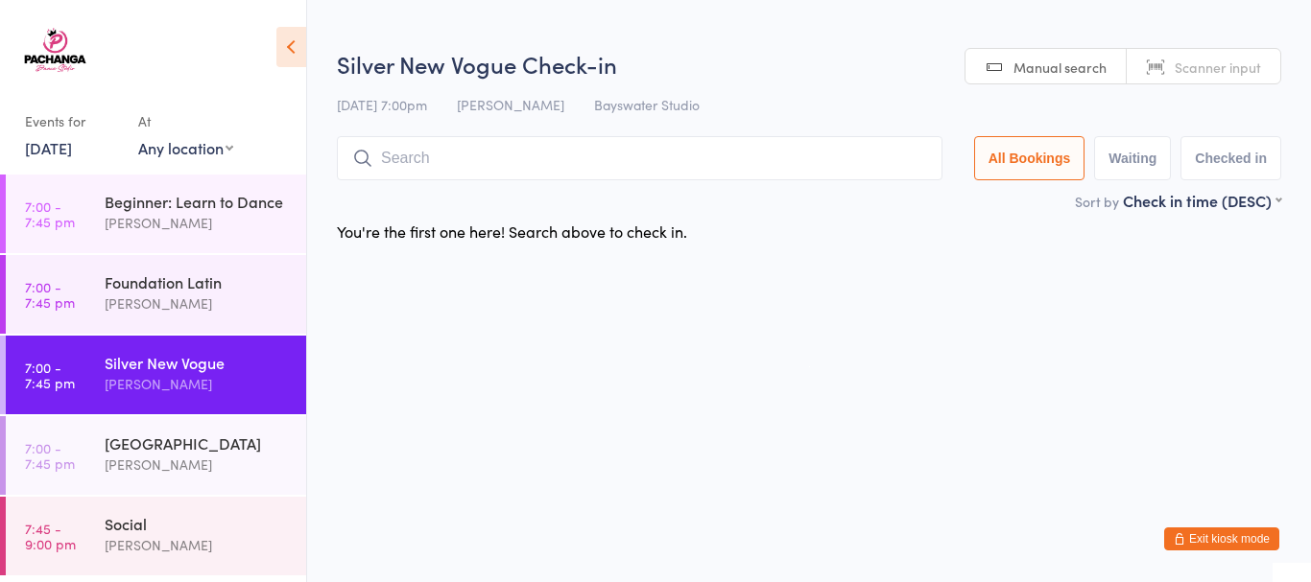
click at [148, 443] on div "Silver Street Latin" at bounding box center [197, 443] width 185 height 21
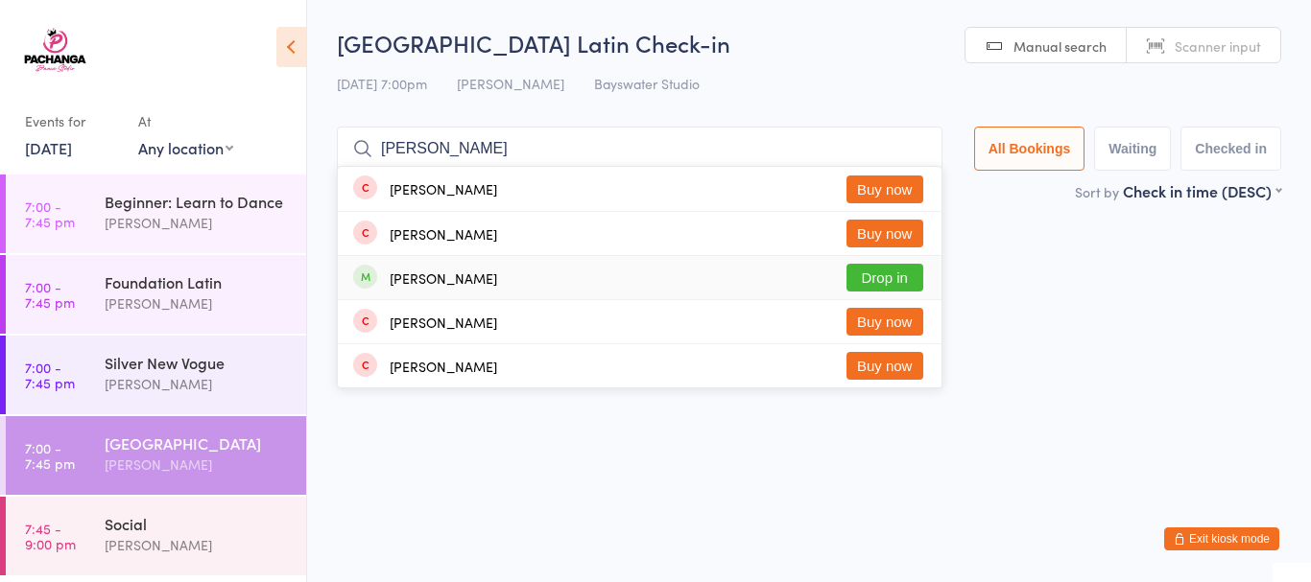
type input "alex"
click at [879, 280] on button "Drop in" at bounding box center [884, 278] width 77 height 28
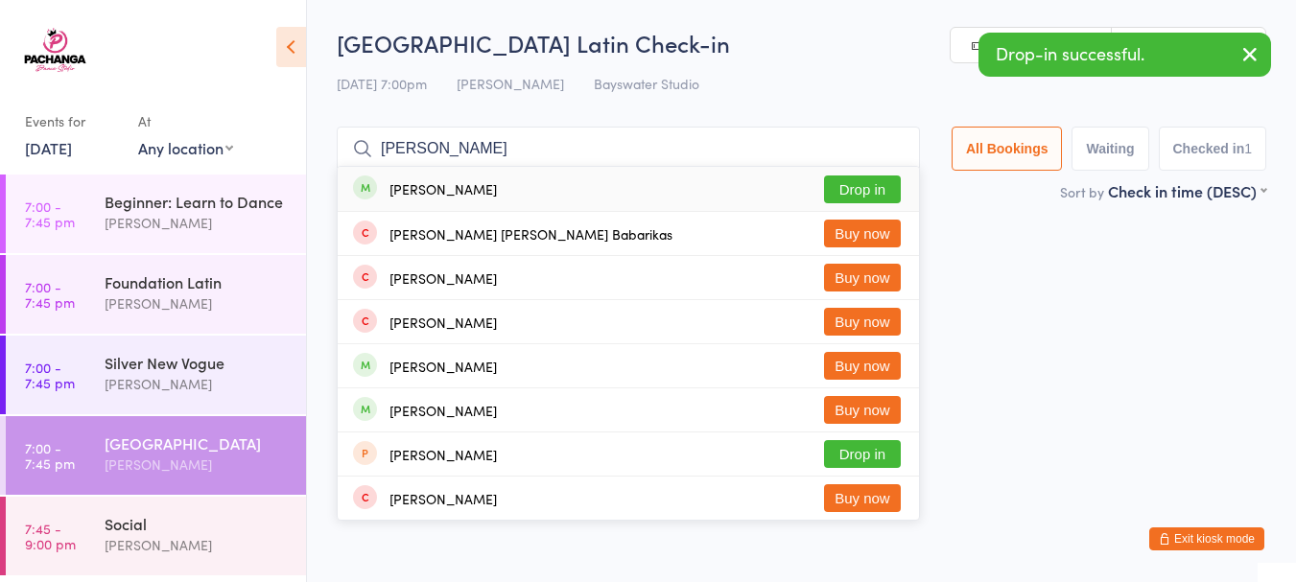
type input "ellen"
click at [862, 181] on button "Drop in" at bounding box center [862, 190] width 77 height 28
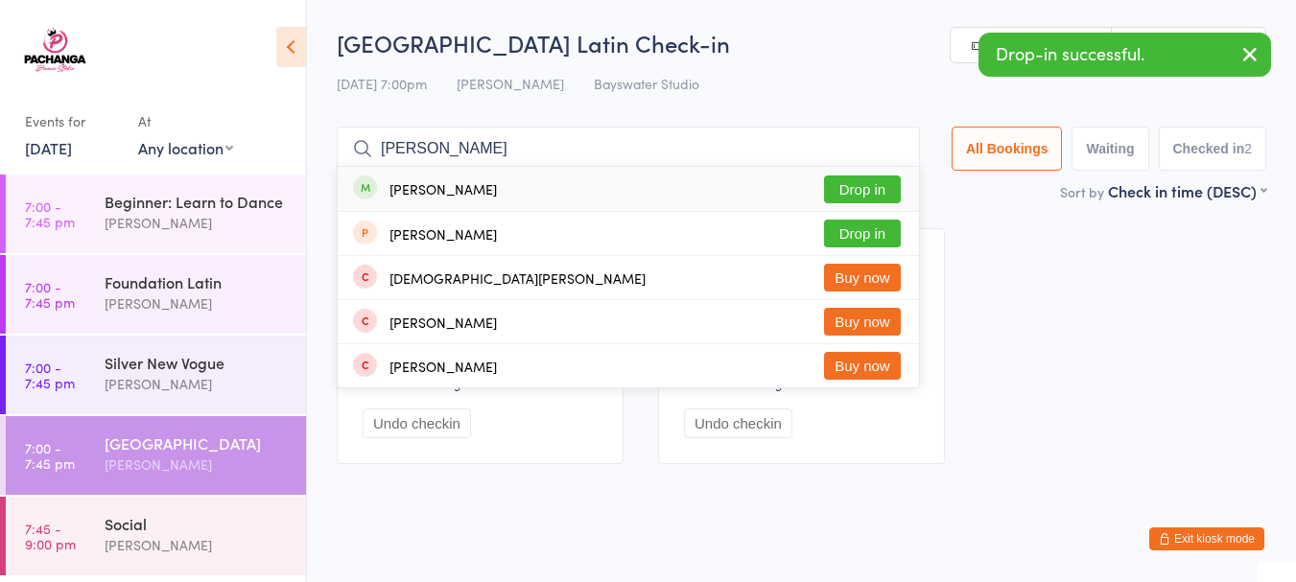
type input "christine"
click at [866, 189] on button "Drop in" at bounding box center [862, 190] width 77 height 28
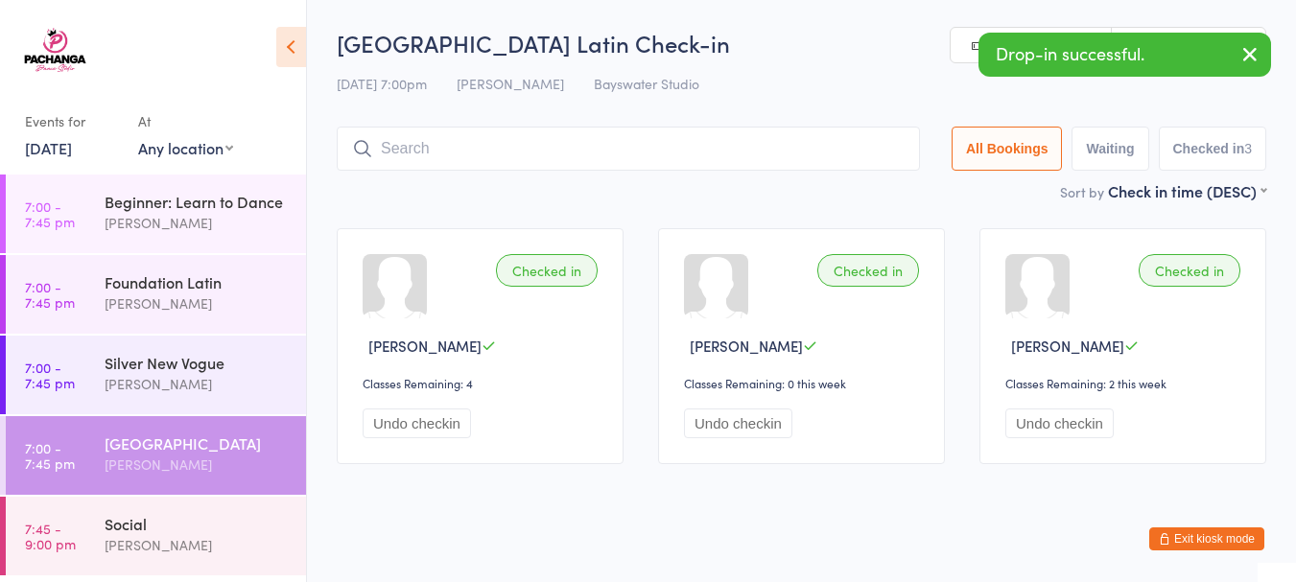
click at [215, 526] on div "Social" at bounding box center [197, 523] width 185 height 21
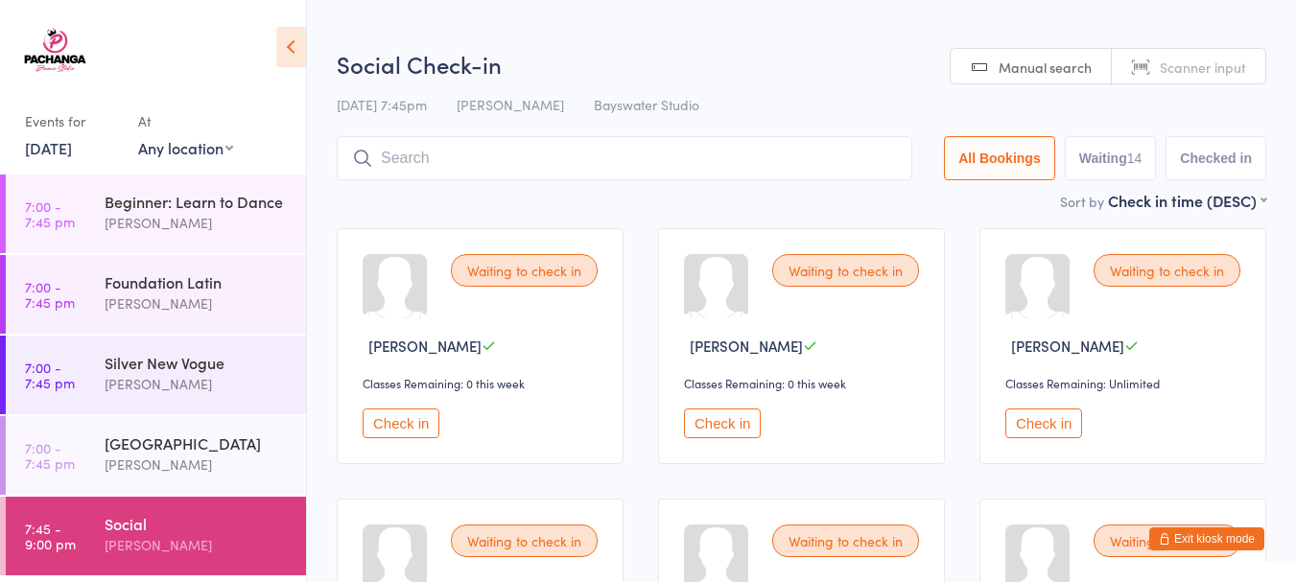
click at [417, 416] on button "Check in" at bounding box center [401, 424] width 77 height 30
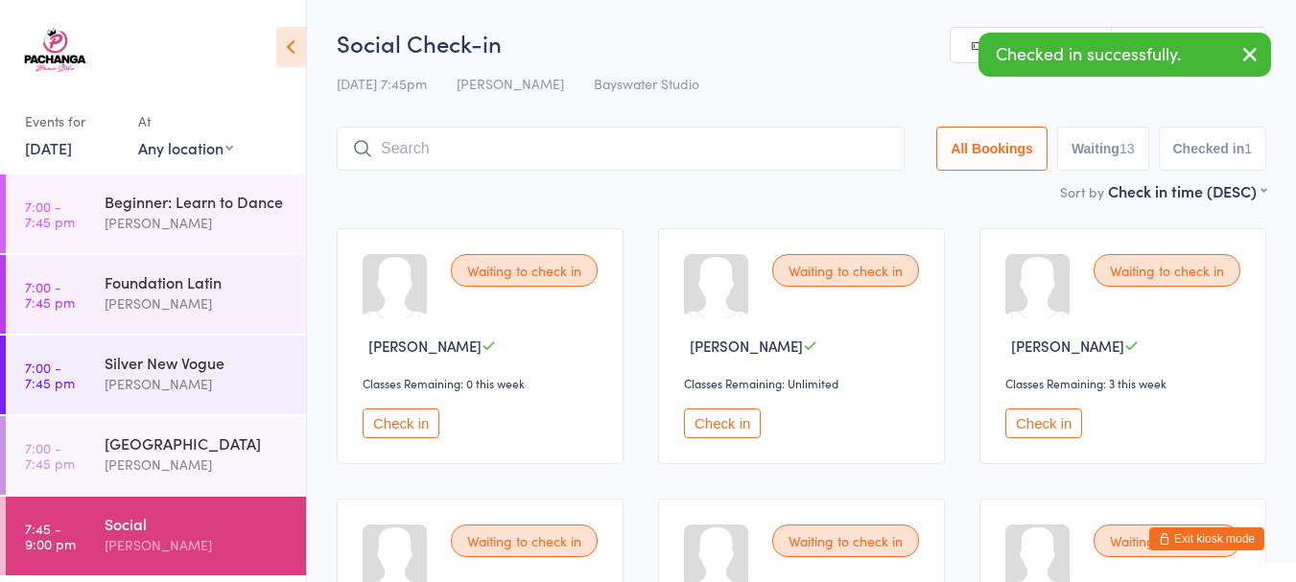
click at [417, 417] on button "Check in" at bounding box center [401, 424] width 77 height 30
click at [411, 418] on button "Check in" at bounding box center [401, 424] width 77 height 30
click at [408, 418] on button "Check in" at bounding box center [401, 424] width 77 height 30
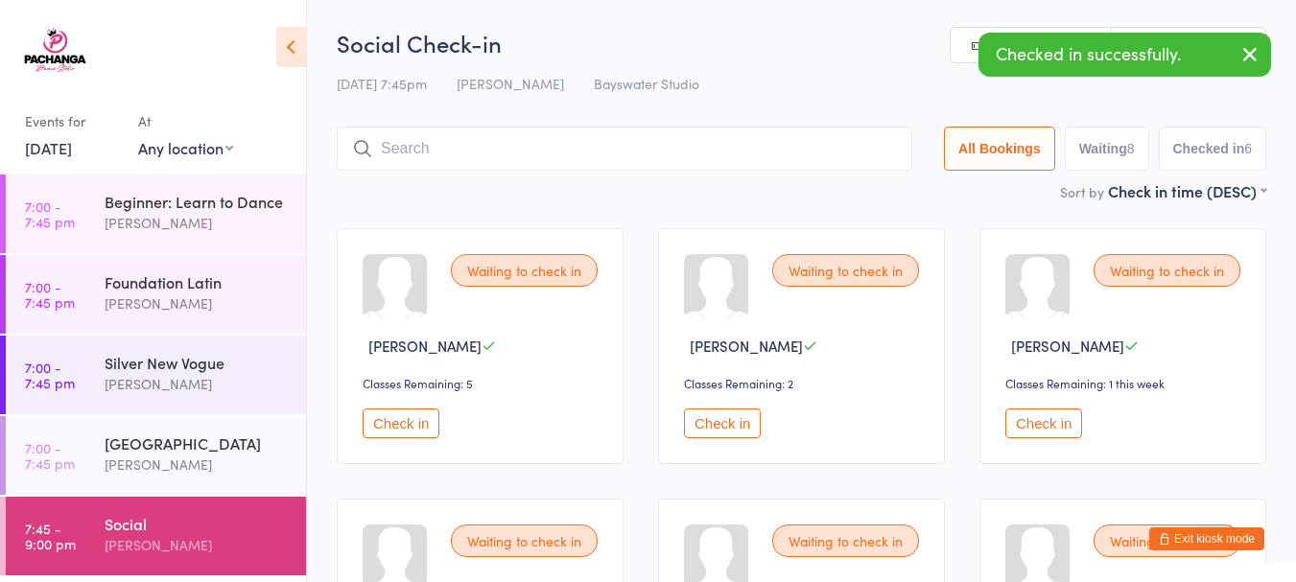
click at [408, 419] on button "Check in" at bounding box center [401, 424] width 77 height 30
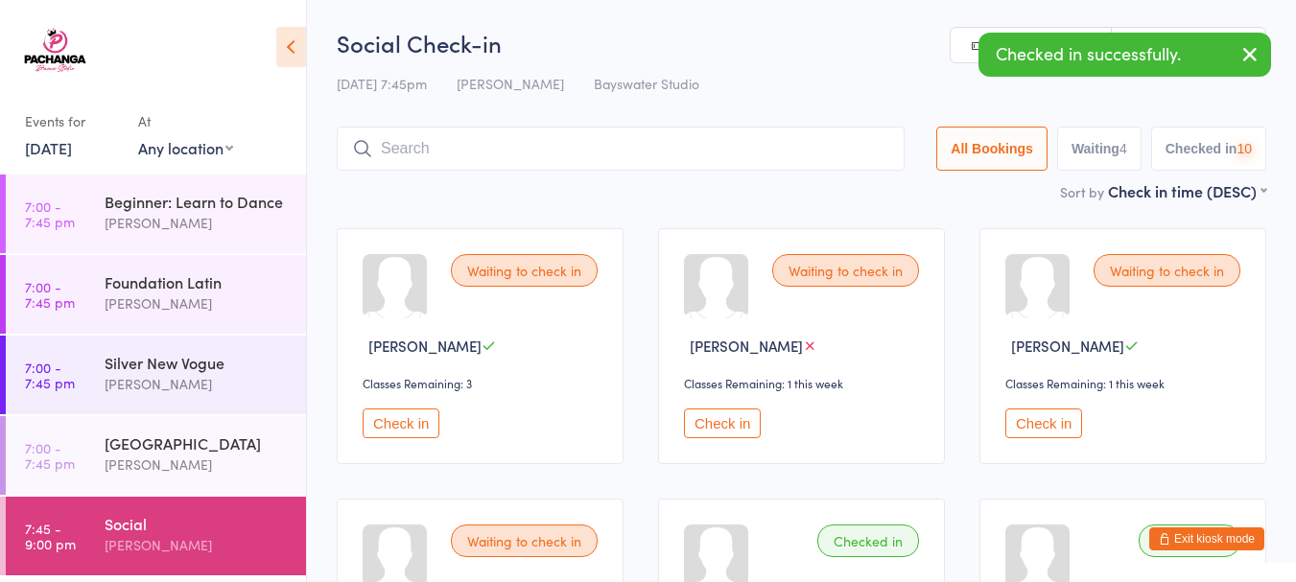
click at [408, 419] on button "Check in" at bounding box center [401, 424] width 77 height 30
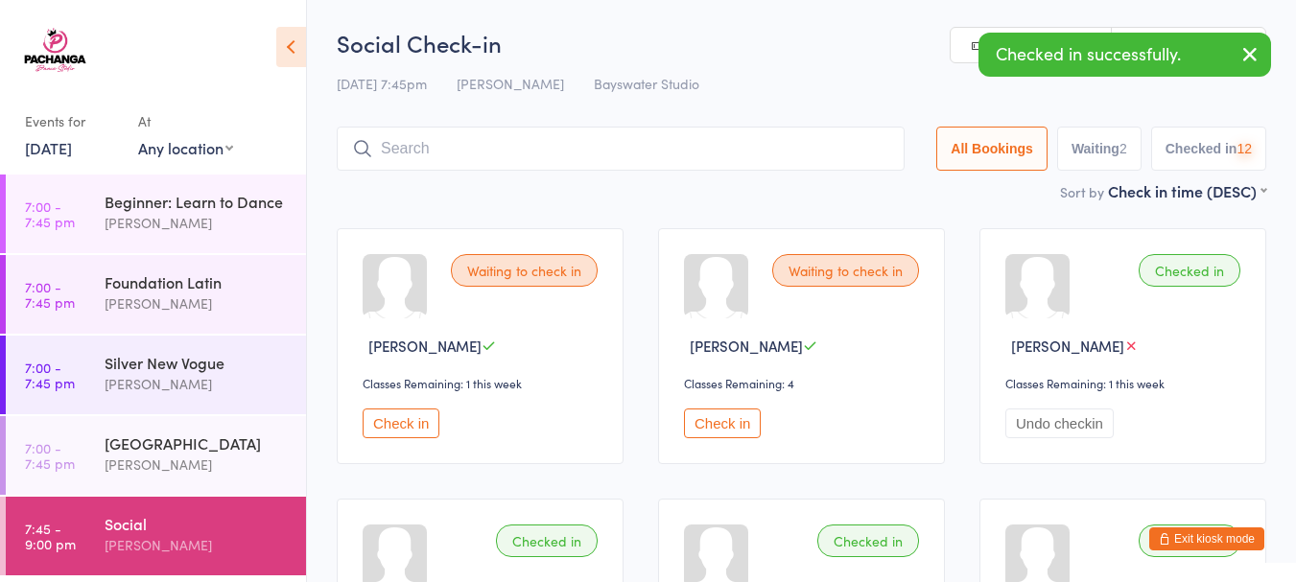
click at [408, 419] on button "Check in" at bounding box center [401, 424] width 77 height 30
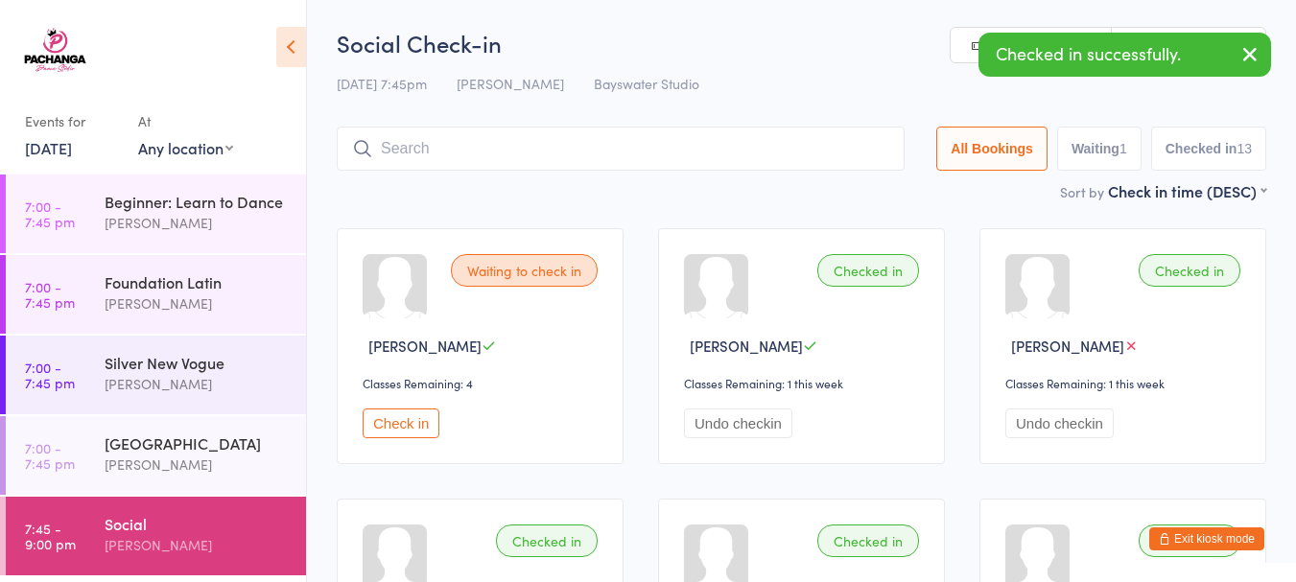
click at [408, 419] on button "Check in" at bounding box center [401, 424] width 77 height 30
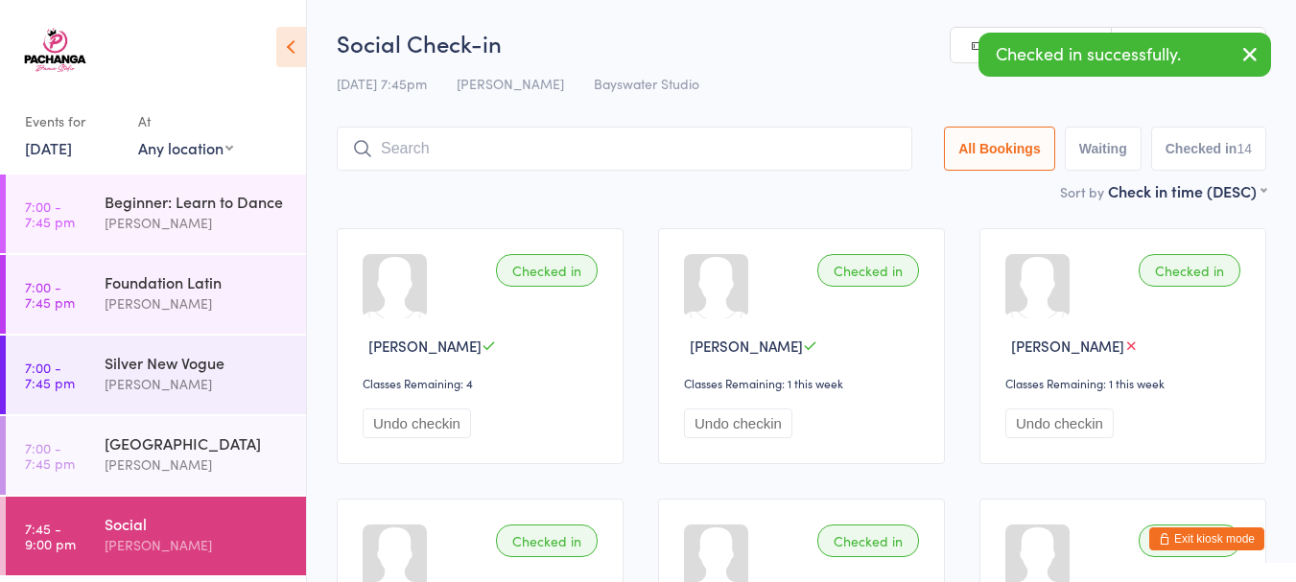
click at [395, 149] on input "search" at bounding box center [625, 149] width 576 height 44
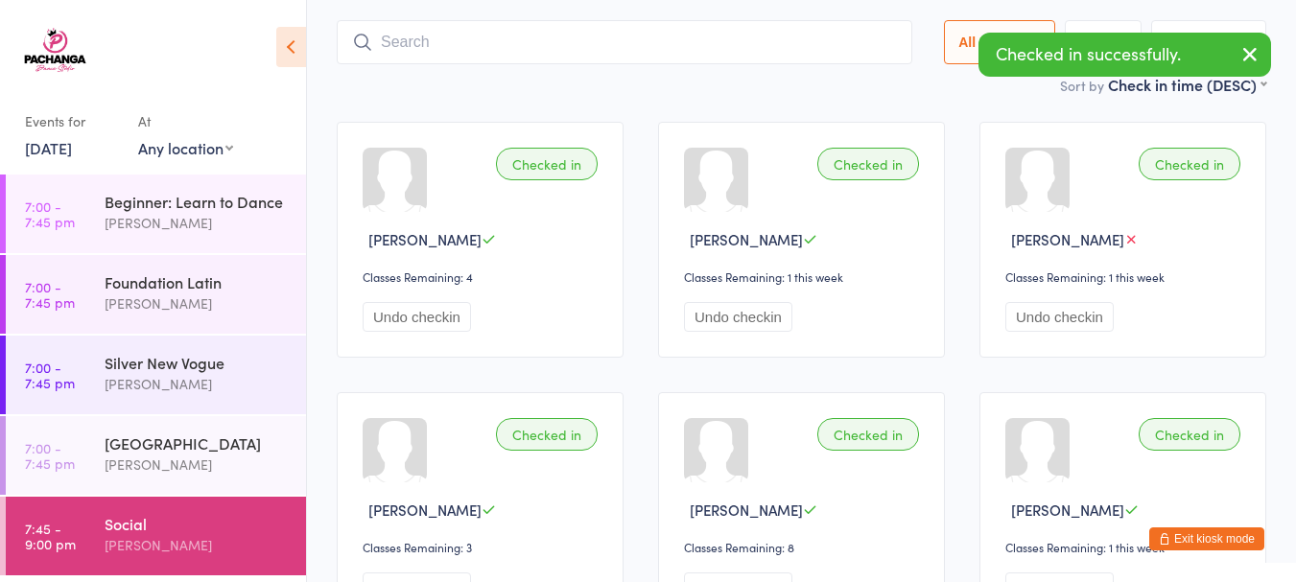
scroll to position [127, 0]
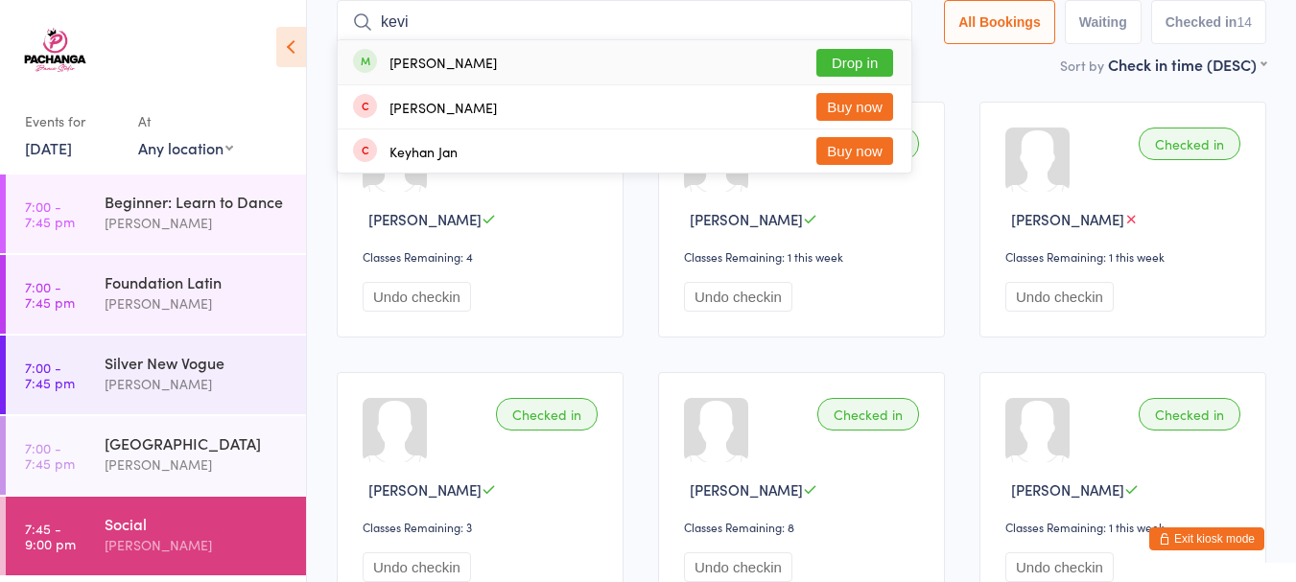
type input "kevi"
click at [847, 62] on button "Drop in" at bounding box center [855, 63] width 77 height 28
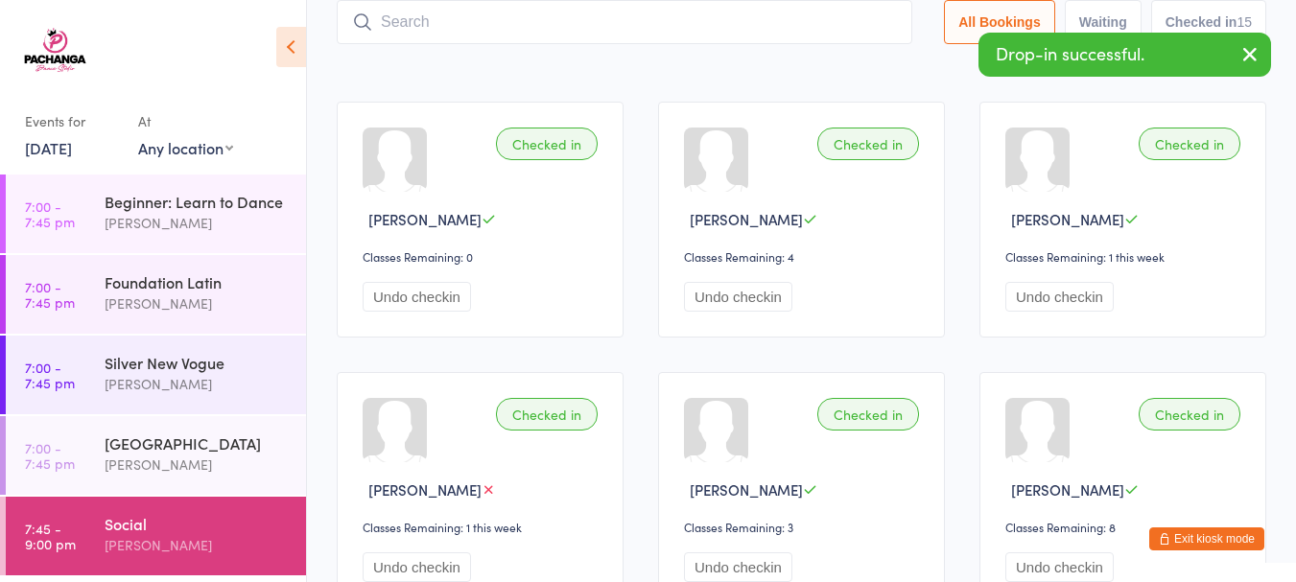
click at [582, 12] on input "search" at bounding box center [625, 22] width 576 height 44
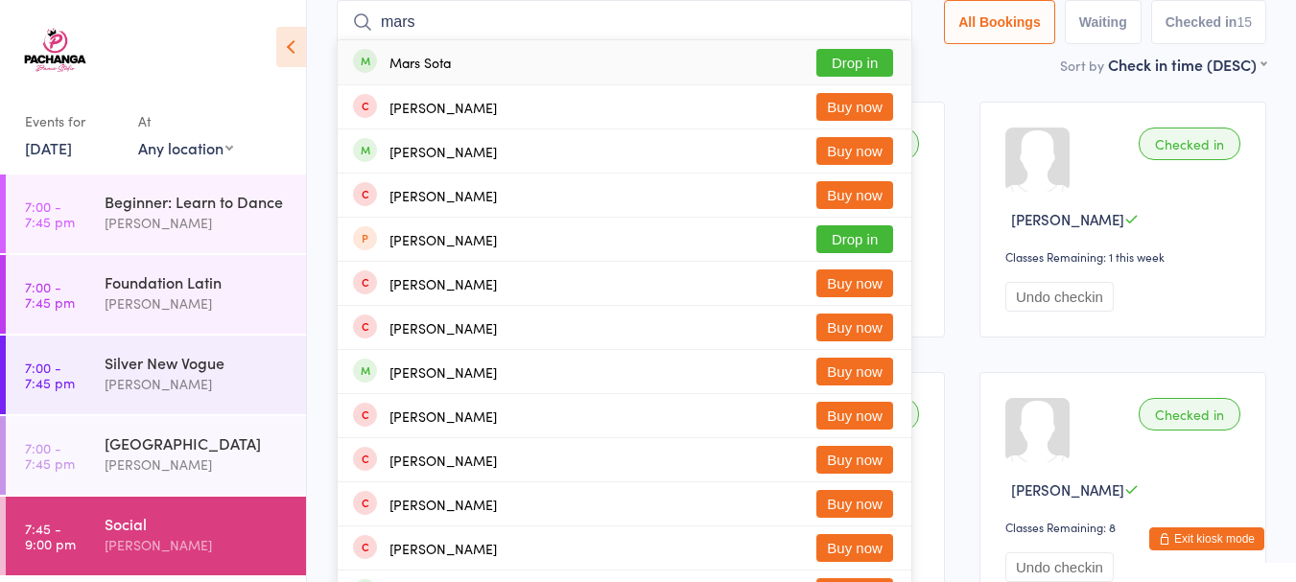
type input "mars"
click at [863, 65] on button "Drop in" at bounding box center [855, 63] width 77 height 28
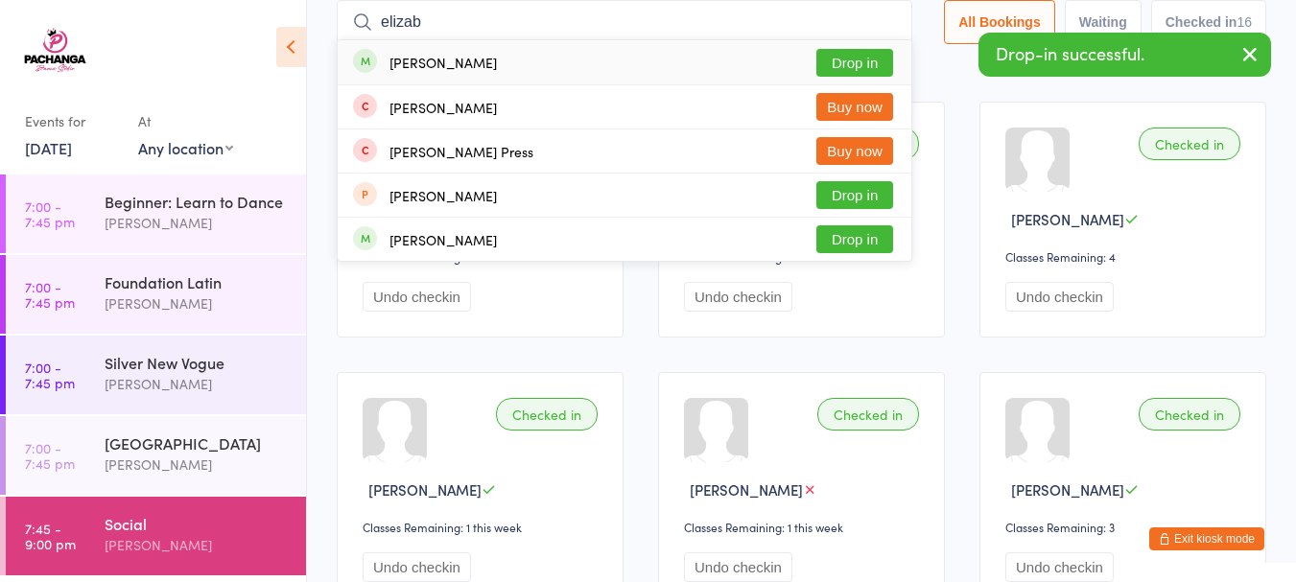
type input "elizab"
click at [875, 56] on button "Drop in" at bounding box center [855, 63] width 77 height 28
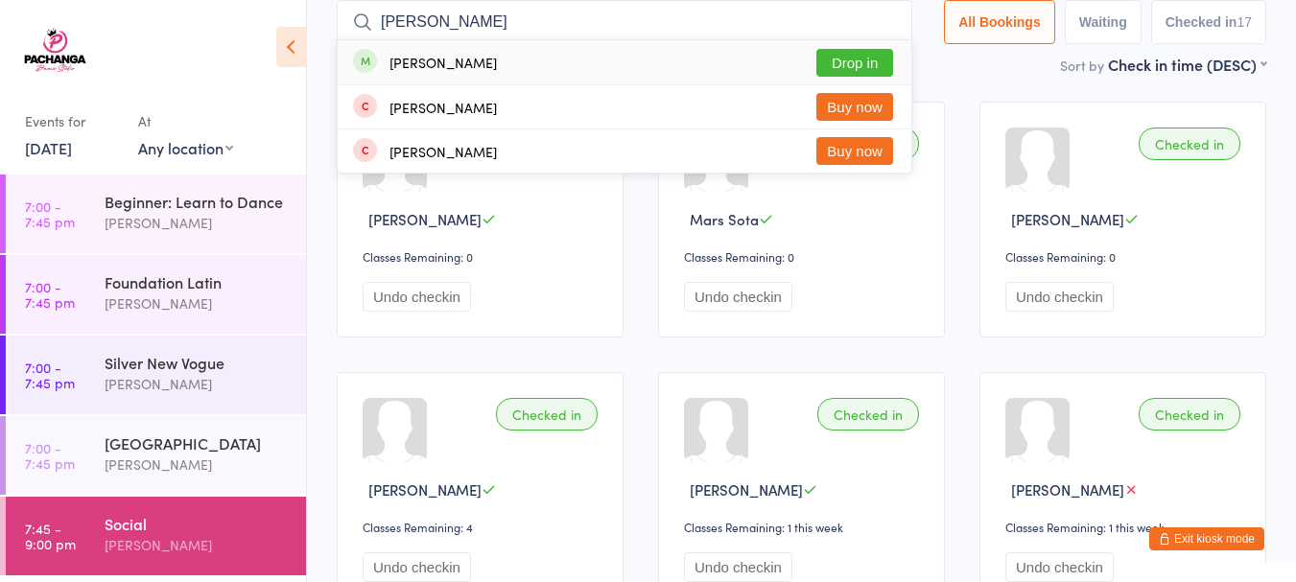
type input "shirley"
click at [855, 60] on button "Drop in" at bounding box center [855, 63] width 77 height 28
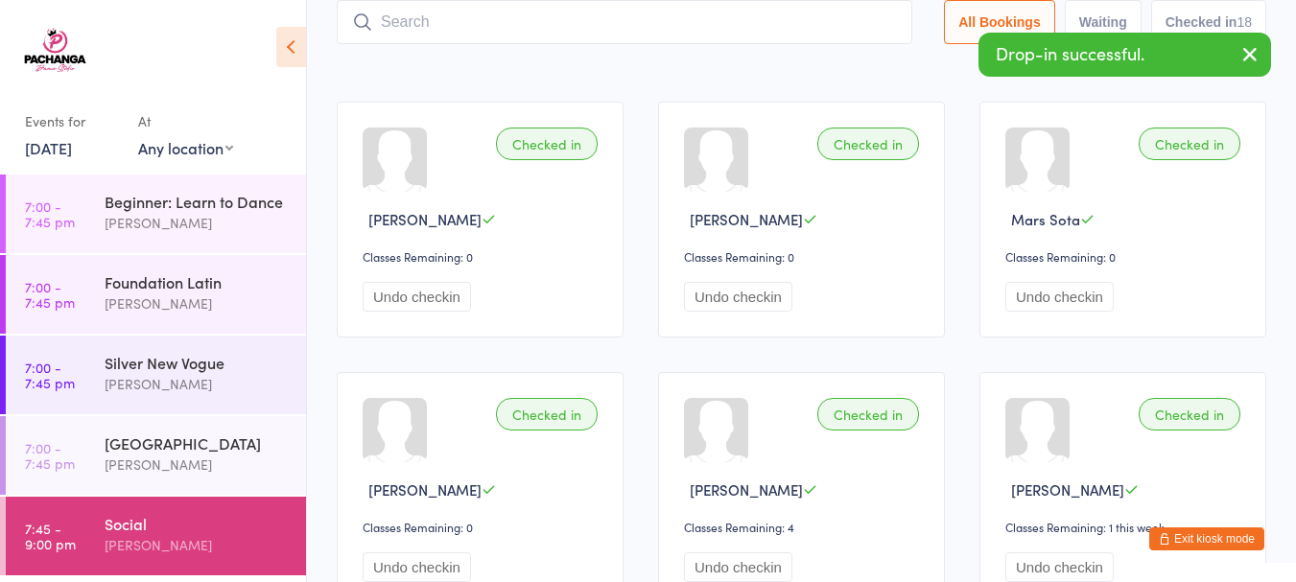
click at [748, 25] on input "search" at bounding box center [625, 22] width 576 height 44
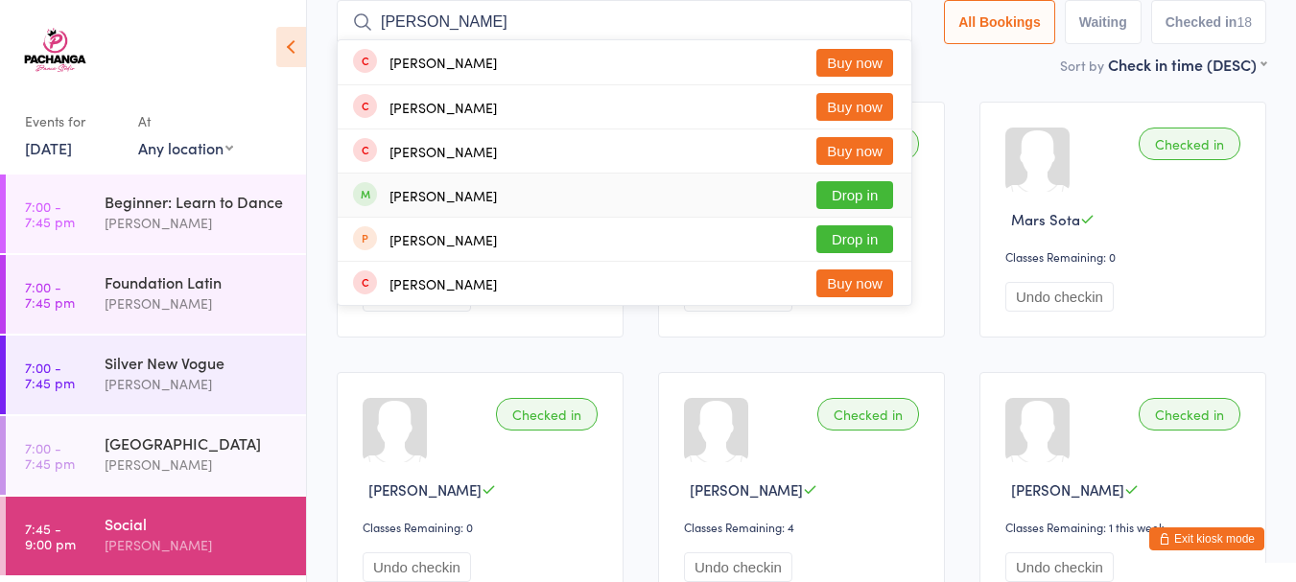
type input "paul"
click at [839, 191] on button "Drop in" at bounding box center [855, 195] width 77 height 28
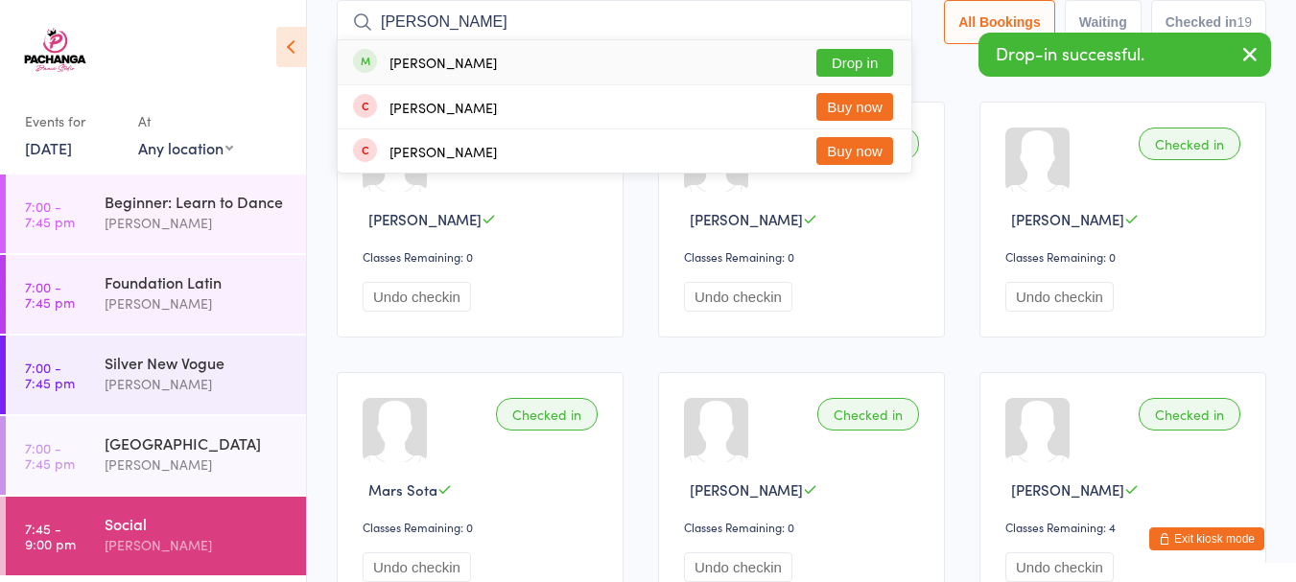
type input "rita"
click at [872, 68] on button "Drop in" at bounding box center [855, 63] width 77 height 28
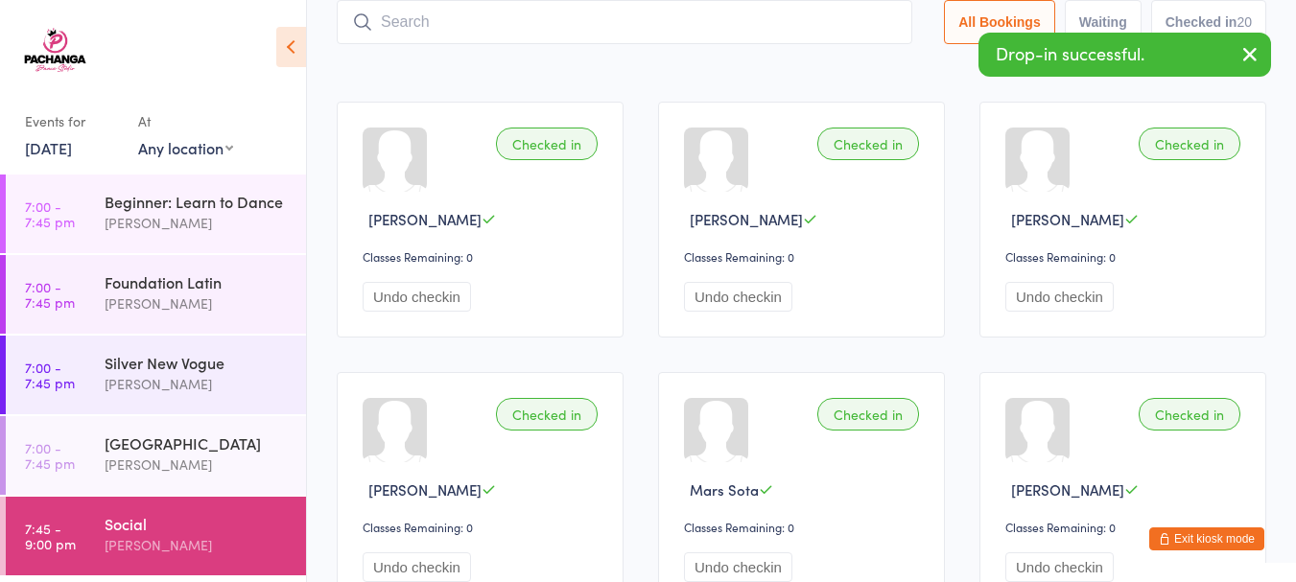
click at [149, 288] on div "Foundation Latin" at bounding box center [197, 282] width 185 height 21
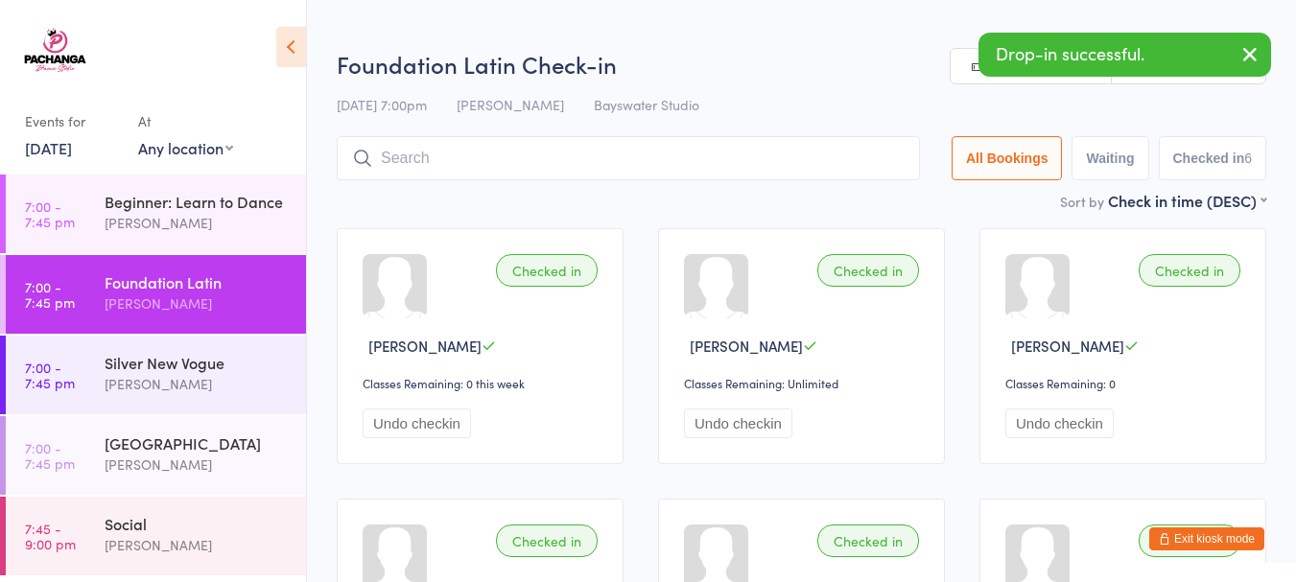
click at [164, 369] on div "Silver New Vogue" at bounding box center [197, 362] width 185 height 21
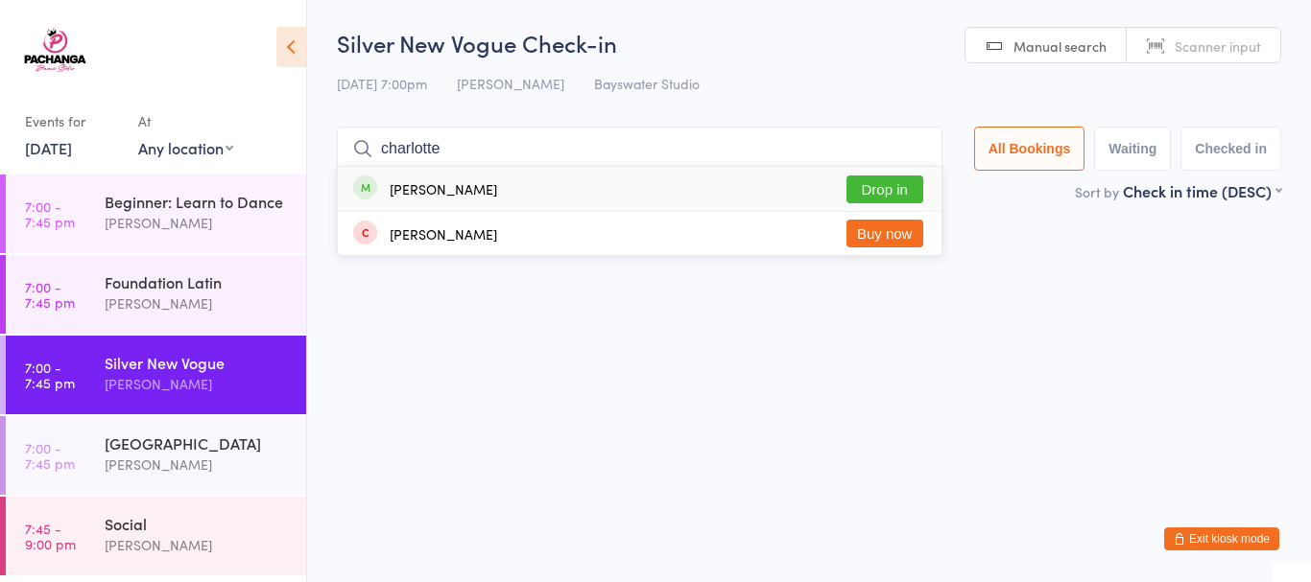
type input "charlotte"
click at [883, 197] on button "Drop in" at bounding box center [884, 190] width 77 height 28
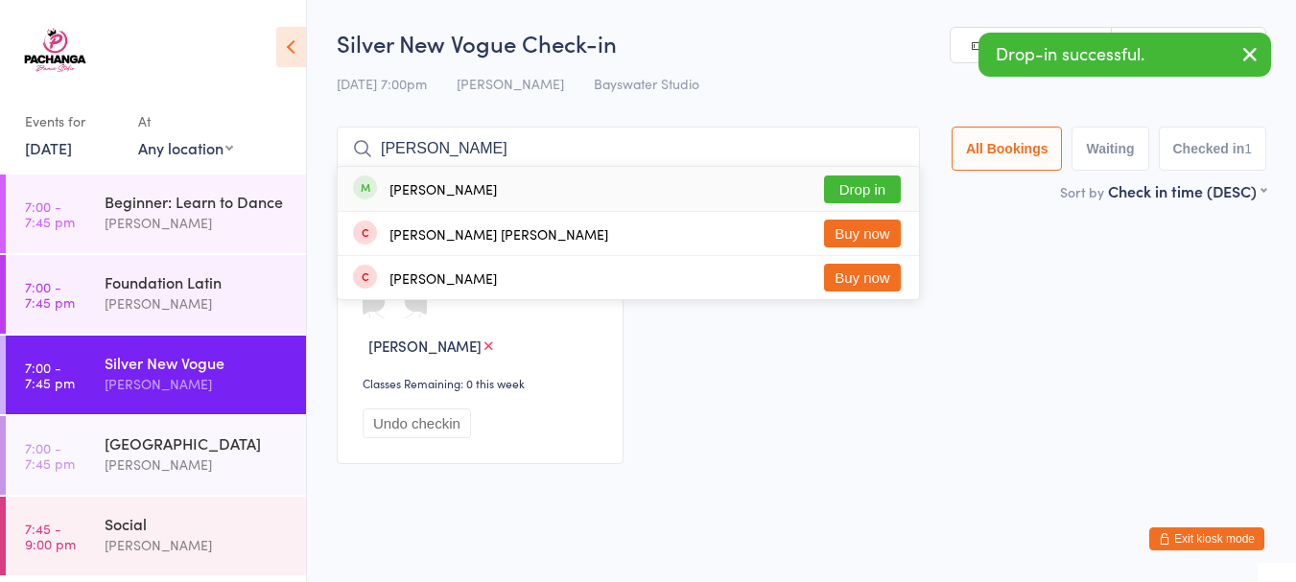
type input "flynn"
click at [858, 192] on button "Drop in" at bounding box center [862, 190] width 77 height 28
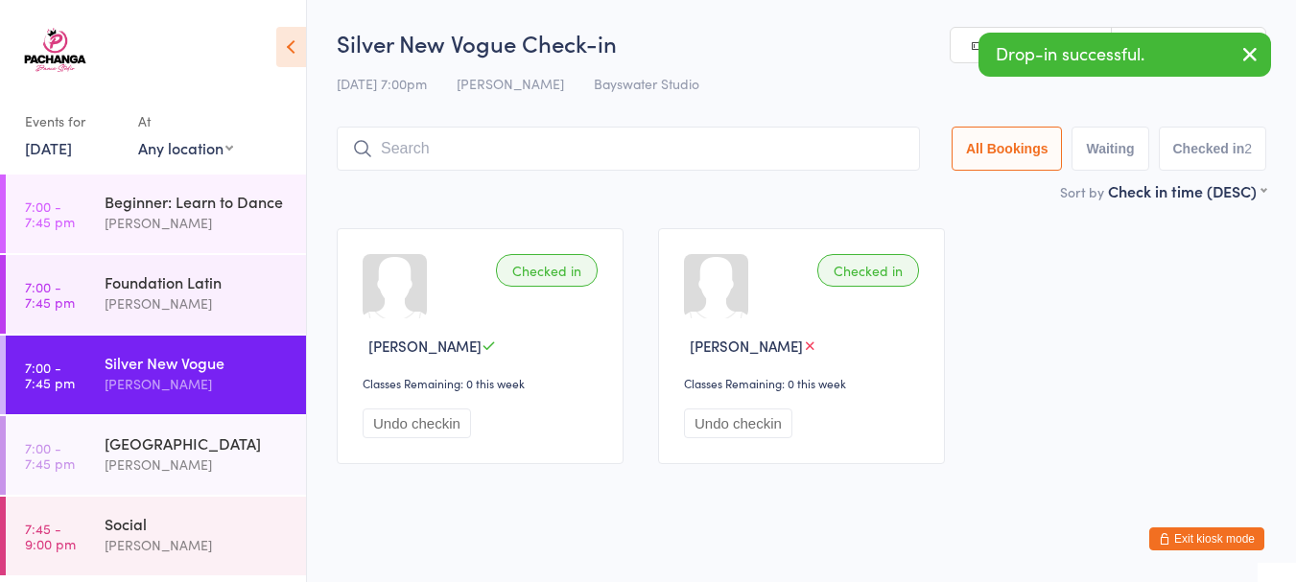
click at [838, 149] on input "search" at bounding box center [628, 149] width 583 height 44
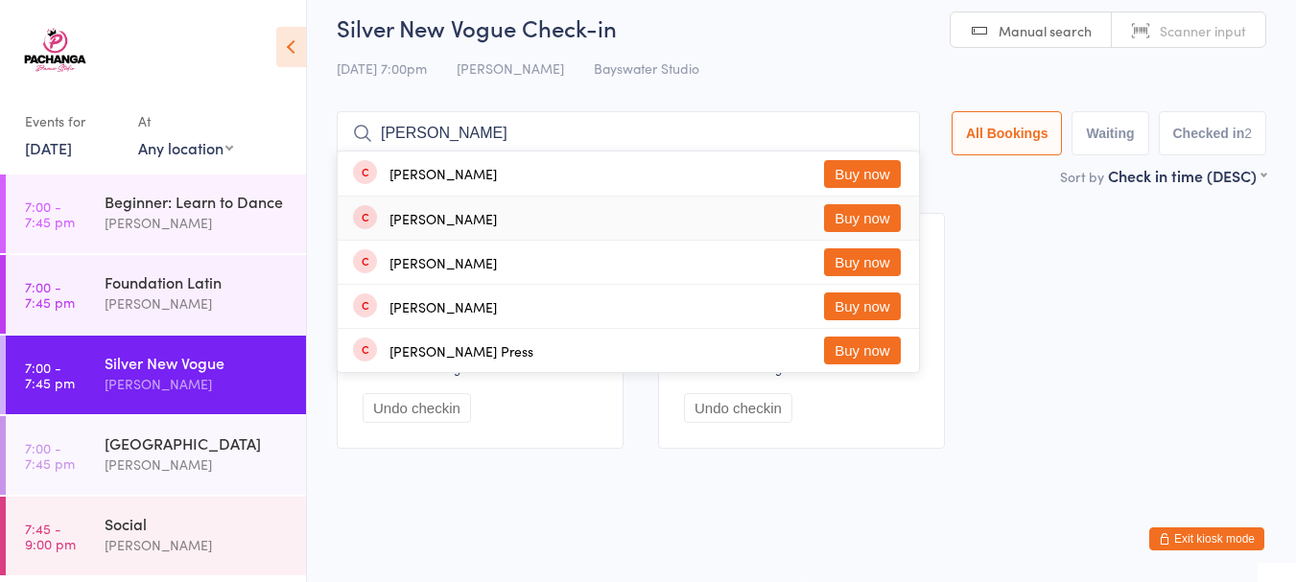
click at [1030, 284] on div "Checked in Flynn Smart Classes Remaining: 0 this week Undo checkin Checked in C…" at bounding box center [802, 331] width 964 height 271
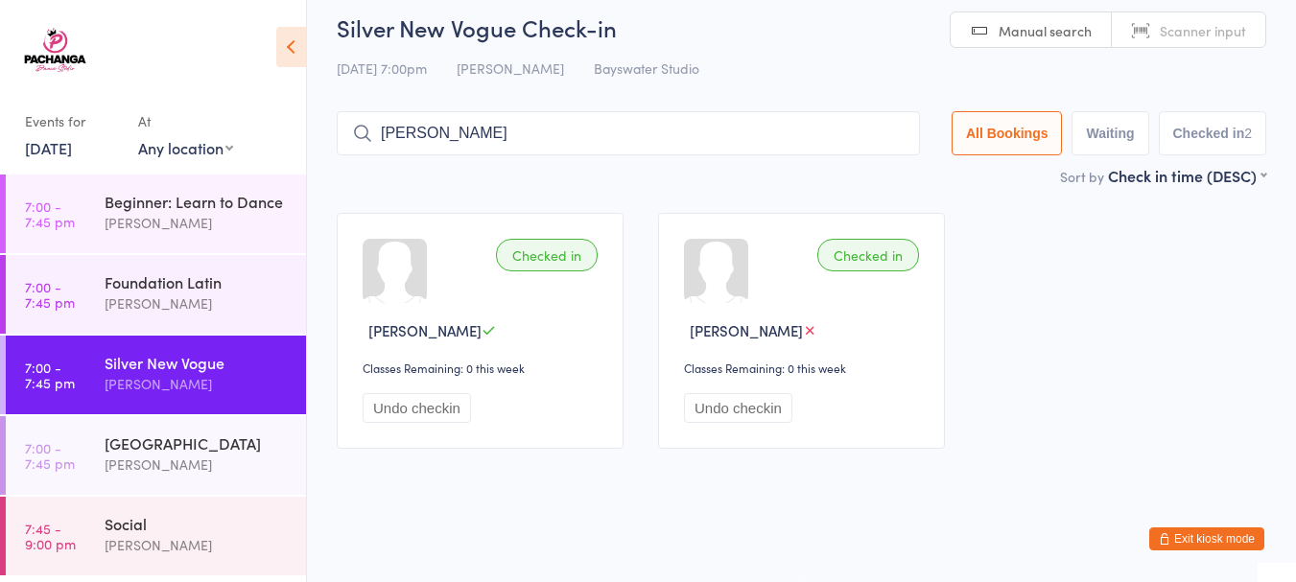
click at [779, 141] on input "elizabeth" at bounding box center [628, 133] width 583 height 44
type input "e"
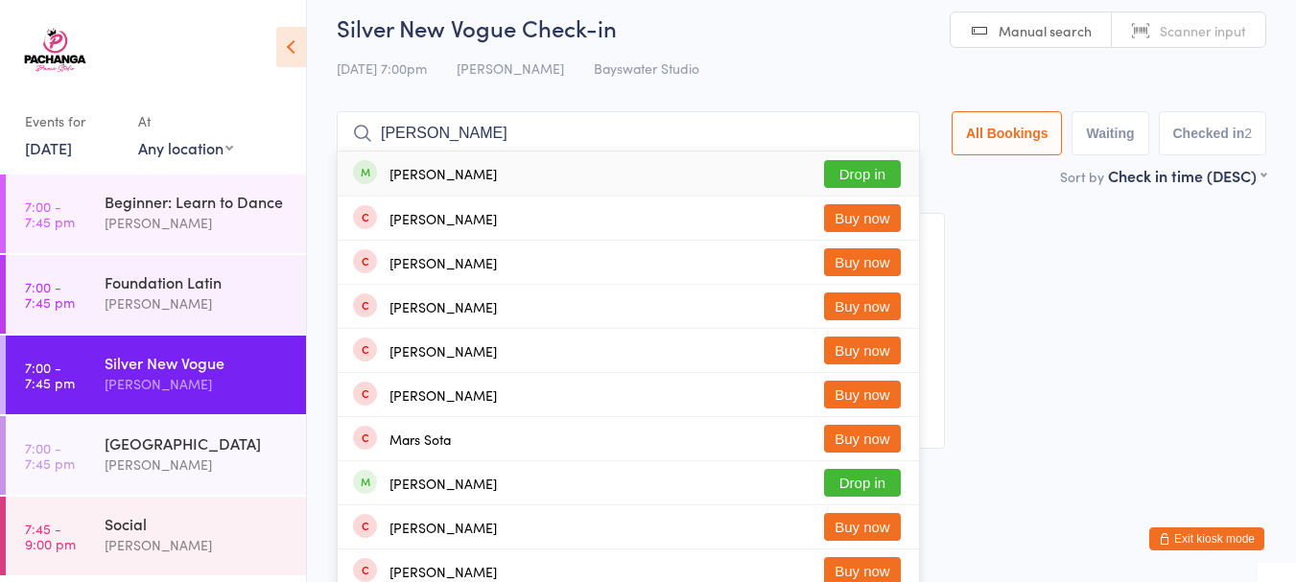
type input "anne-mar"
click at [861, 169] on button "Drop in" at bounding box center [862, 174] width 77 height 28
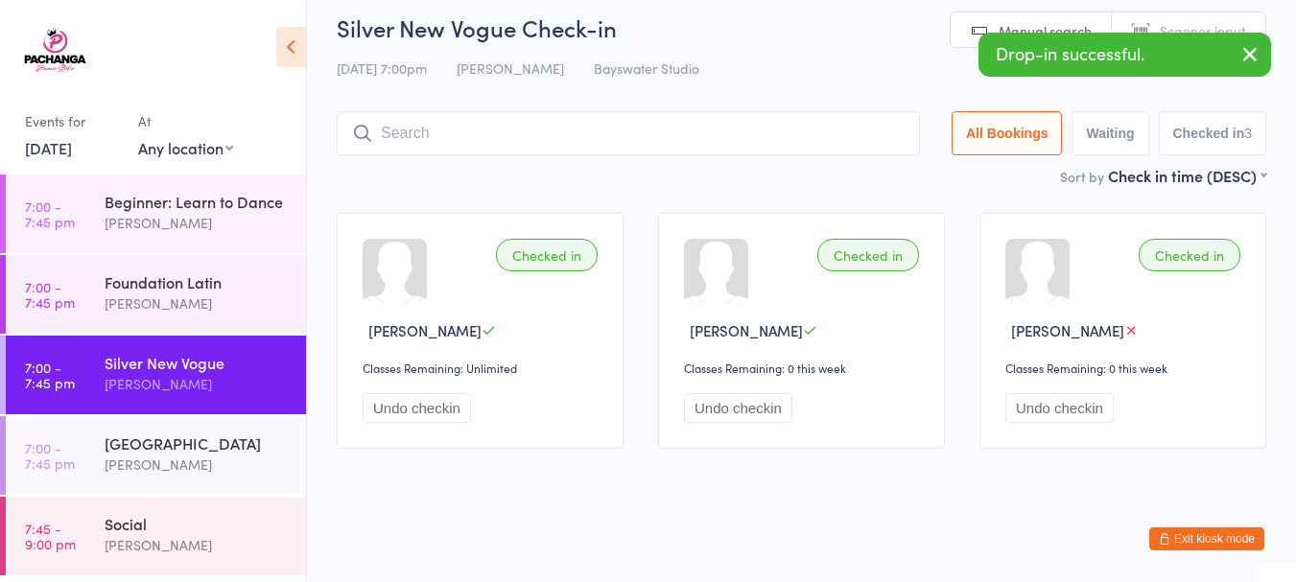
click at [201, 281] on div "Foundation Latin" at bounding box center [197, 282] width 185 height 21
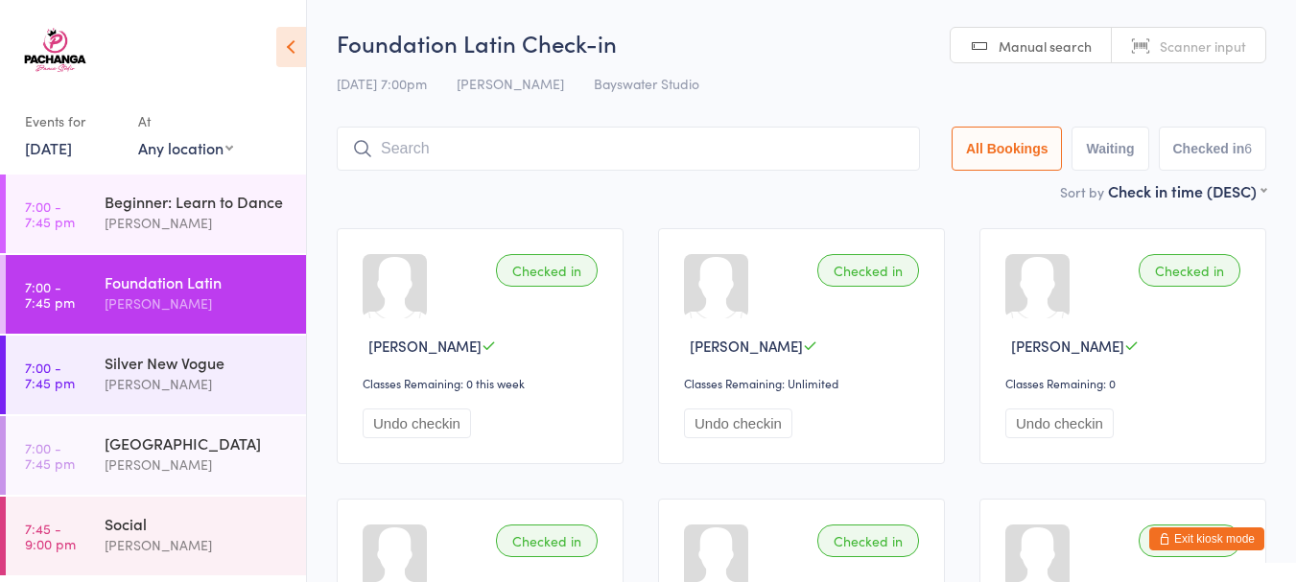
click at [143, 373] on div "Michael Tomkins" at bounding box center [197, 384] width 185 height 22
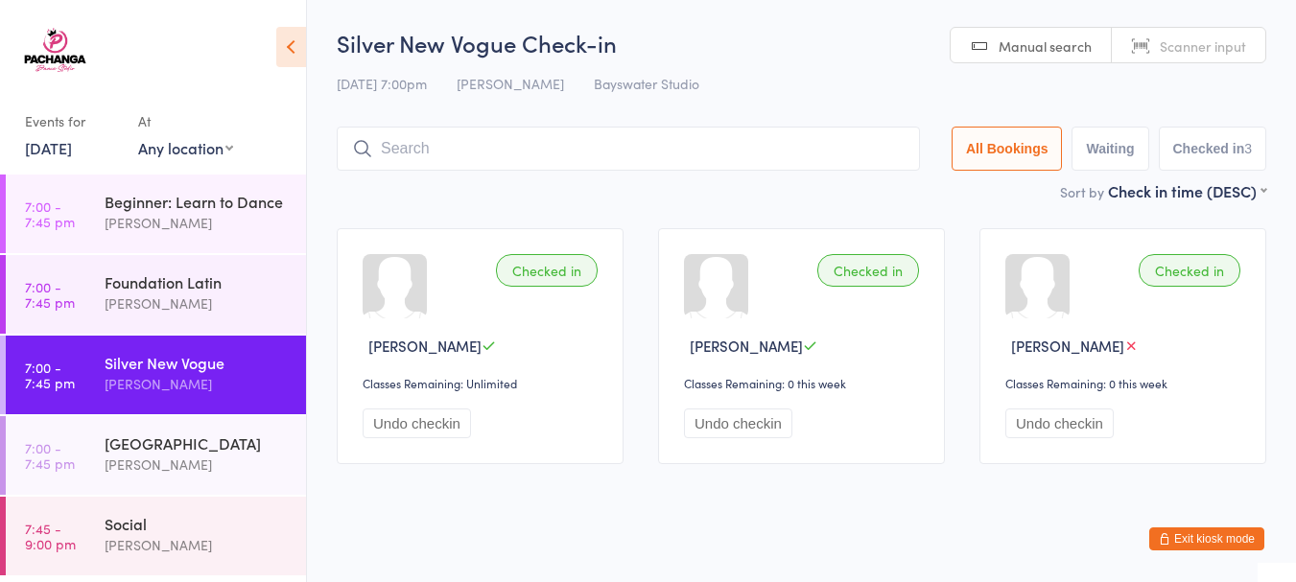
click at [144, 533] on div "Social" at bounding box center [197, 523] width 185 height 21
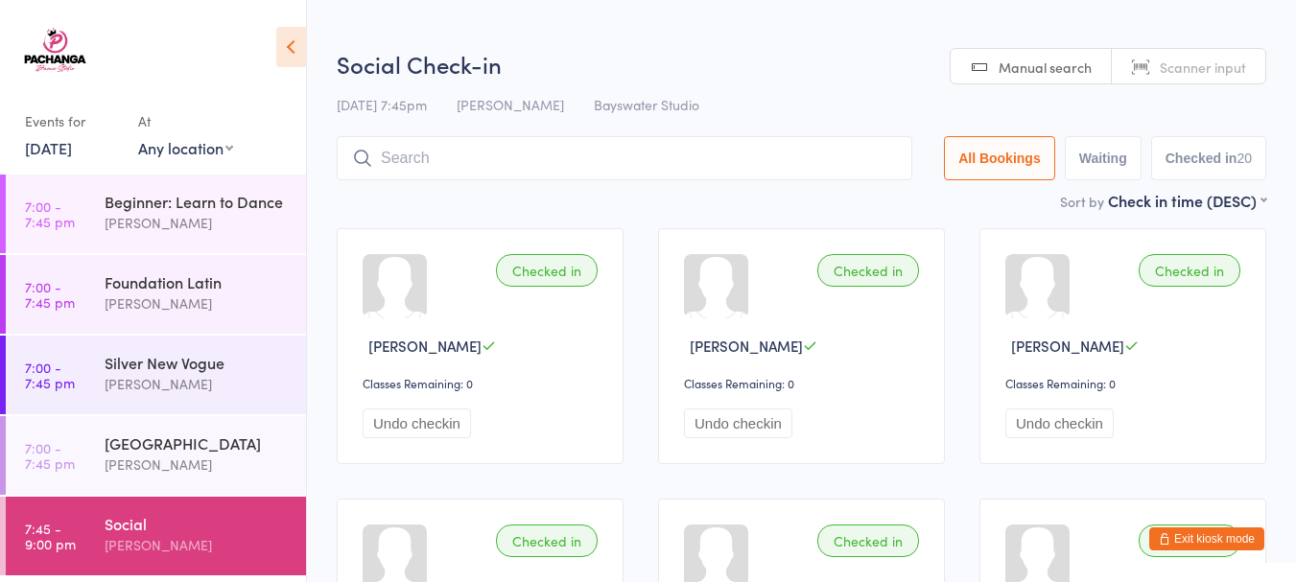
click at [588, 165] on input "search" at bounding box center [625, 158] width 576 height 44
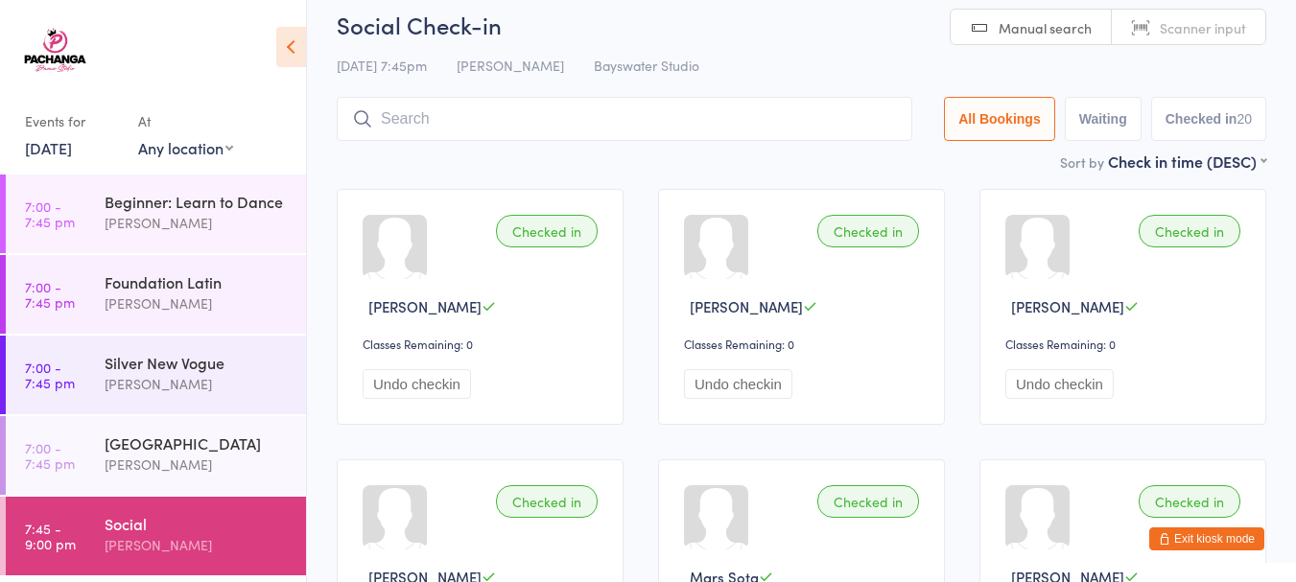
scroll to position [136, 0]
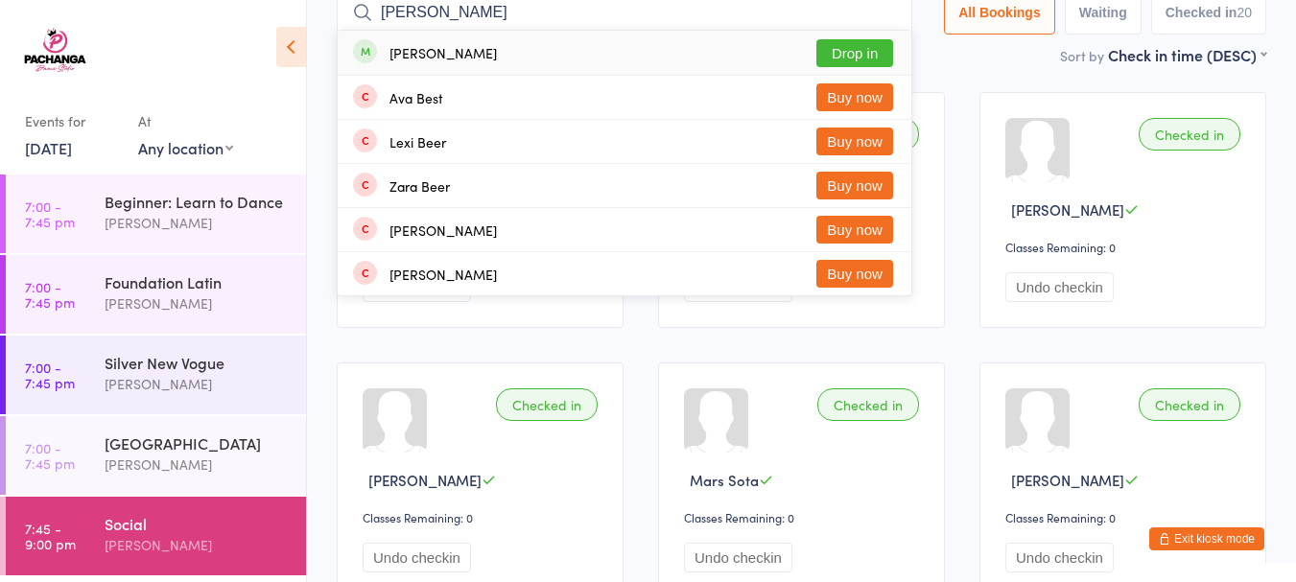
type input "bev"
click at [844, 50] on button "Drop in" at bounding box center [855, 53] width 77 height 28
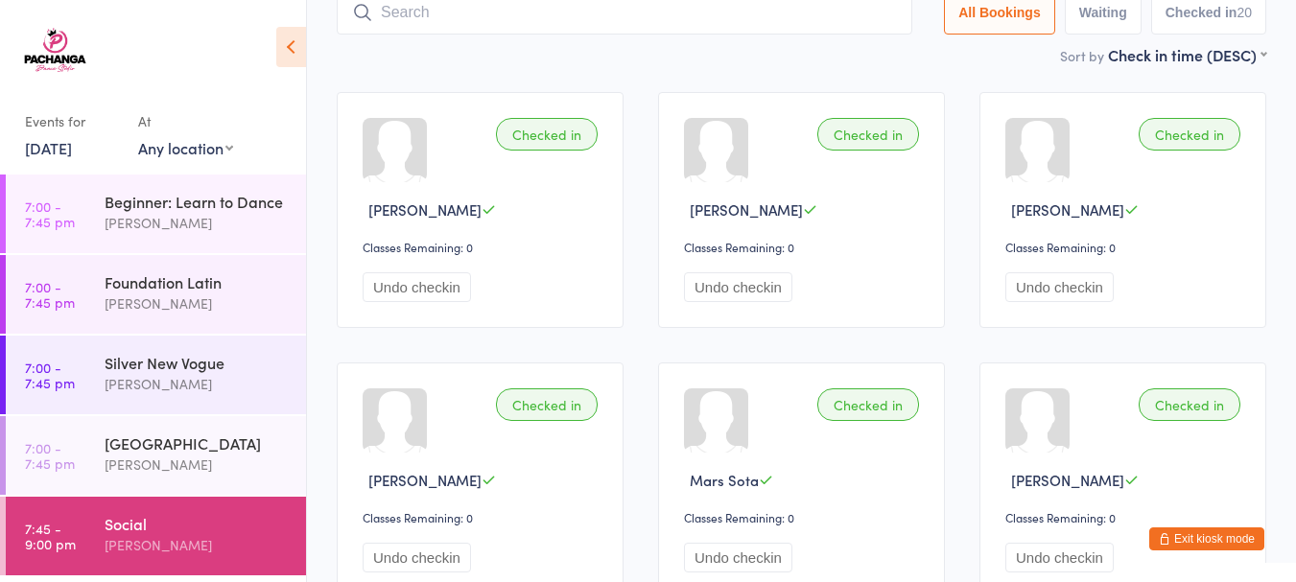
scroll to position [127, 0]
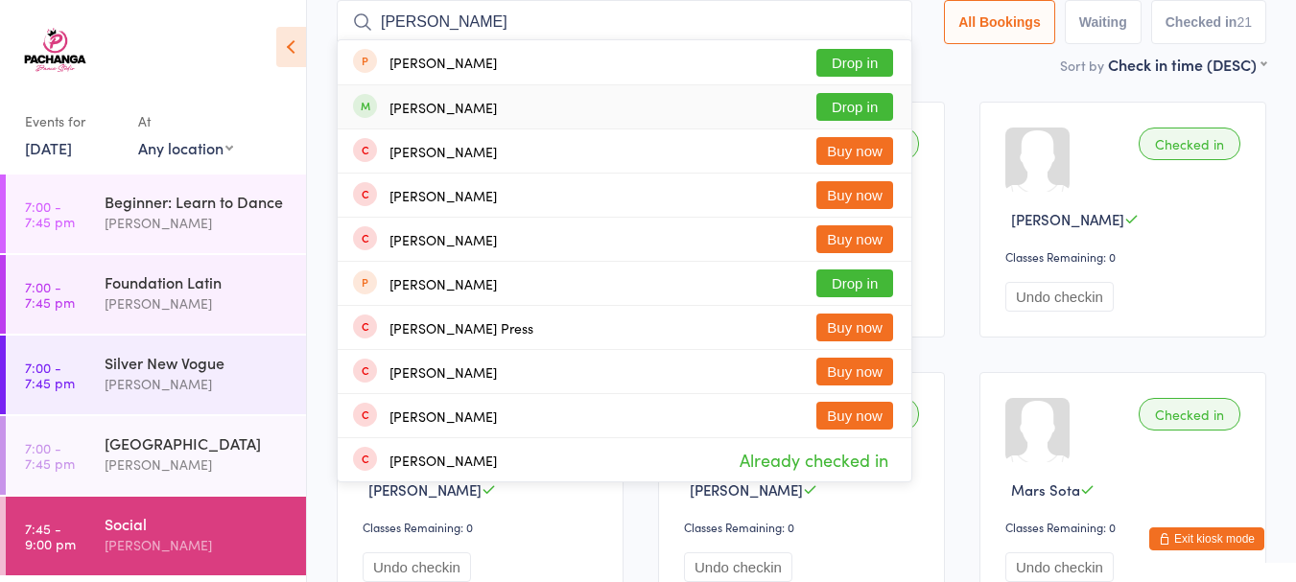
type input "elisa"
click at [840, 107] on button "Drop in" at bounding box center [855, 107] width 77 height 28
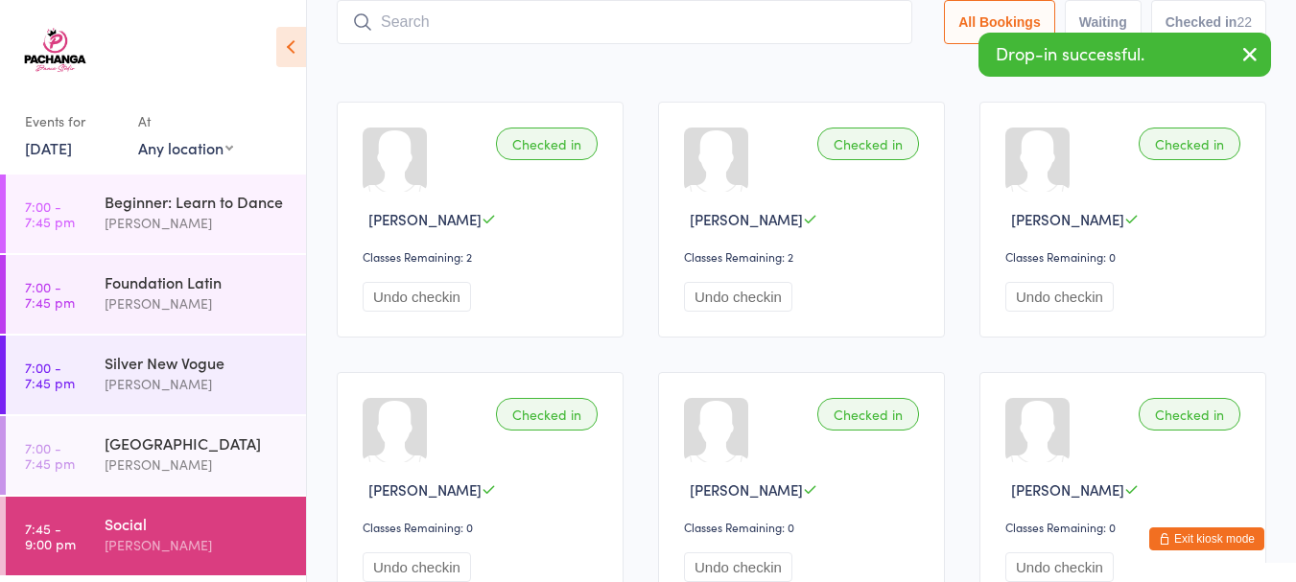
click at [162, 220] on div "Ada Wai" at bounding box center [197, 223] width 185 height 22
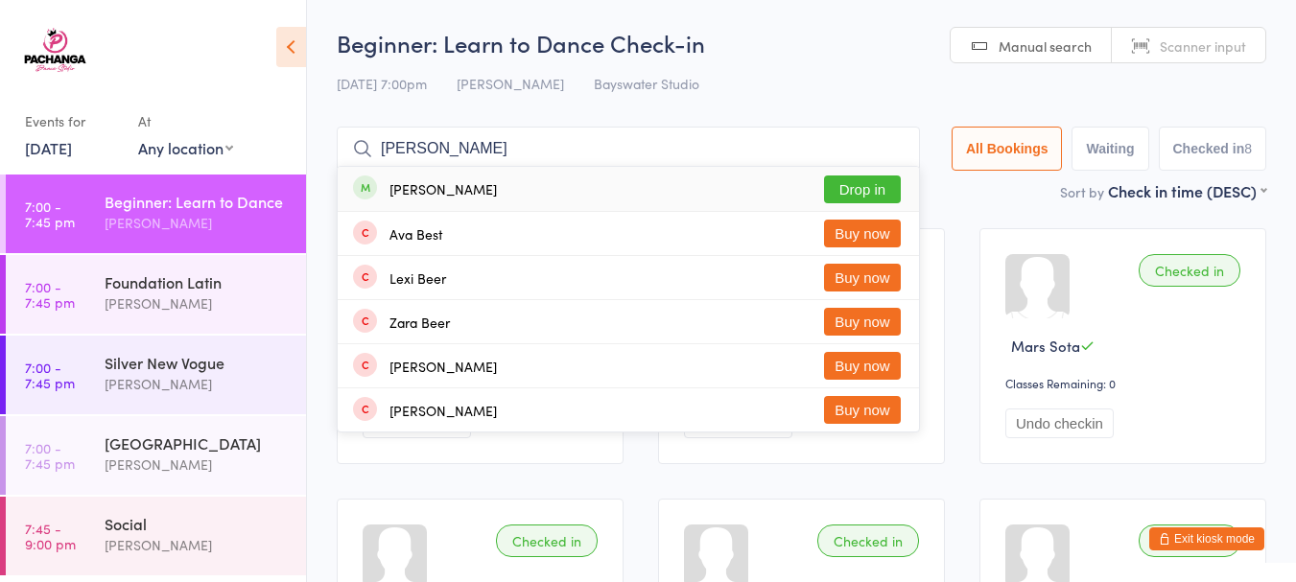
type input "bev"
click at [851, 194] on button "Drop in" at bounding box center [862, 190] width 77 height 28
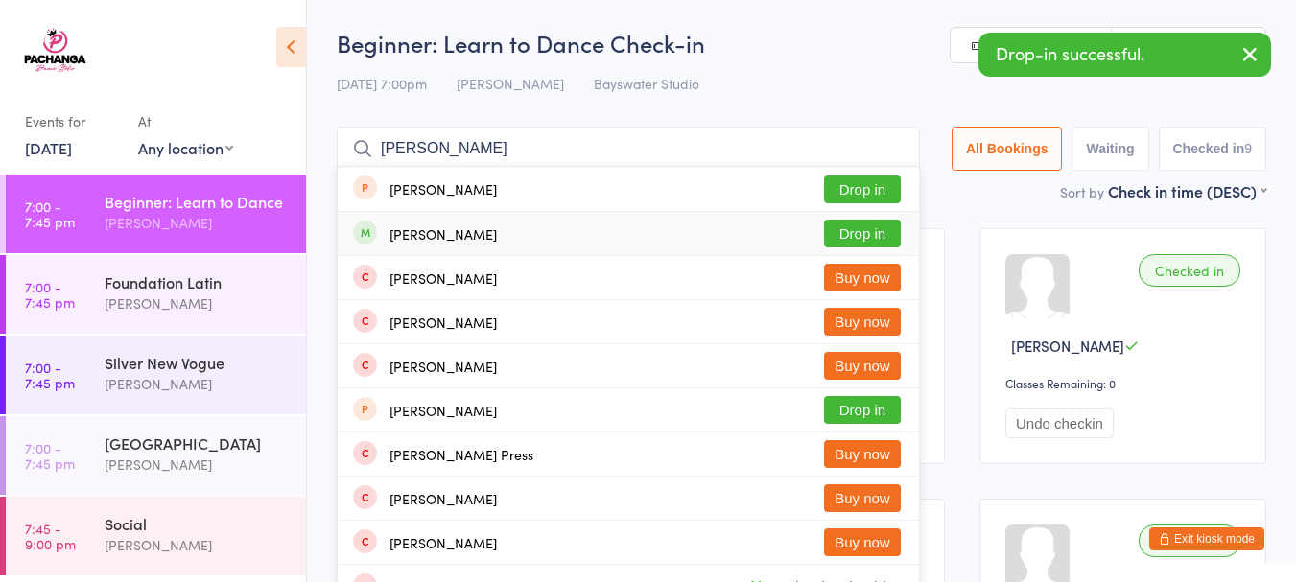
type input "elisa"
click at [857, 227] on button "Drop in" at bounding box center [862, 234] width 77 height 28
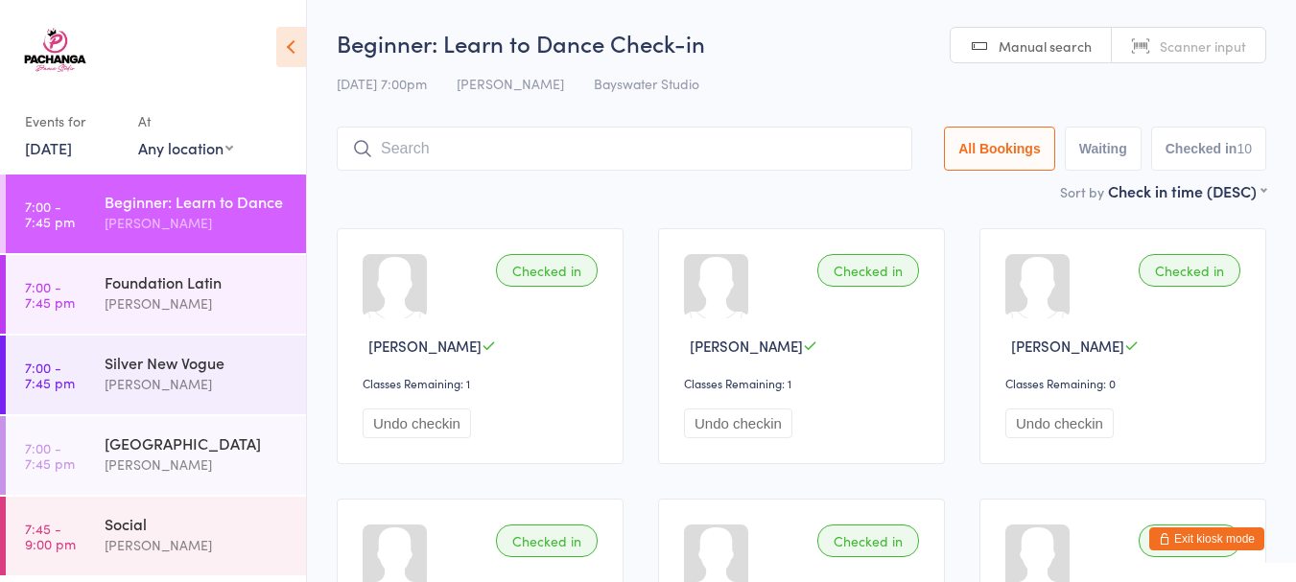
click at [225, 359] on div "Silver New Vogue" at bounding box center [197, 362] width 185 height 21
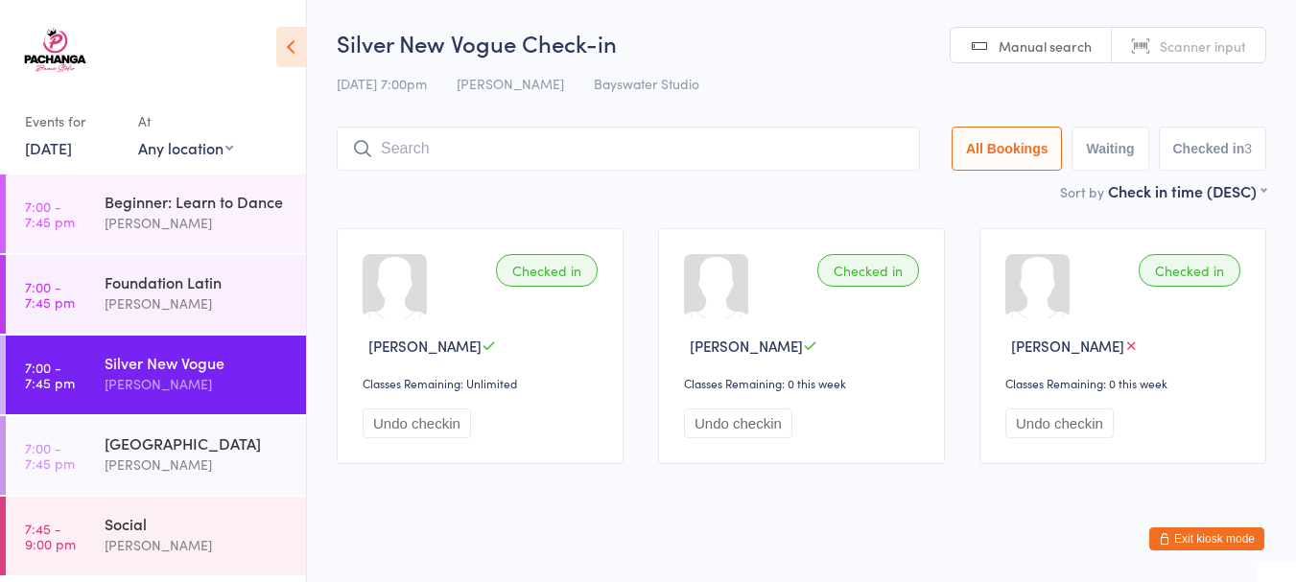
click at [409, 426] on button "Undo checkin" at bounding box center [417, 424] width 108 height 30
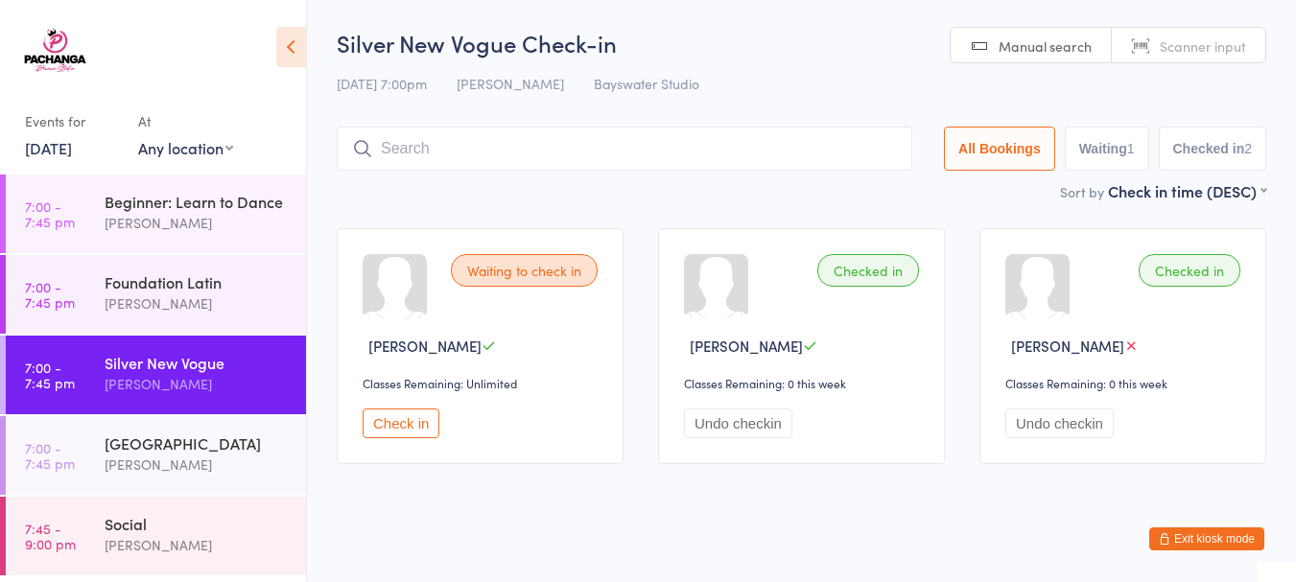
click at [224, 299] on div "Jacqui Smith" at bounding box center [197, 304] width 185 height 22
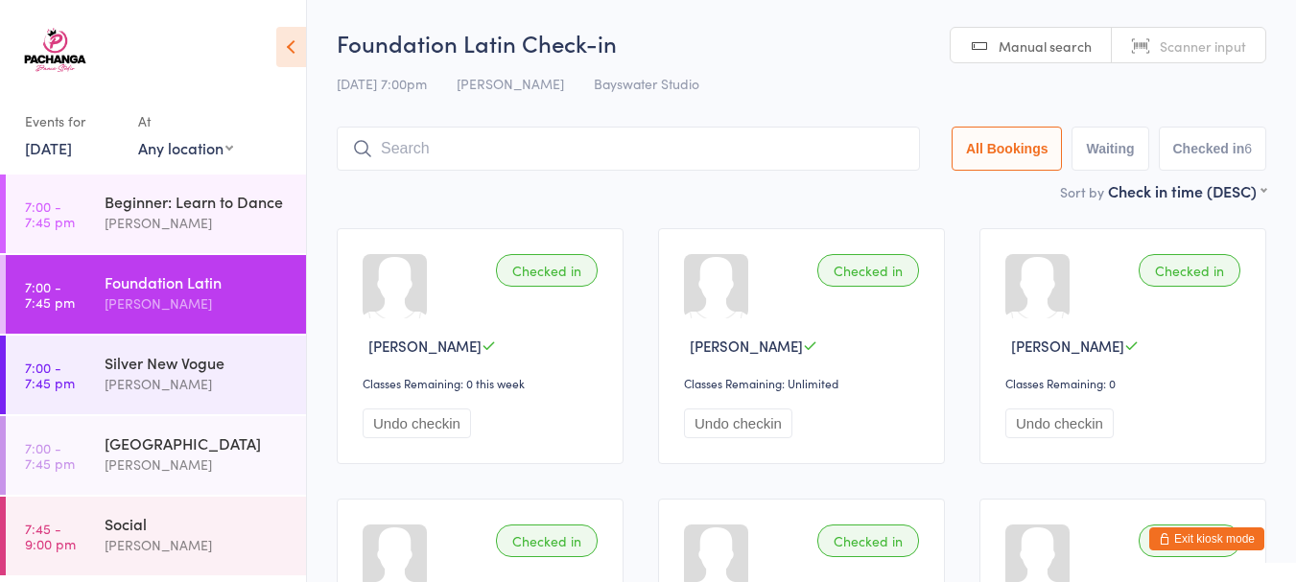
click at [126, 375] on div "Michael Tomkins" at bounding box center [197, 384] width 185 height 22
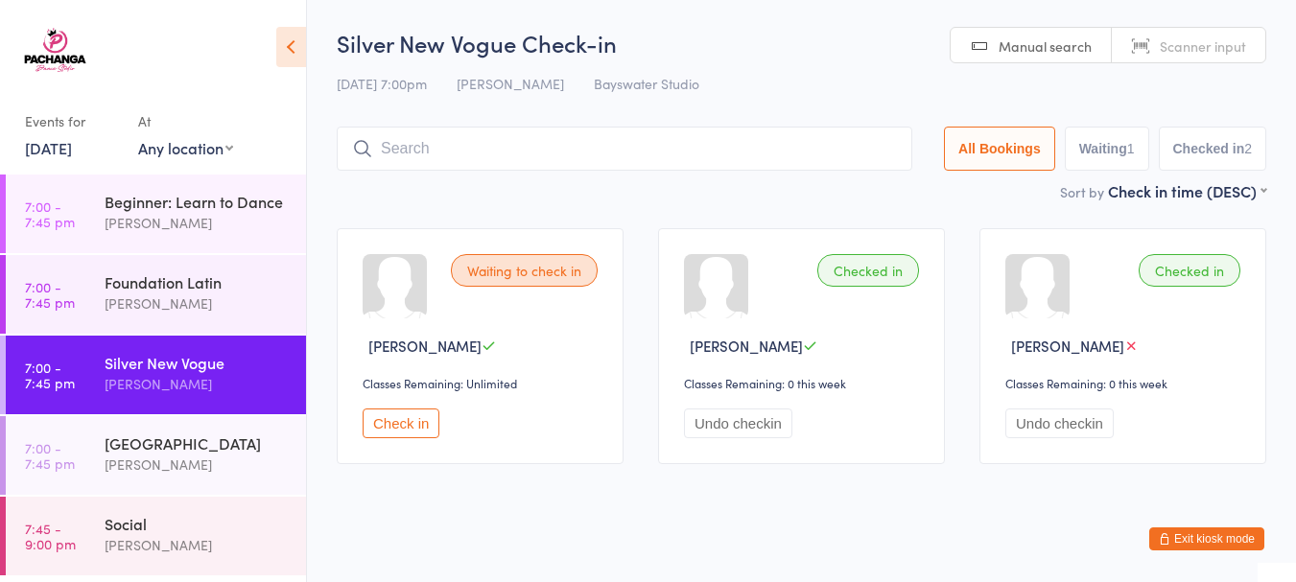
click at [573, 154] on input "search" at bounding box center [625, 149] width 576 height 44
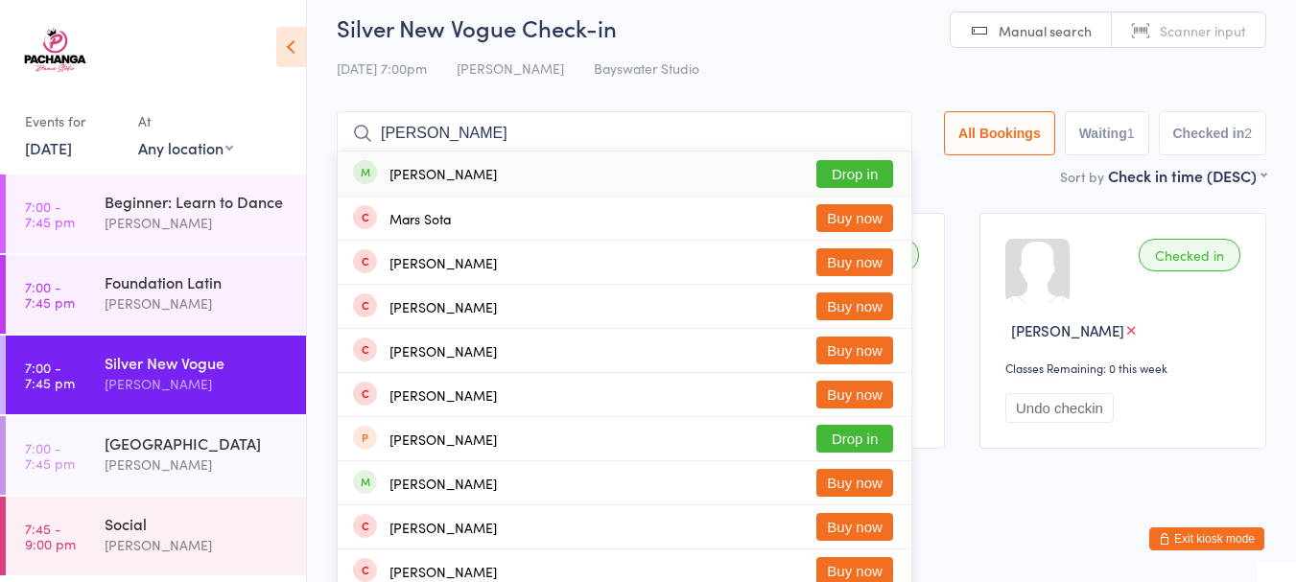
type input "margaret"
click at [838, 177] on button "Drop in" at bounding box center [855, 174] width 77 height 28
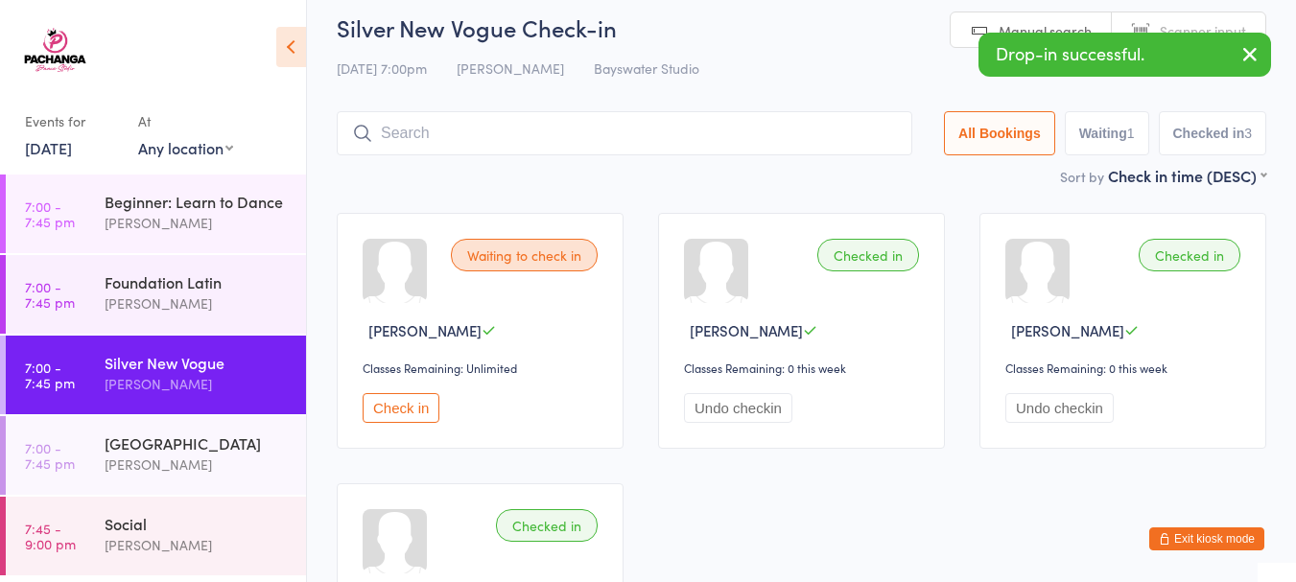
click at [1209, 536] on button "Exit kiosk mode" at bounding box center [1207, 539] width 115 height 23
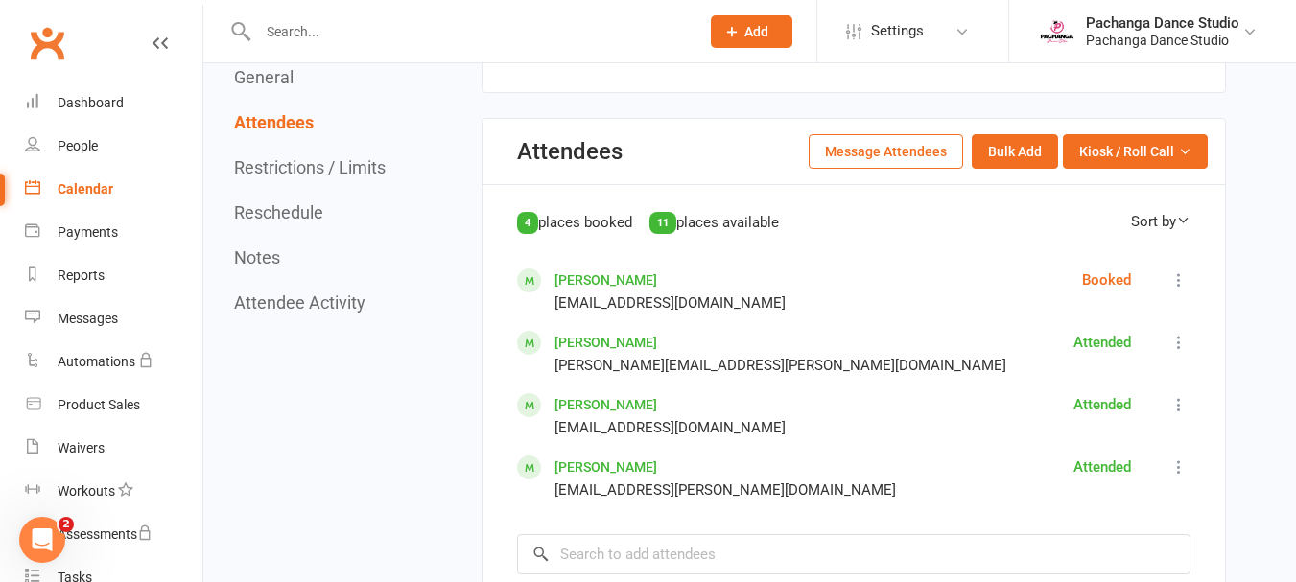
scroll to position [908, 0]
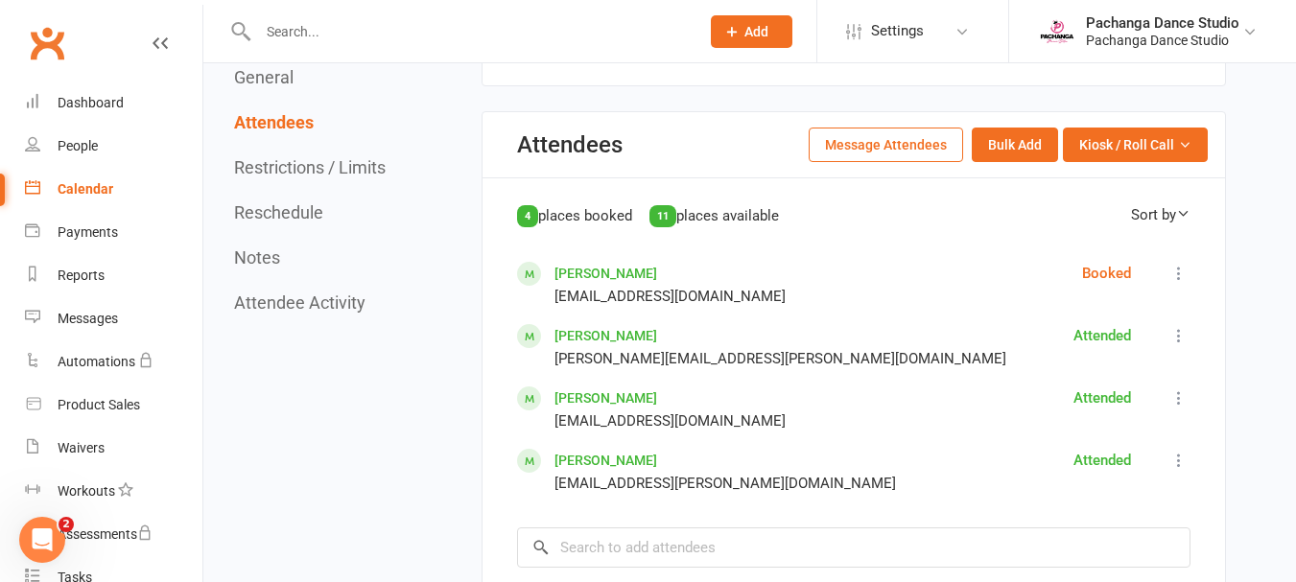
click at [1176, 273] on icon at bounding box center [1179, 273] width 19 height 19
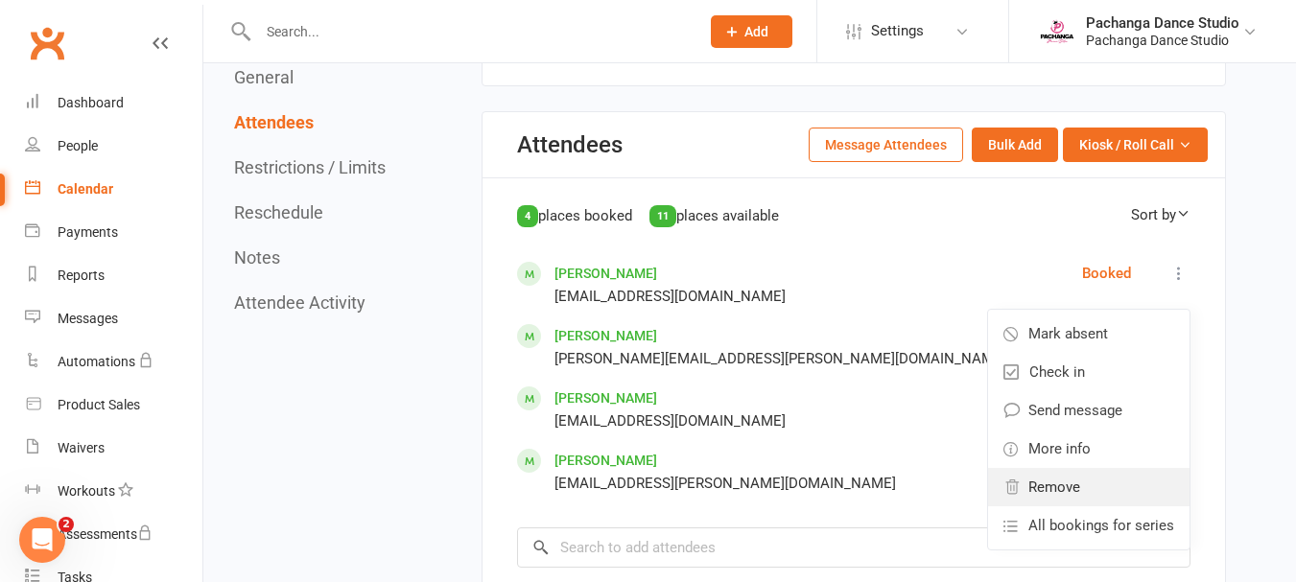
click at [1057, 490] on span "Remove" at bounding box center [1055, 487] width 52 height 23
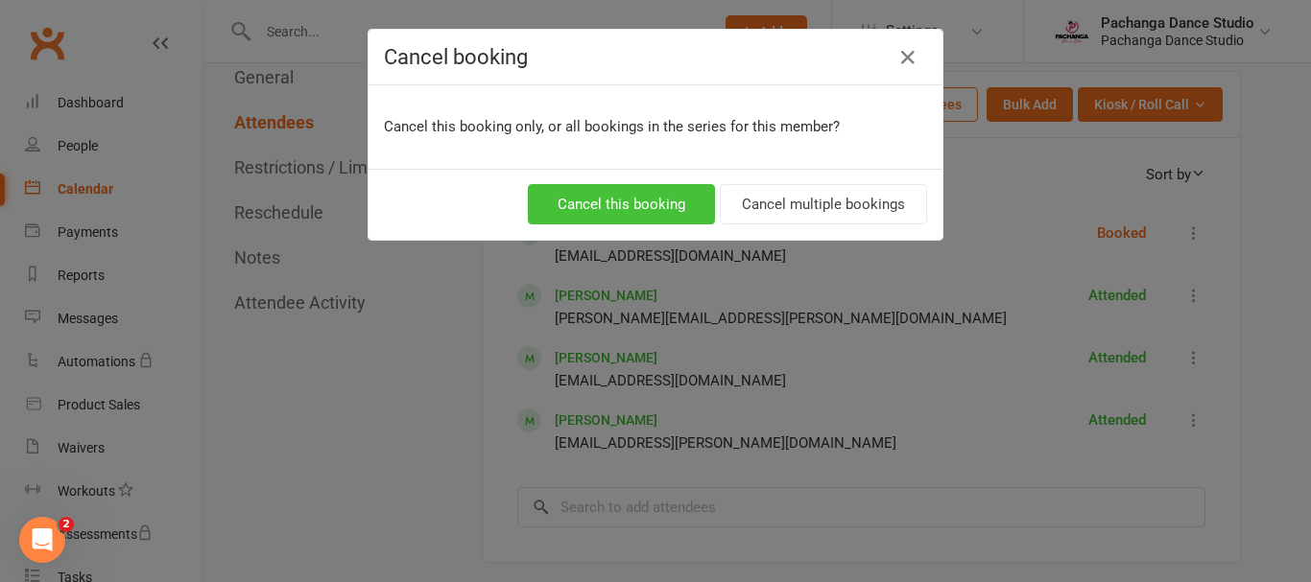
click at [625, 206] on button "Cancel this booking" at bounding box center [621, 204] width 187 height 40
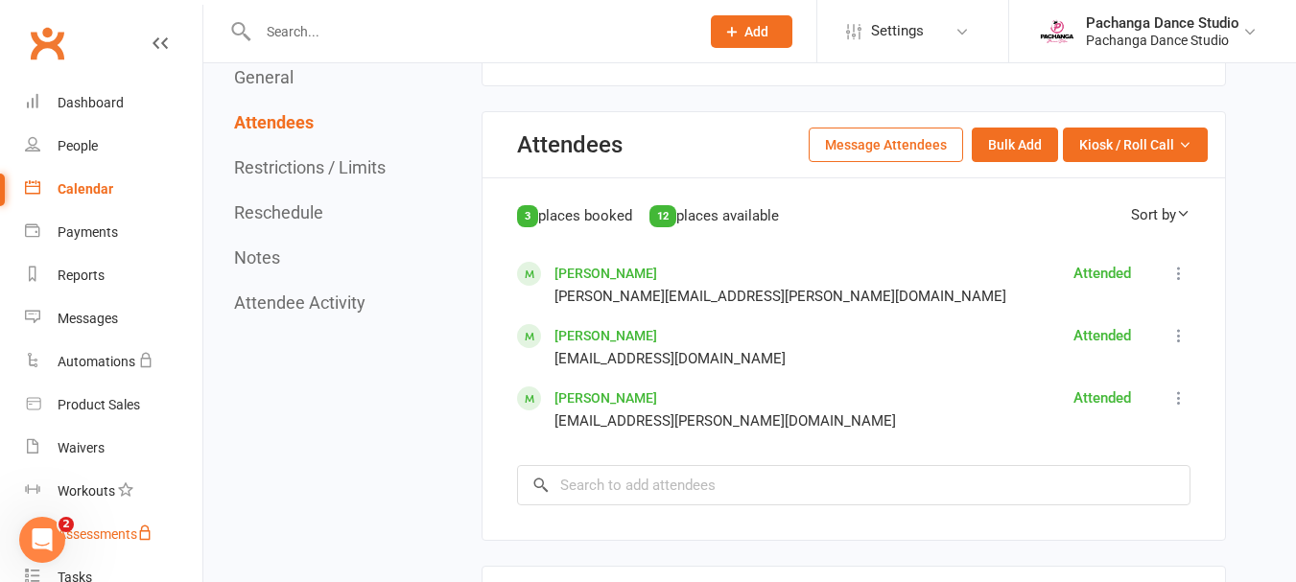
click at [127, 532] on div "Assessments" at bounding box center [105, 534] width 95 height 15
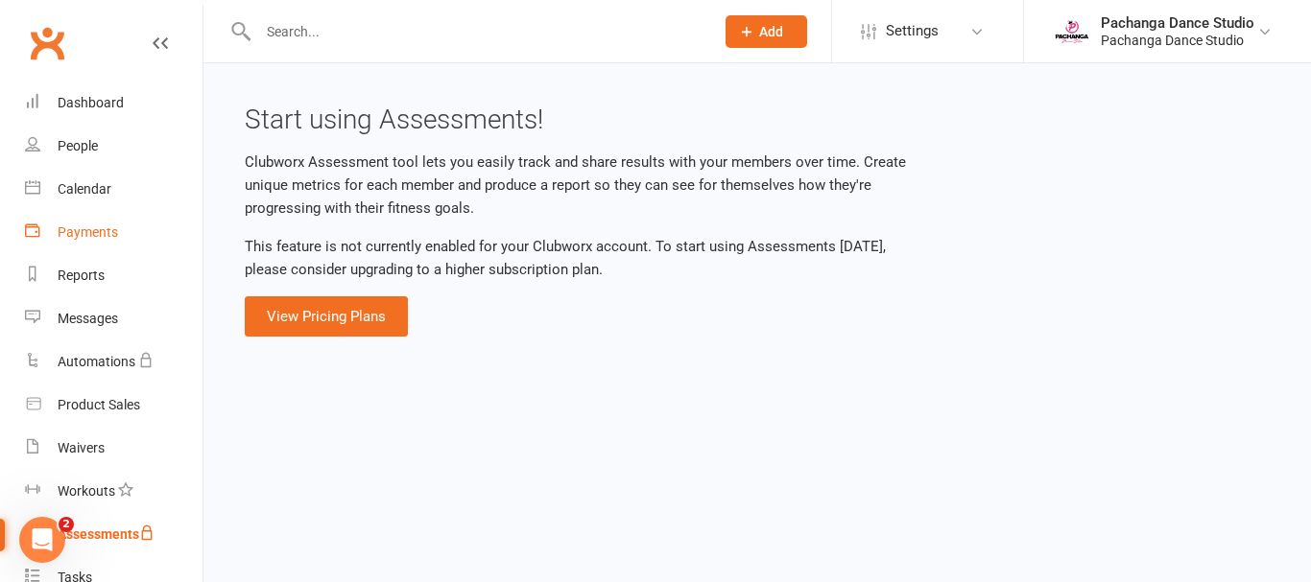
click at [91, 231] on div "Payments" at bounding box center [88, 232] width 60 height 15
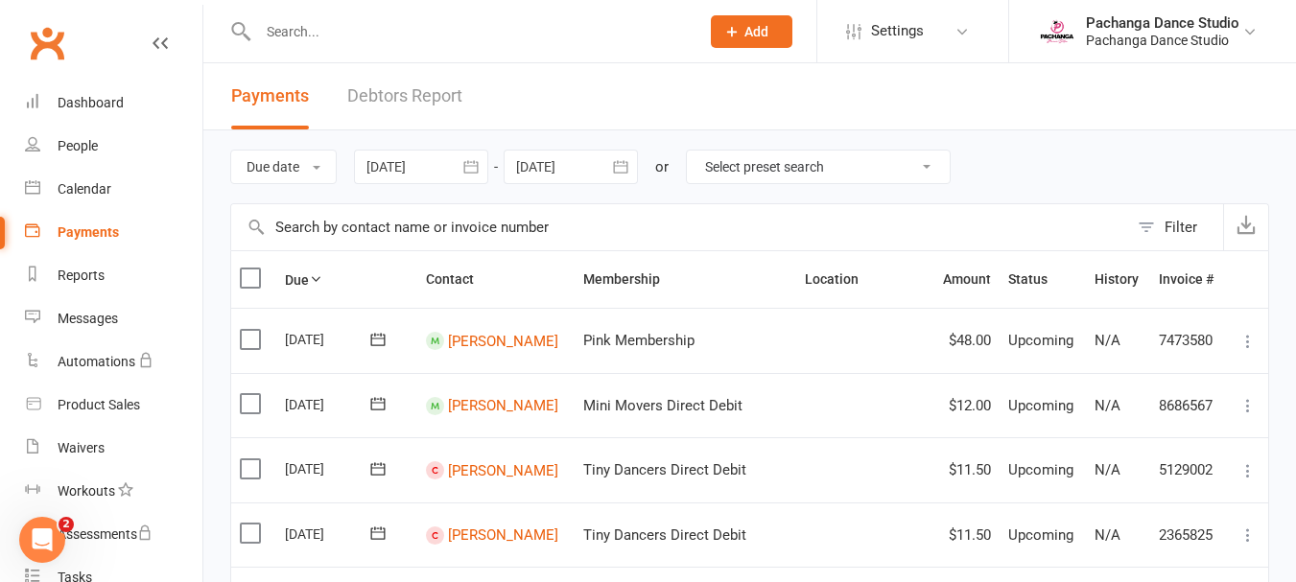
click at [558, 160] on div at bounding box center [571, 167] width 134 height 35
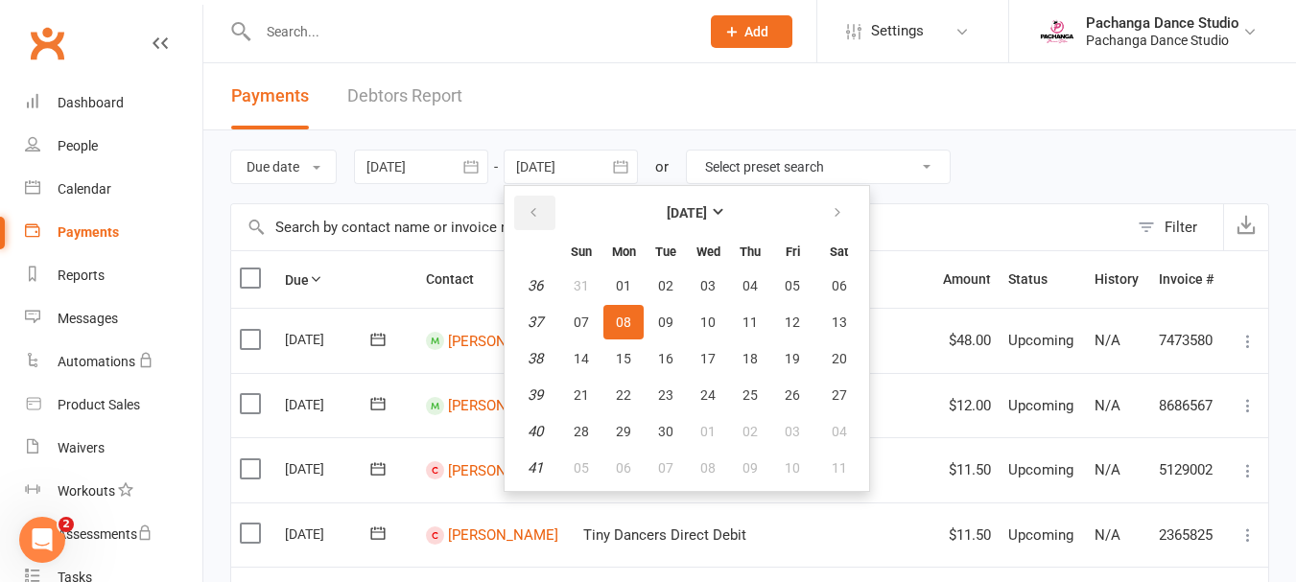
click at [540, 204] on button "button" at bounding box center [534, 213] width 41 height 35
click at [625, 356] on span "11" at bounding box center [623, 358] width 15 height 15
type input "11 Aug 2025"
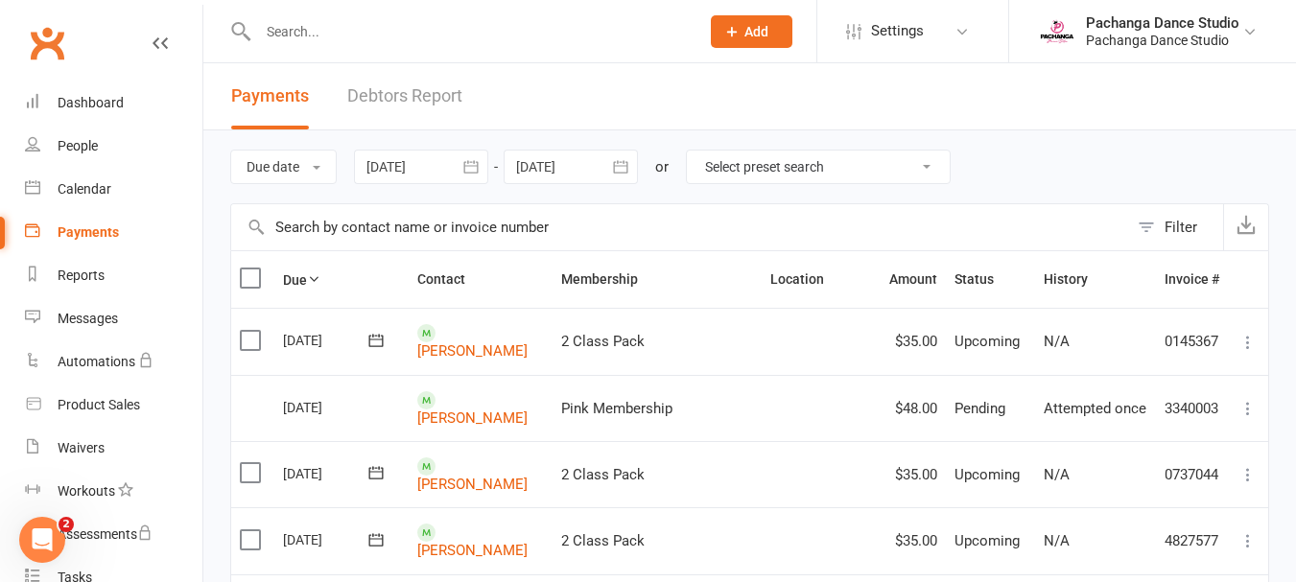
click at [1248, 342] on icon at bounding box center [1248, 342] width 19 height 19
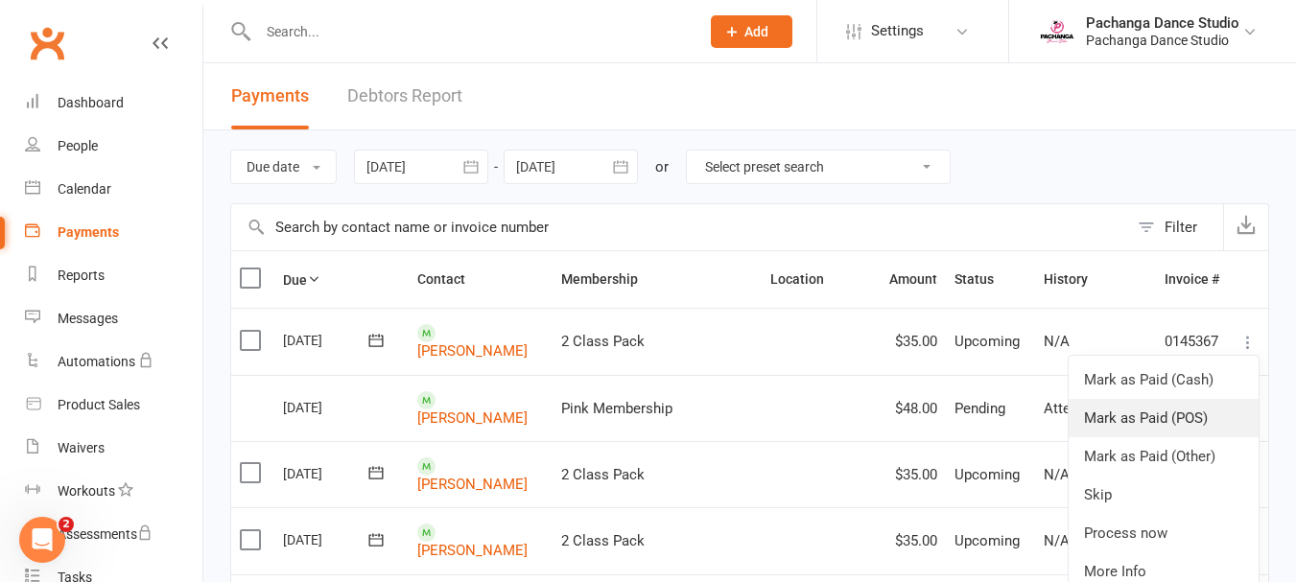
click at [1195, 416] on link "Mark as Paid (POS)" at bounding box center [1164, 418] width 190 height 38
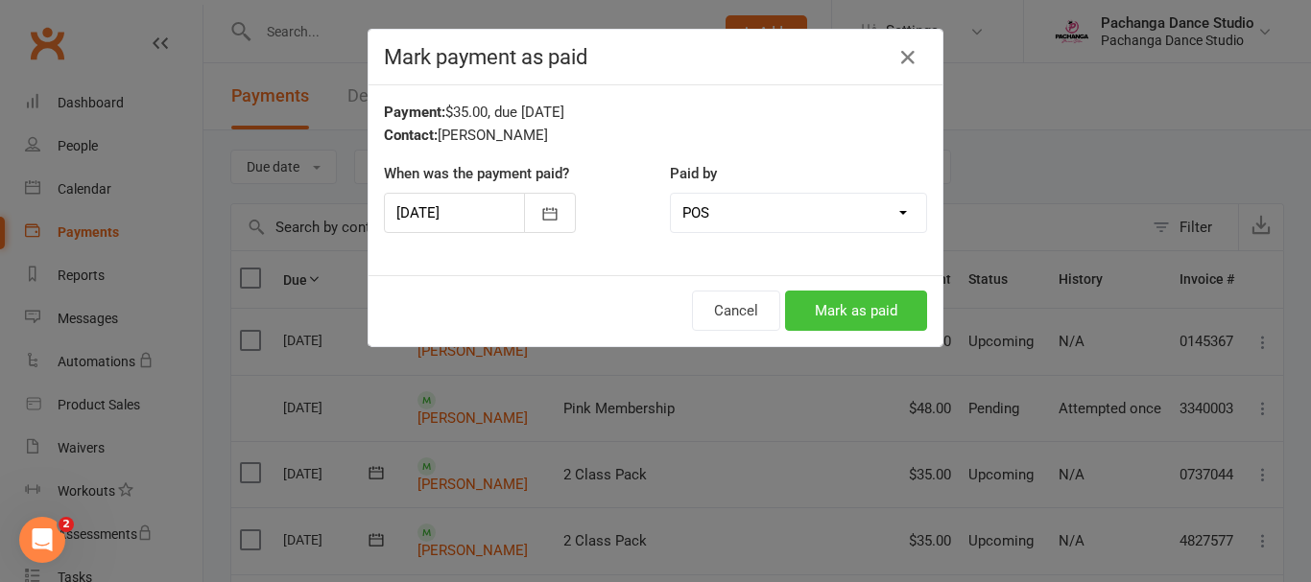
click at [871, 309] on button "Mark as paid" at bounding box center [856, 311] width 142 height 40
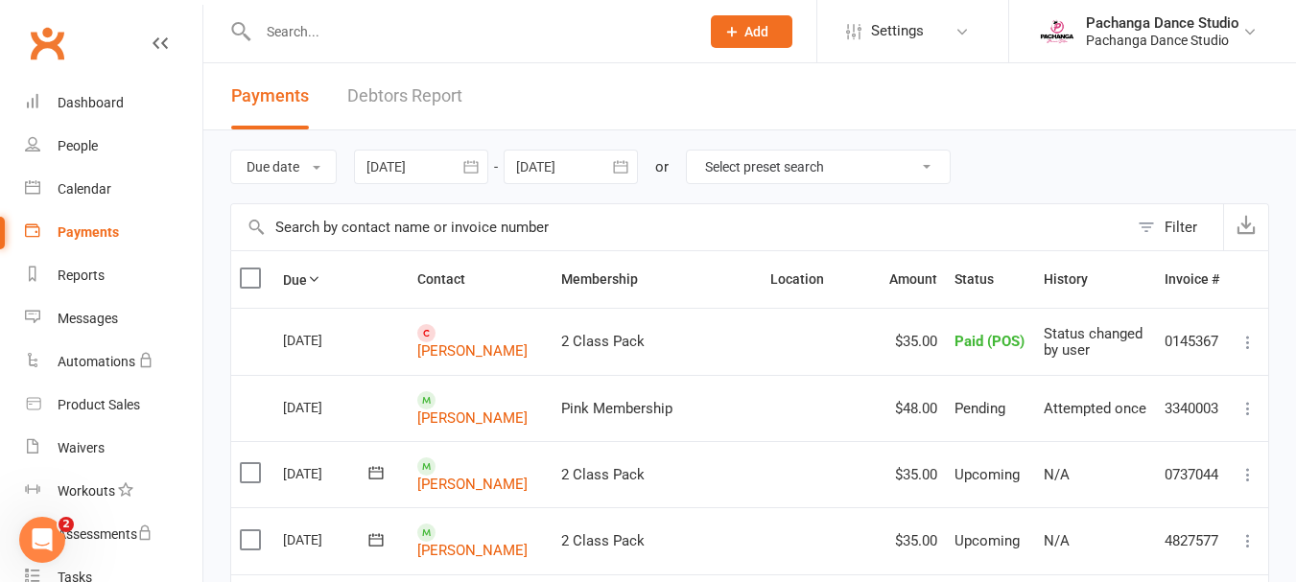
click at [1248, 468] on icon at bounding box center [1248, 474] width 19 height 19
click at [1186, 506] on link "Mark as Paid (Cash)" at bounding box center [1164, 512] width 190 height 38
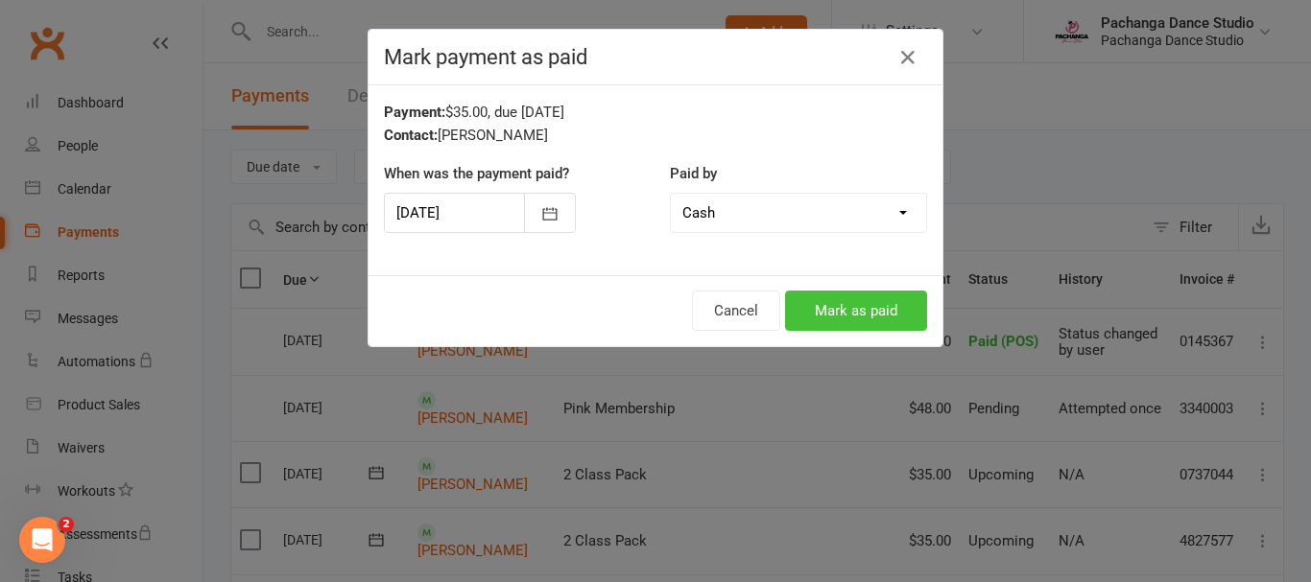
click at [857, 313] on button "Mark as paid" at bounding box center [856, 311] width 142 height 40
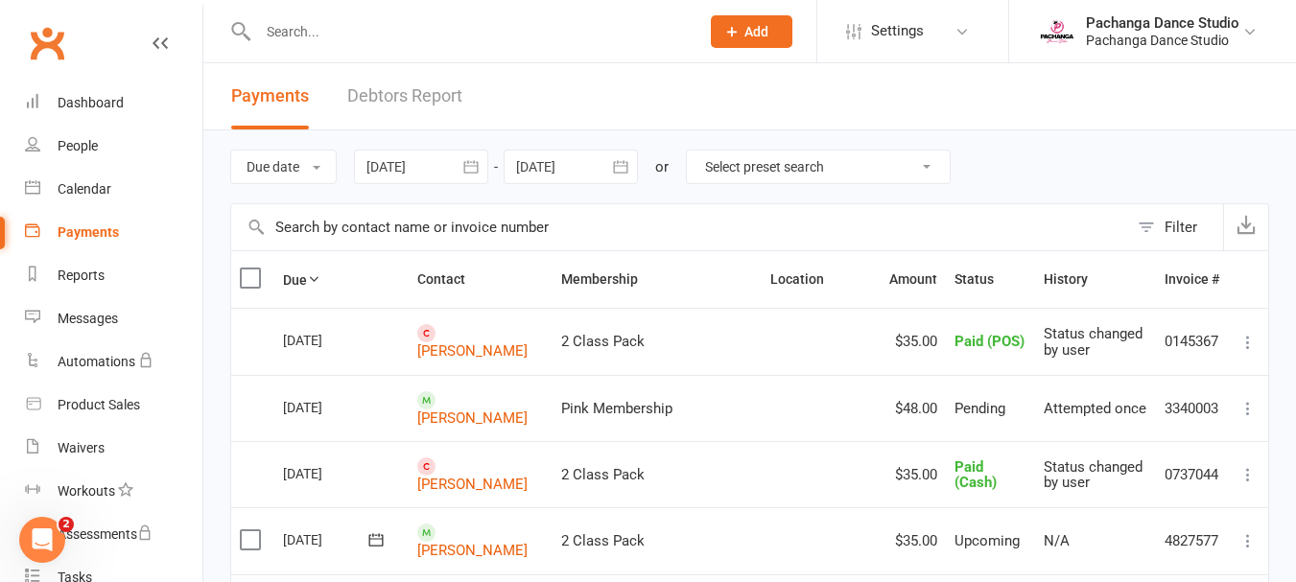
click at [1247, 542] on icon at bounding box center [1248, 541] width 19 height 19
click at [1180, 576] on link "Mark as Paid (Cash)" at bounding box center [1164, 578] width 190 height 38
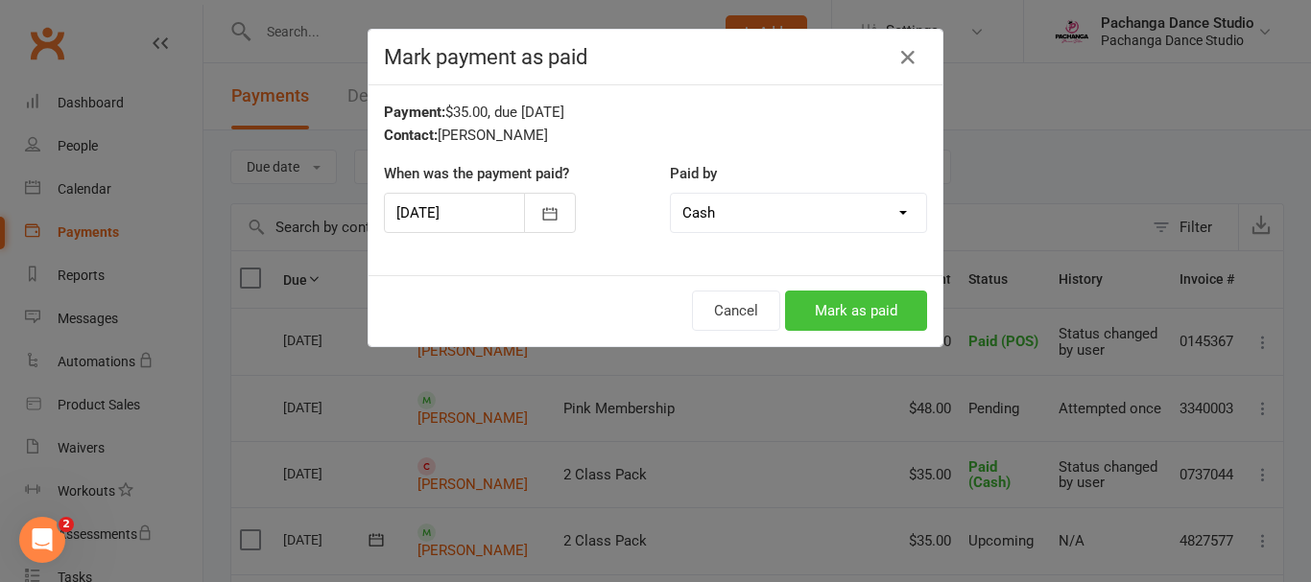
click at [854, 303] on button "Mark as paid" at bounding box center [856, 311] width 142 height 40
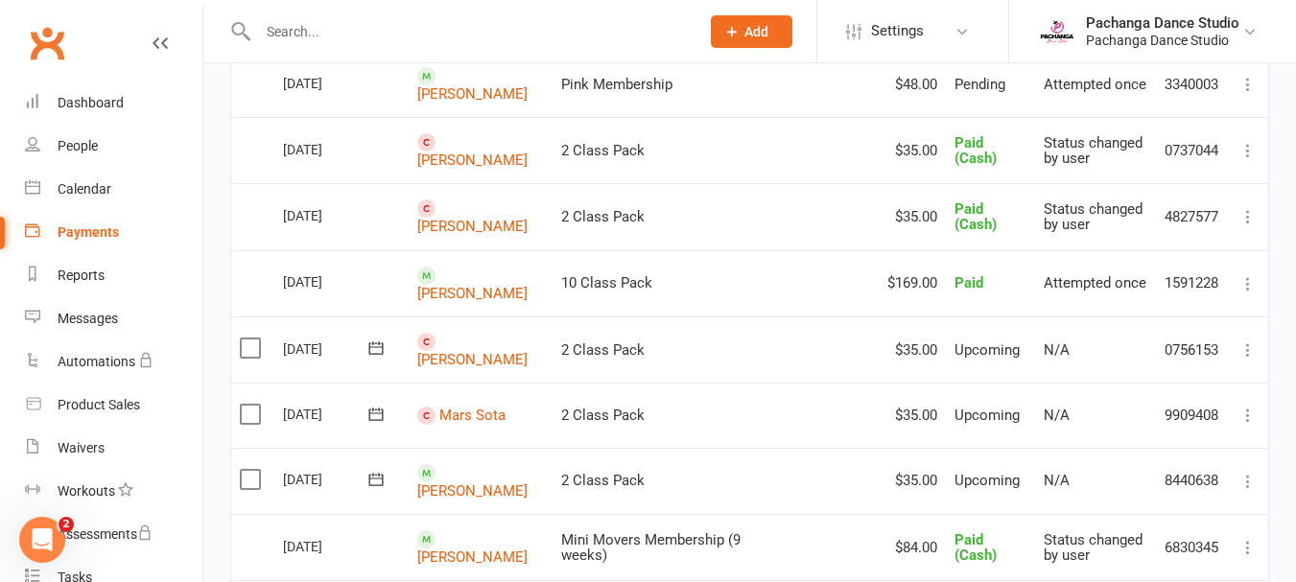
scroll to position [364, 0]
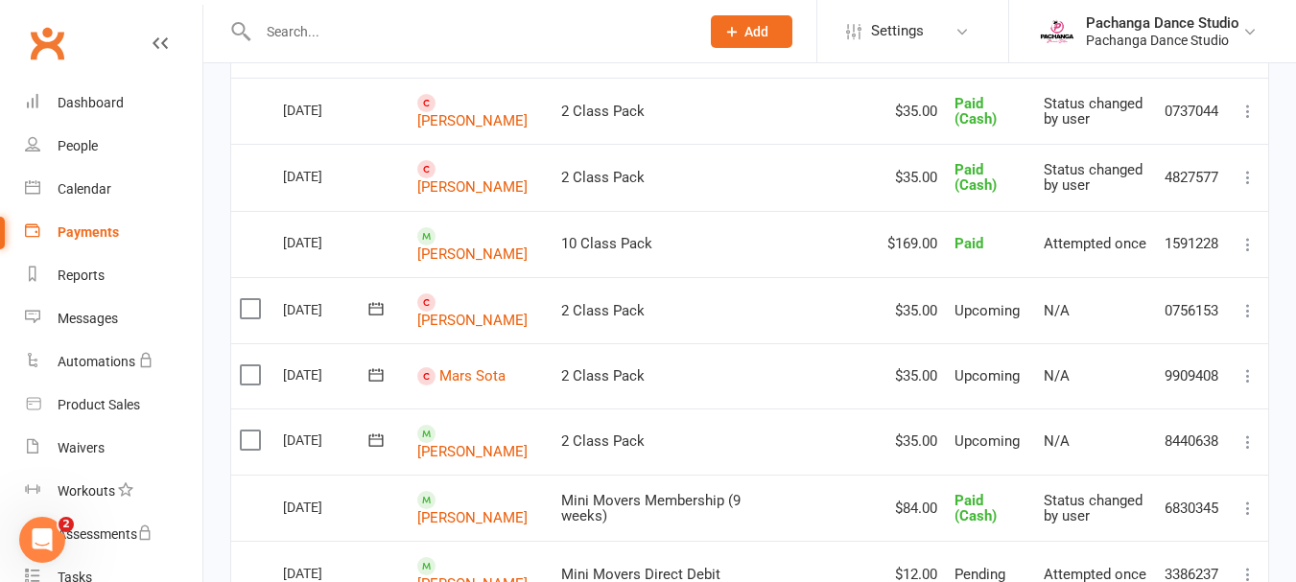
click at [1248, 301] on icon at bounding box center [1248, 310] width 19 height 19
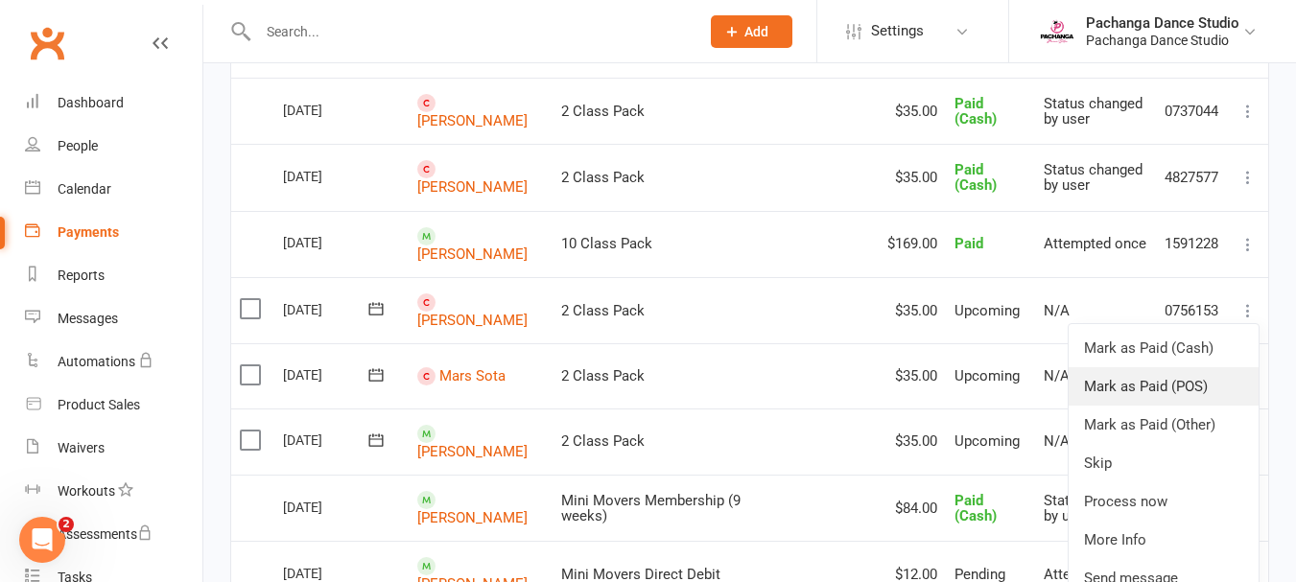
click at [1176, 378] on link "Mark as Paid (POS)" at bounding box center [1164, 387] width 190 height 38
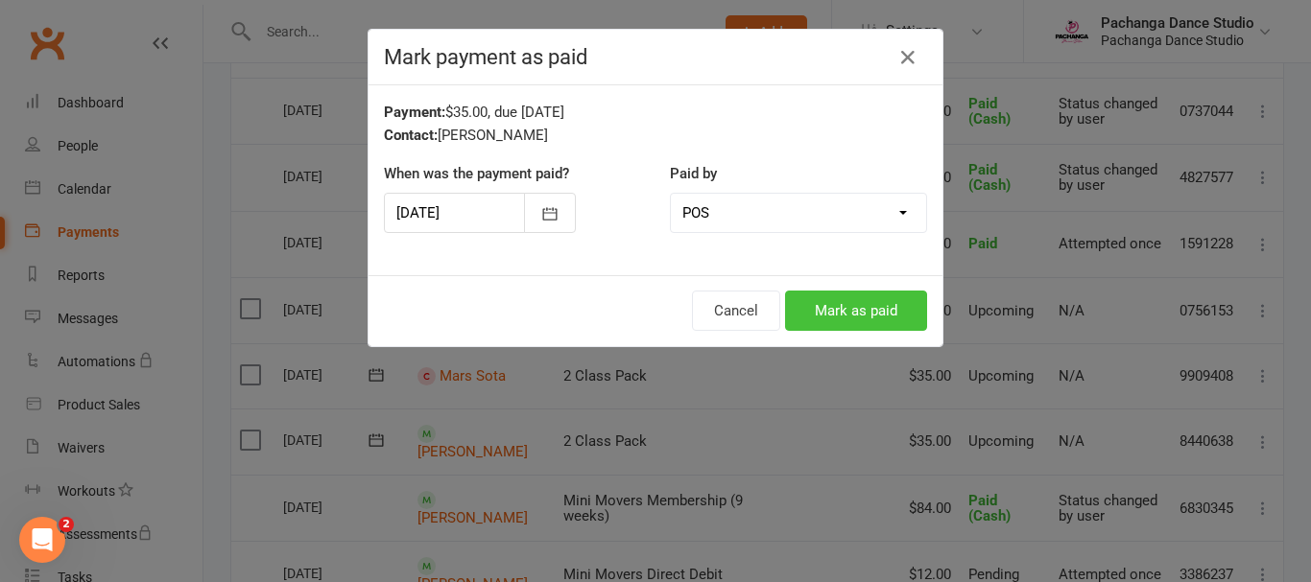
click at [841, 297] on button "Mark as paid" at bounding box center [856, 311] width 142 height 40
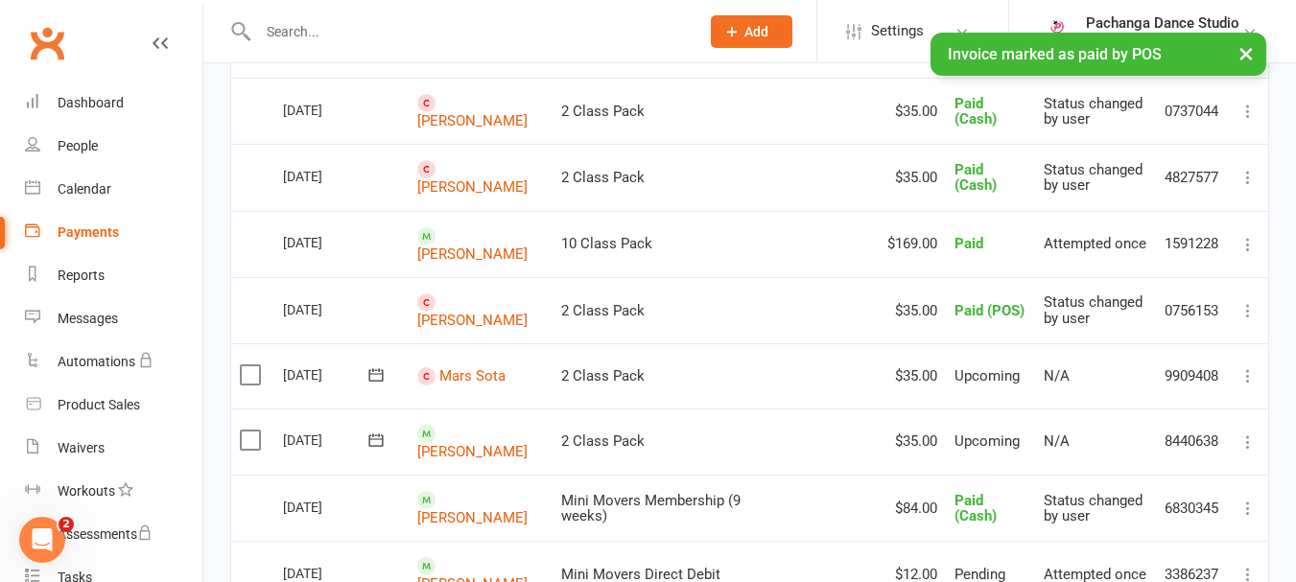
click at [1247, 367] on icon at bounding box center [1248, 376] width 19 height 19
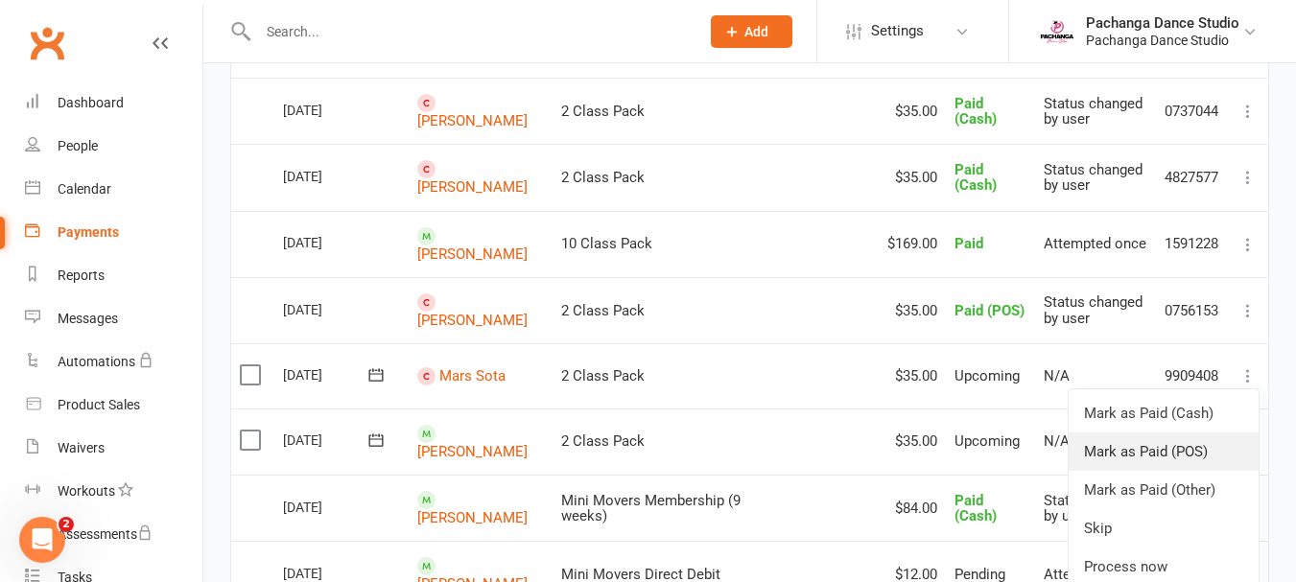
click at [1174, 442] on link "Mark as Paid (POS)" at bounding box center [1164, 452] width 190 height 38
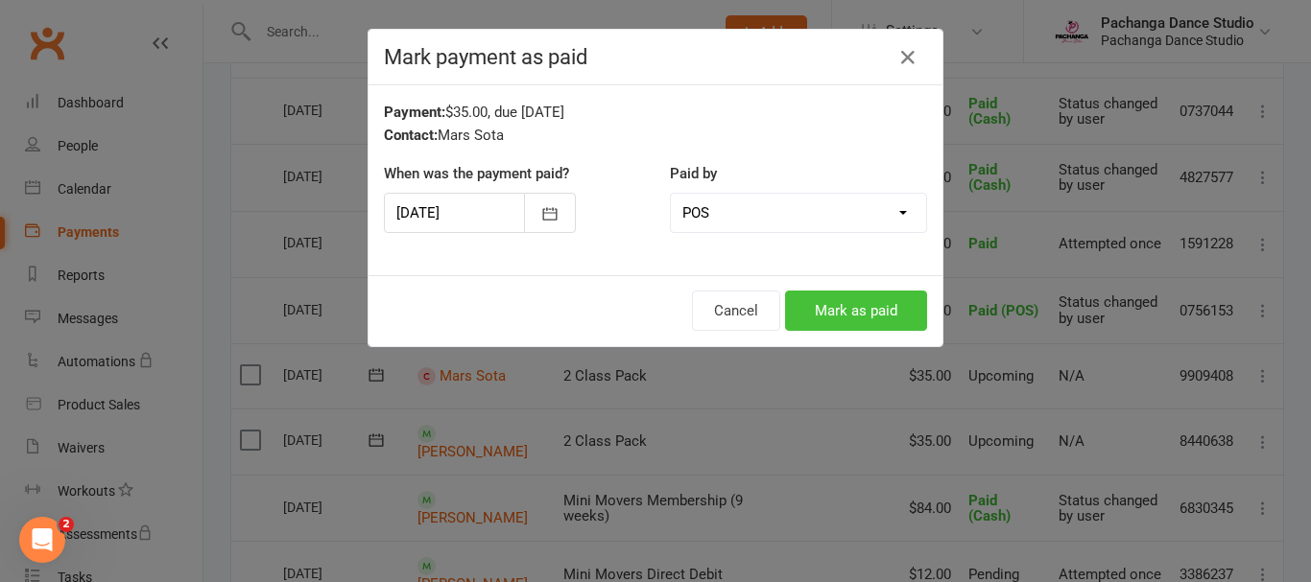
click at [851, 302] on button "Mark as paid" at bounding box center [856, 311] width 142 height 40
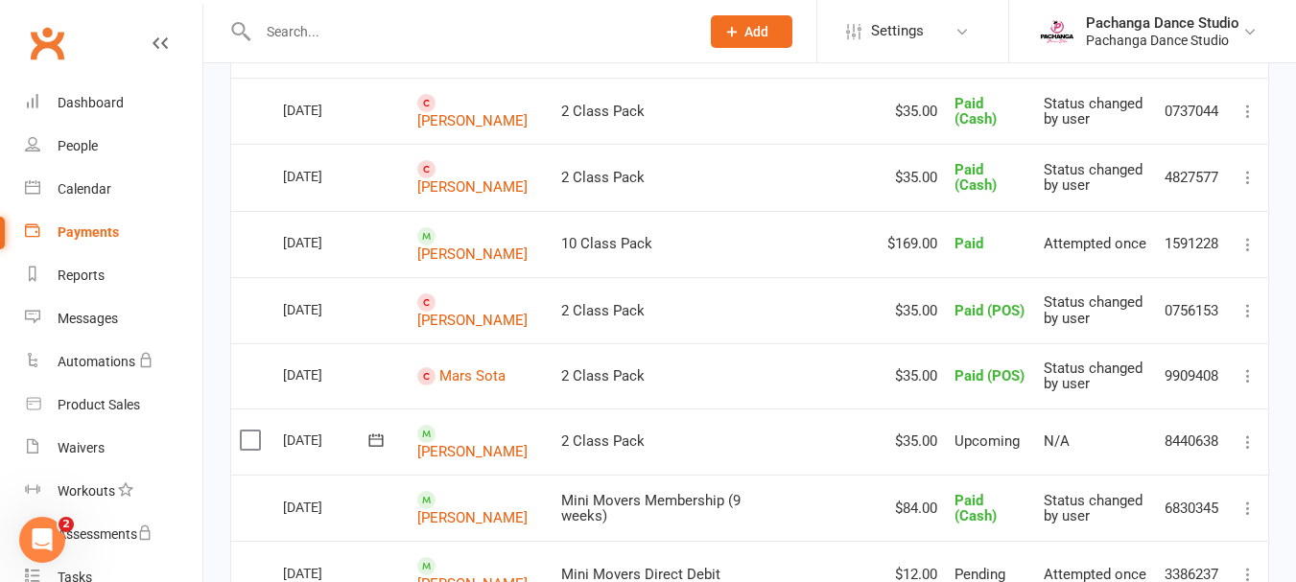
click at [1247, 433] on icon at bounding box center [1248, 442] width 19 height 19
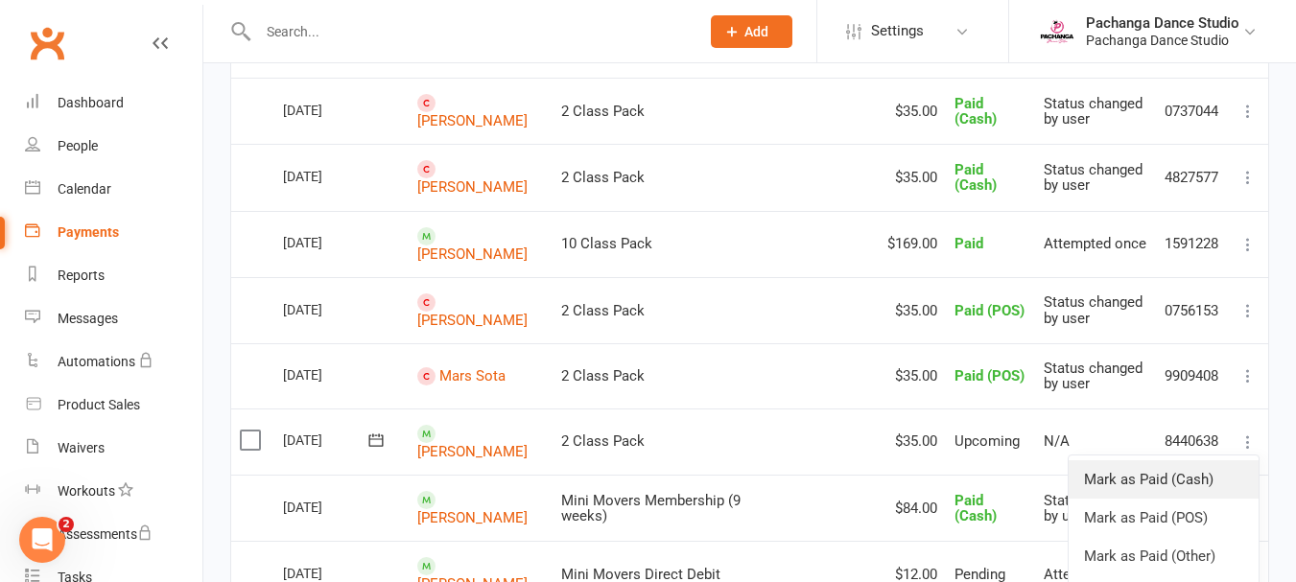
click at [1146, 465] on link "Mark as Paid (Cash)" at bounding box center [1164, 480] width 190 height 38
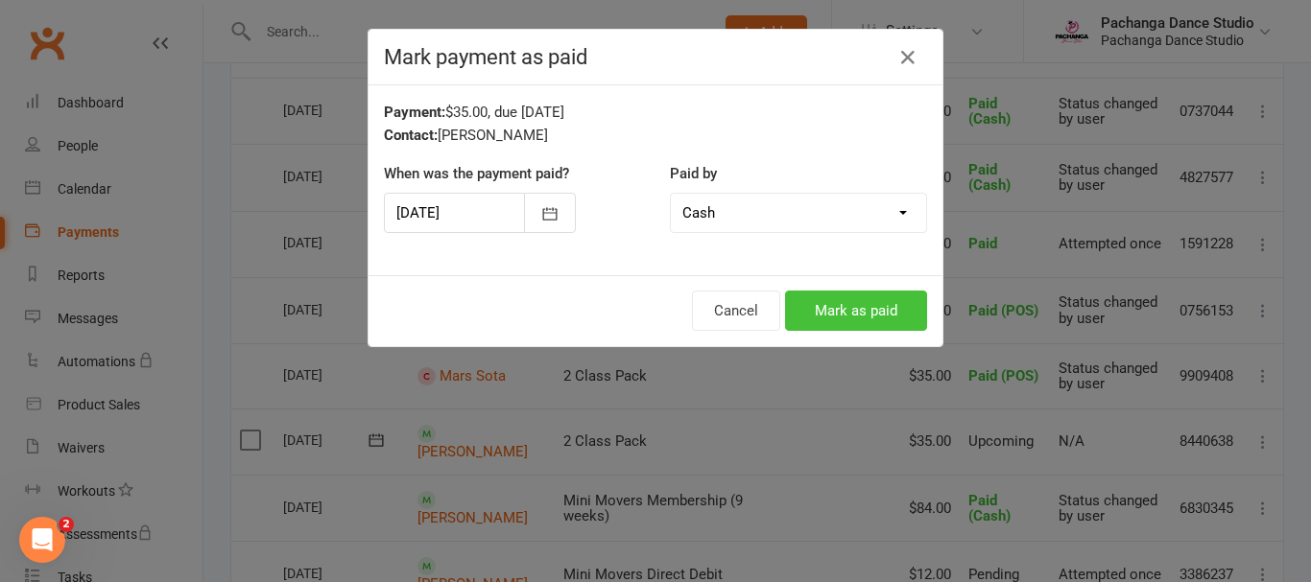
click at [825, 299] on button "Mark as paid" at bounding box center [856, 311] width 142 height 40
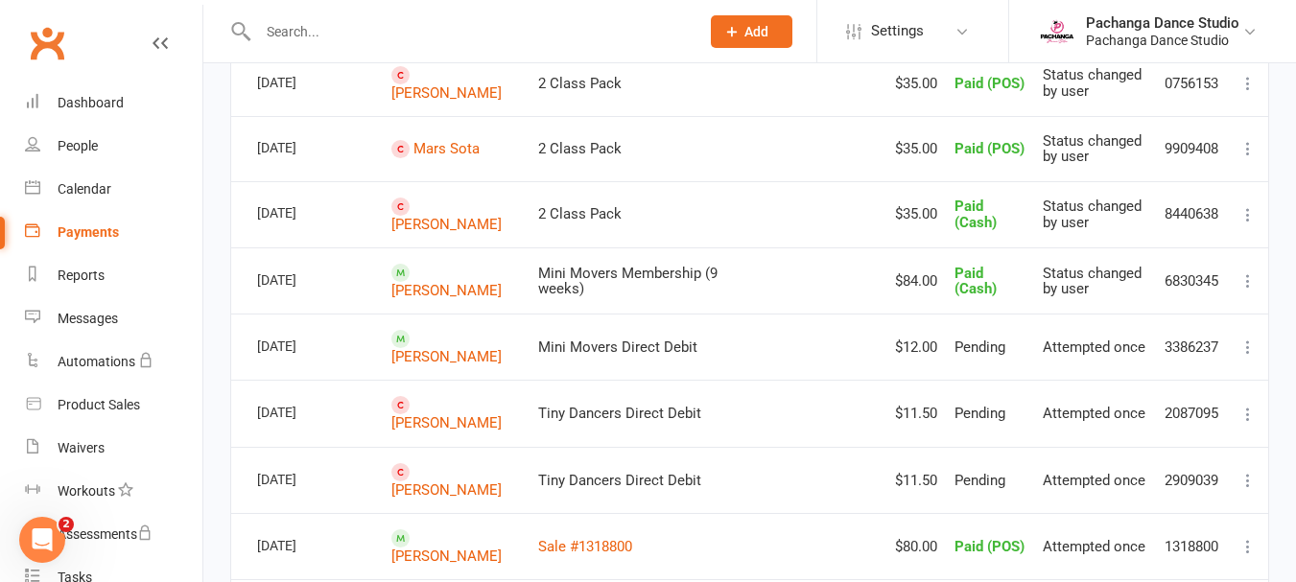
scroll to position [0, 0]
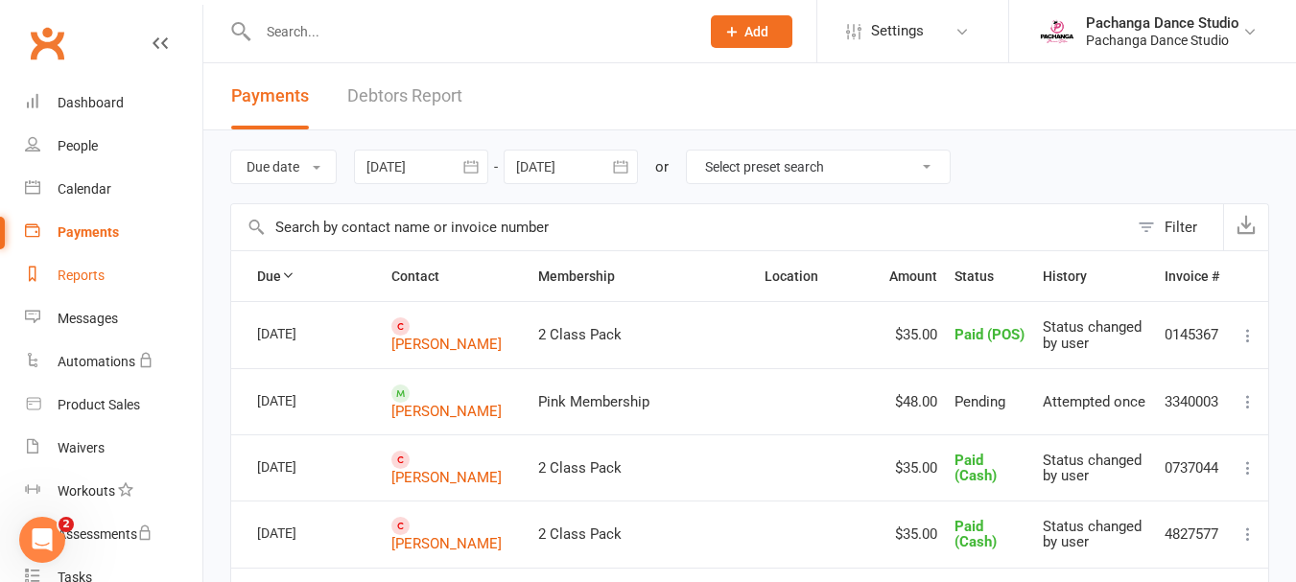
click at [75, 276] on div "Reports" at bounding box center [81, 275] width 47 height 15
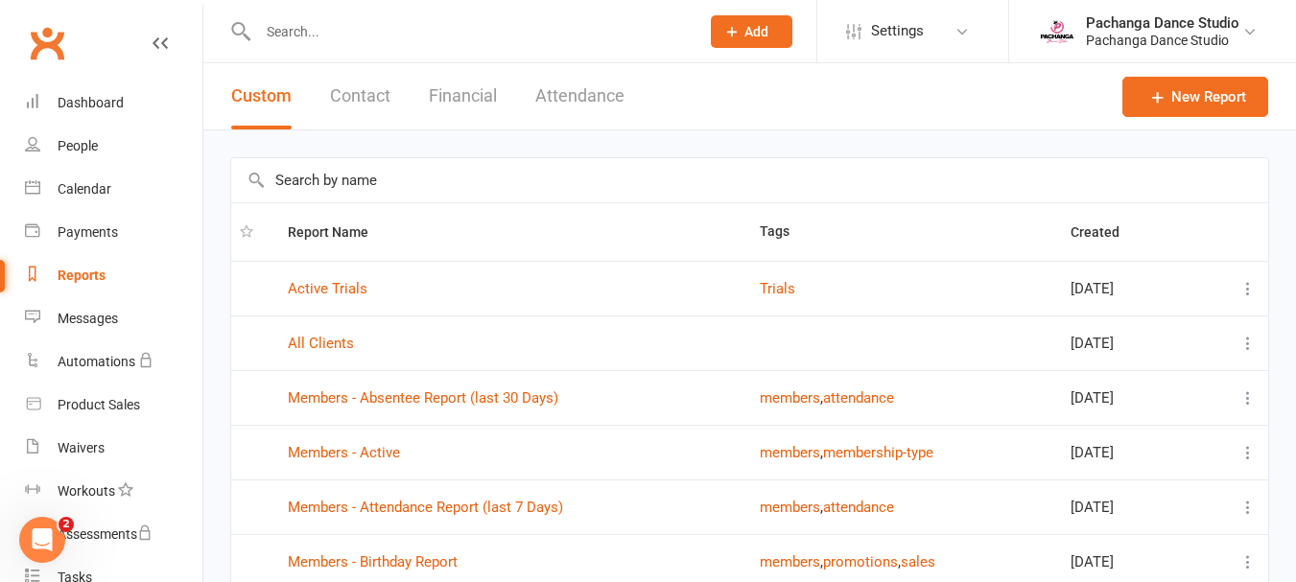
click at [461, 91] on button "Financial" at bounding box center [463, 96] width 68 height 66
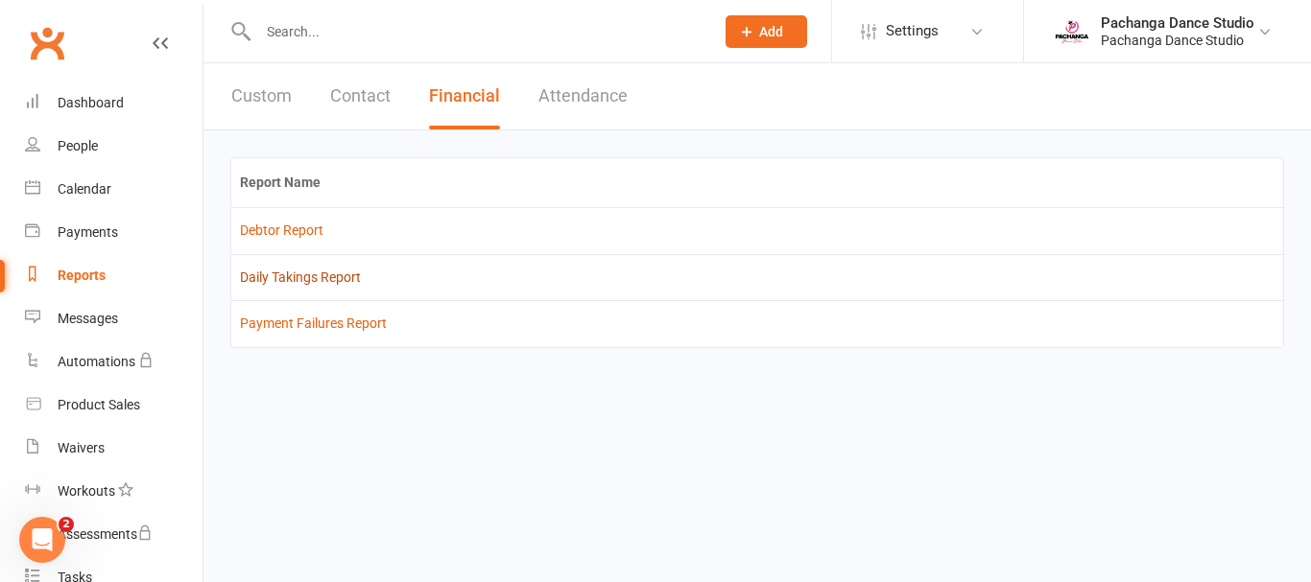
click at [323, 277] on link "Daily Takings Report" at bounding box center [300, 277] width 121 height 15
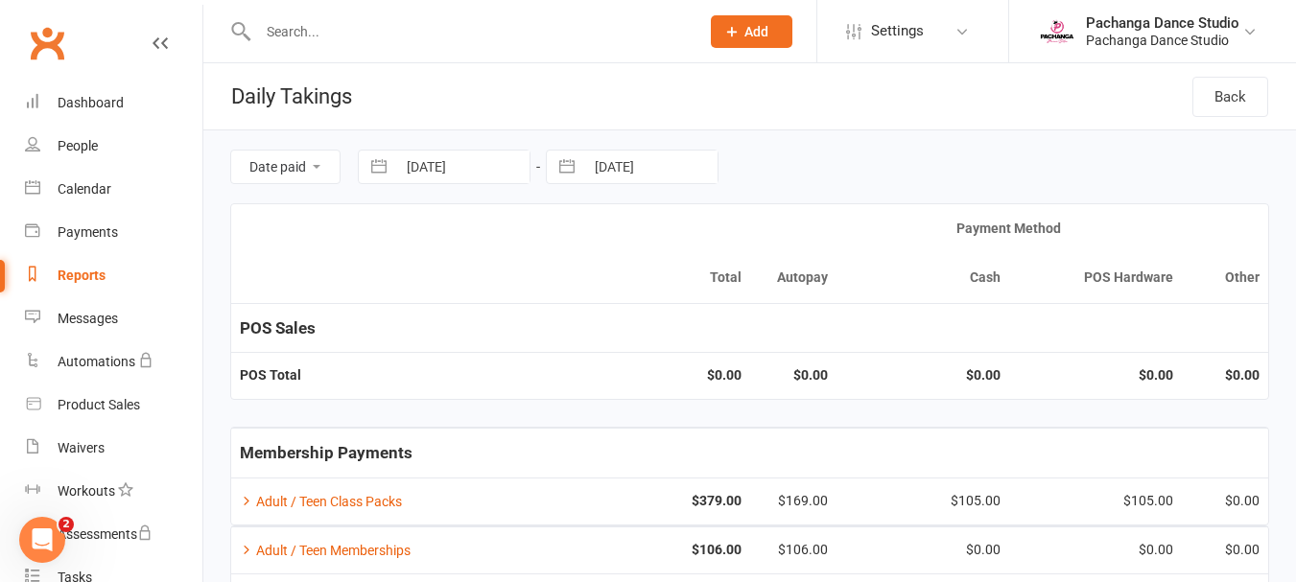
click at [627, 177] on input "11 Aug 2025" at bounding box center [650, 167] width 133 height 33
select select "6"
select select "2025"
select select "7"
select select "2025"
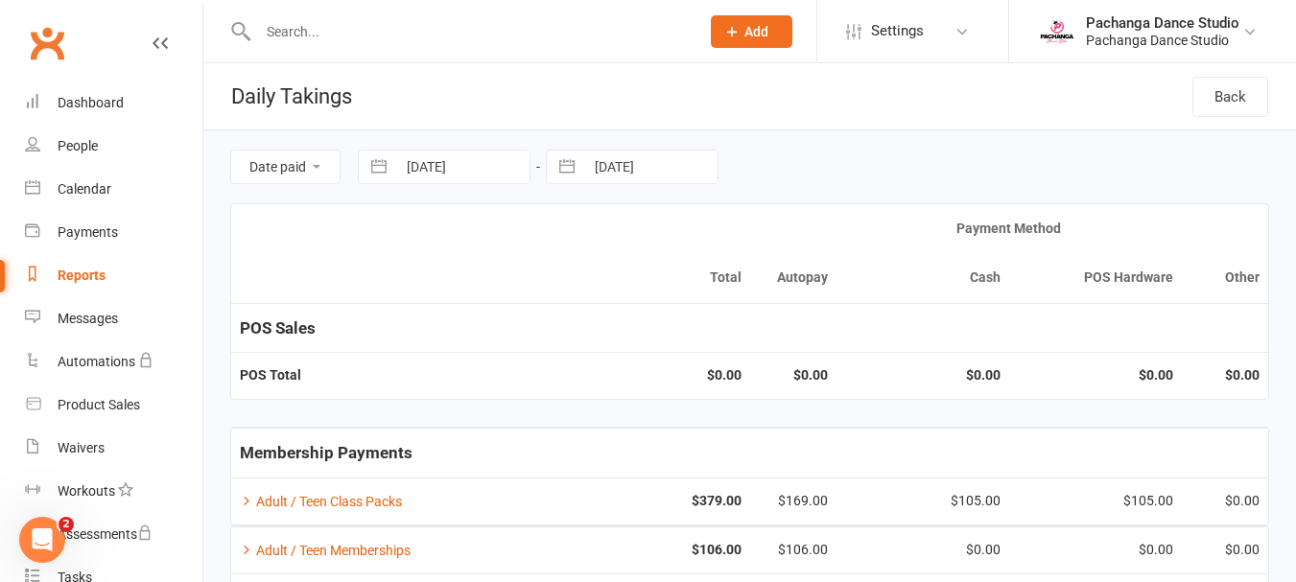
select select "8"
select select "2025"
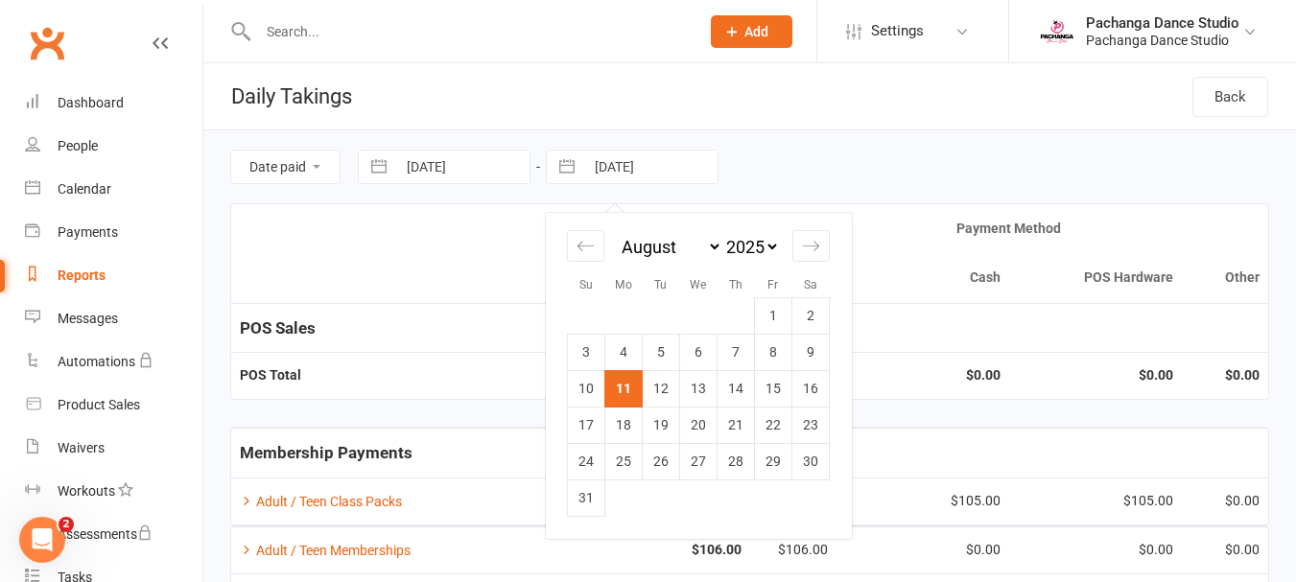
click at [467, 176] on input "11 Aug 2025" at bounding box center [462, 167] width 133 height 33
select select "6"
select select "2025"
select select "7"
select select "2025"
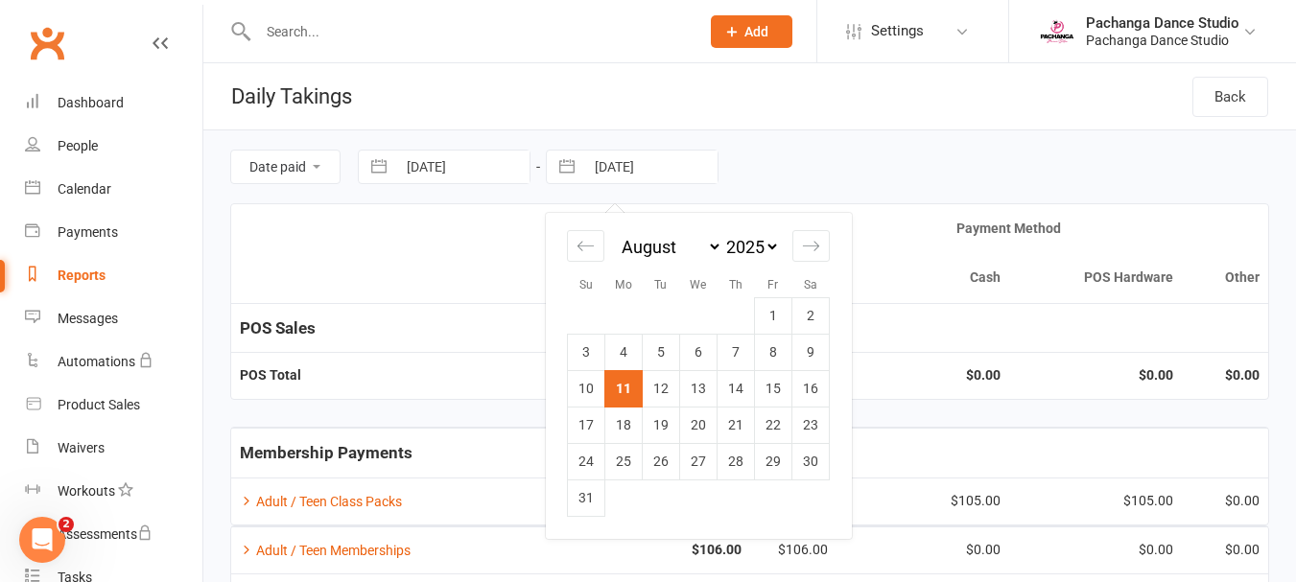
select select "8"
select select "2025"
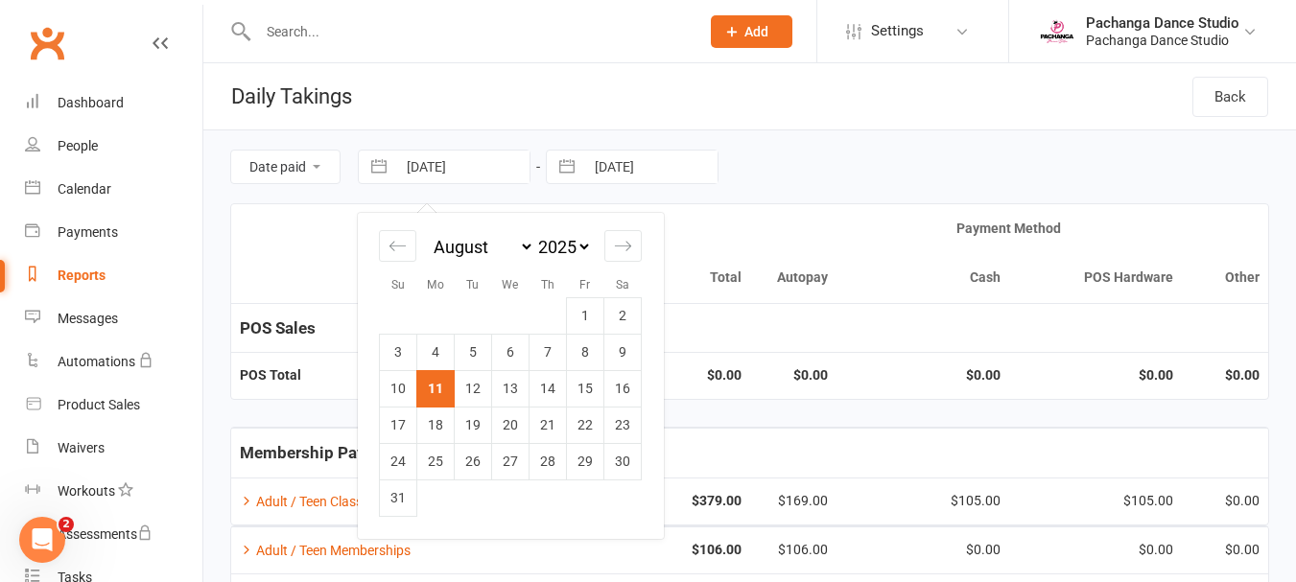
click at [476, 356] on td "5" at bounding box center [473, 352] width 37 height 36
type input "05 Aug 2025"
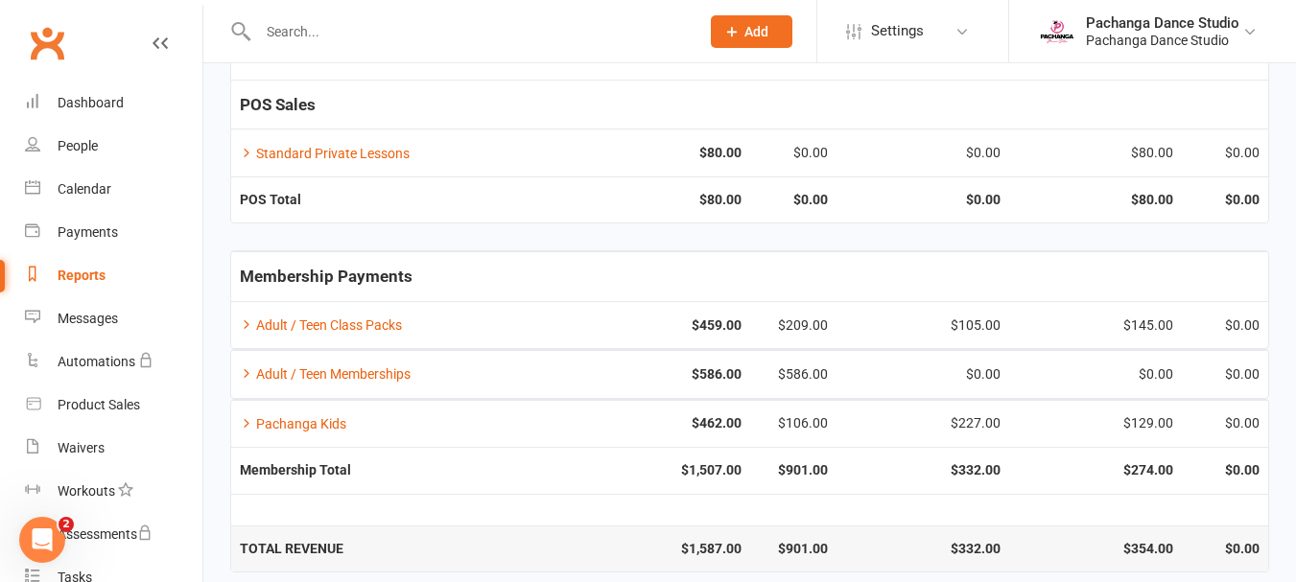
scroll to position [242, 0]
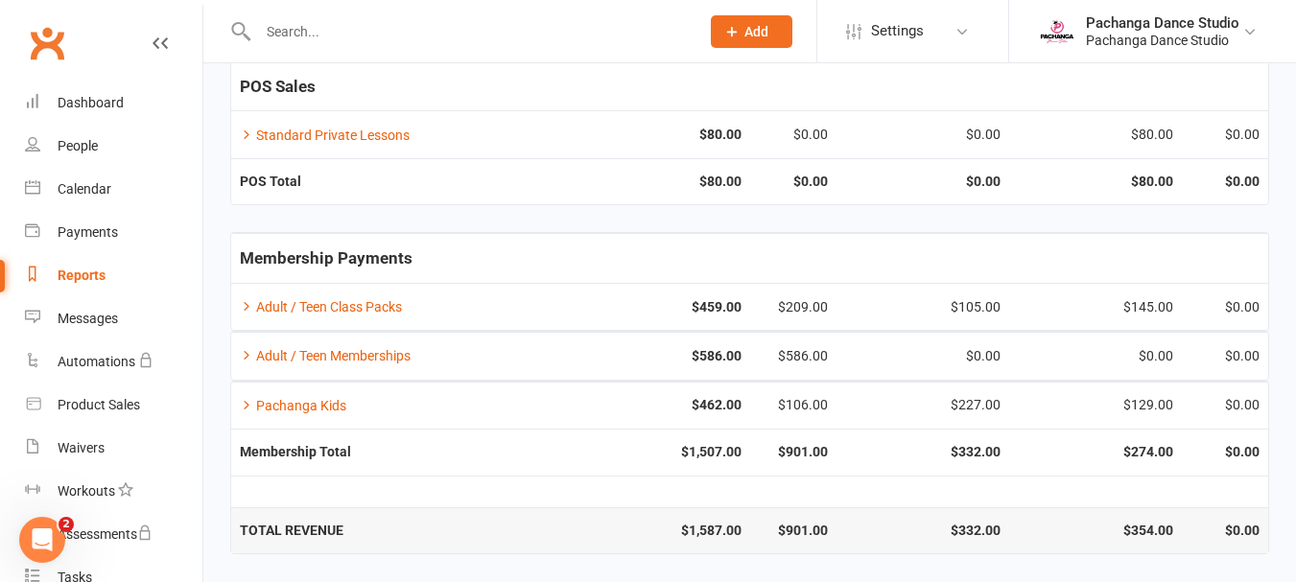
click at [543, 31] on input "text" at bounding box center [469, 31] width 434 height 27
click at [1149, 36] on div "Pachanga Dance Studio" at bounding box center [1163, 40] width 154 height 17
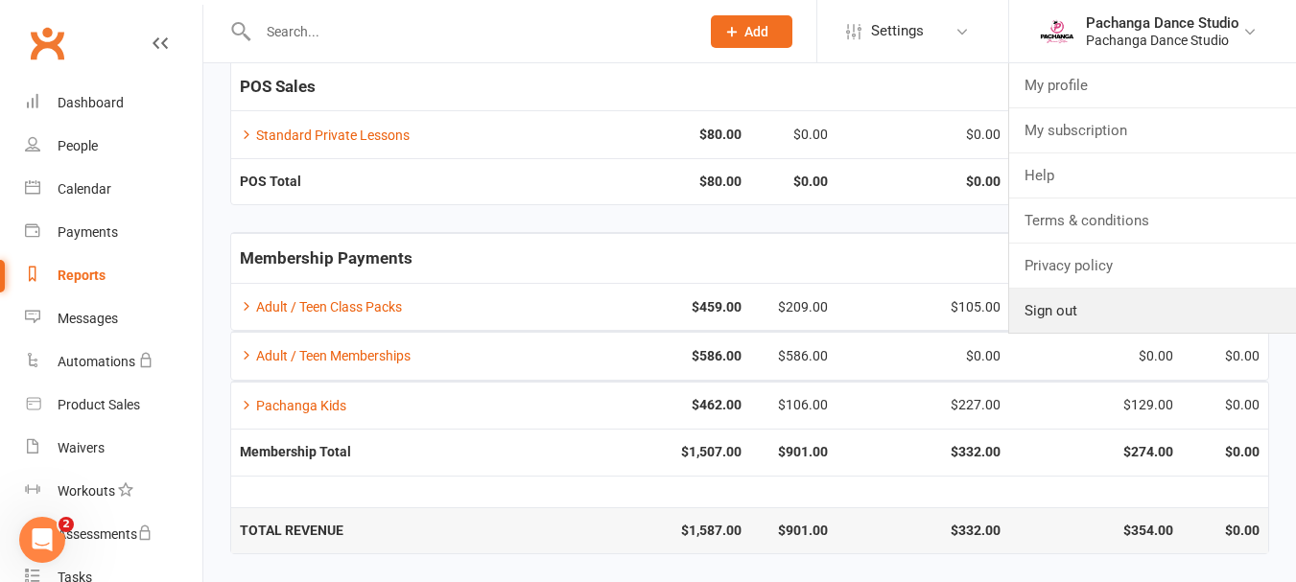
click at [1047, 311] on link "Sign out" at bounding box center [1152, 311] width 287 height 44
